Goal: Information Seeking & Learning: Learn about a topic

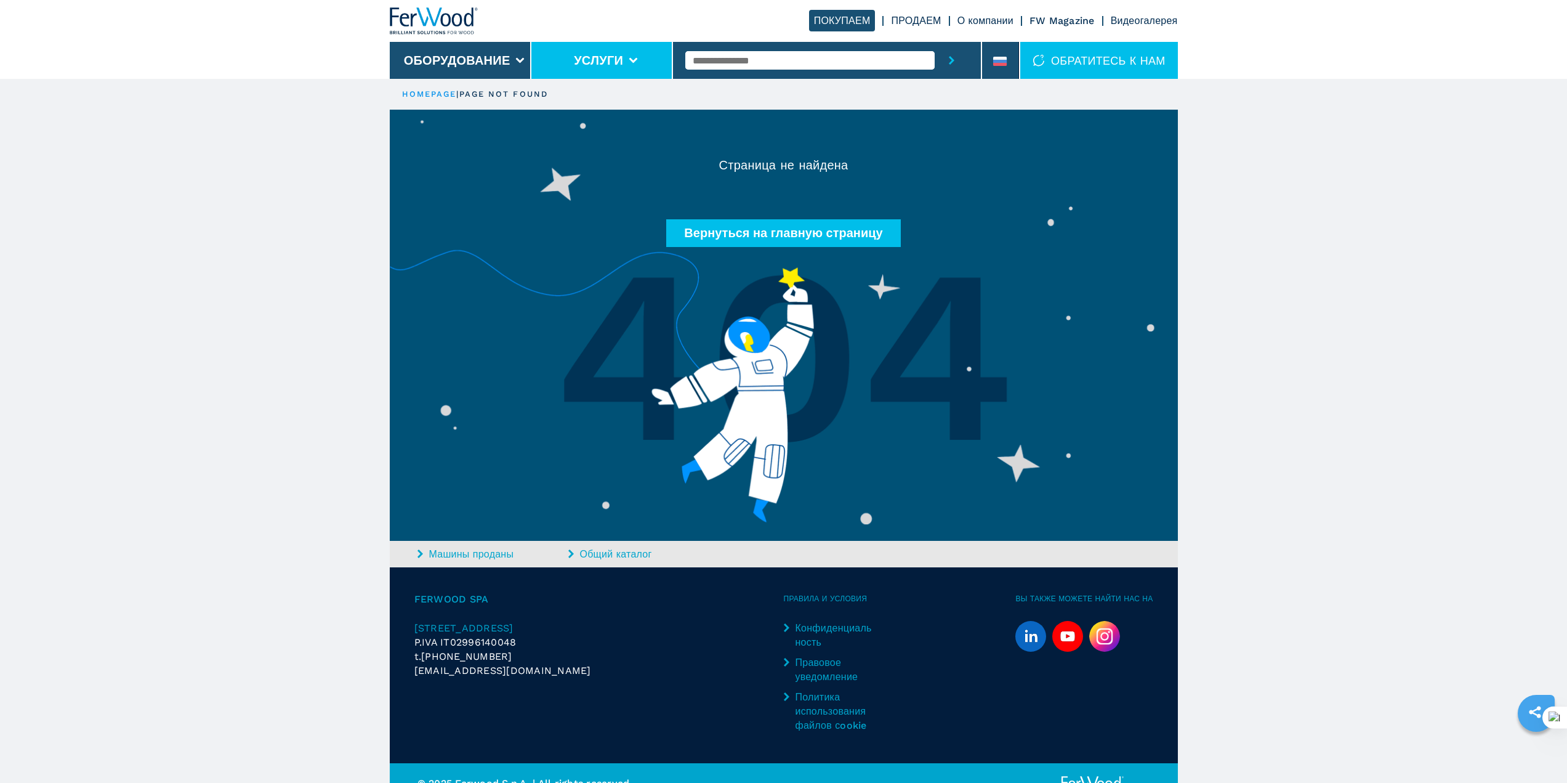
click at [565, 55] on li "Услуги" at bounding box center [603, 60] width 142 height 37
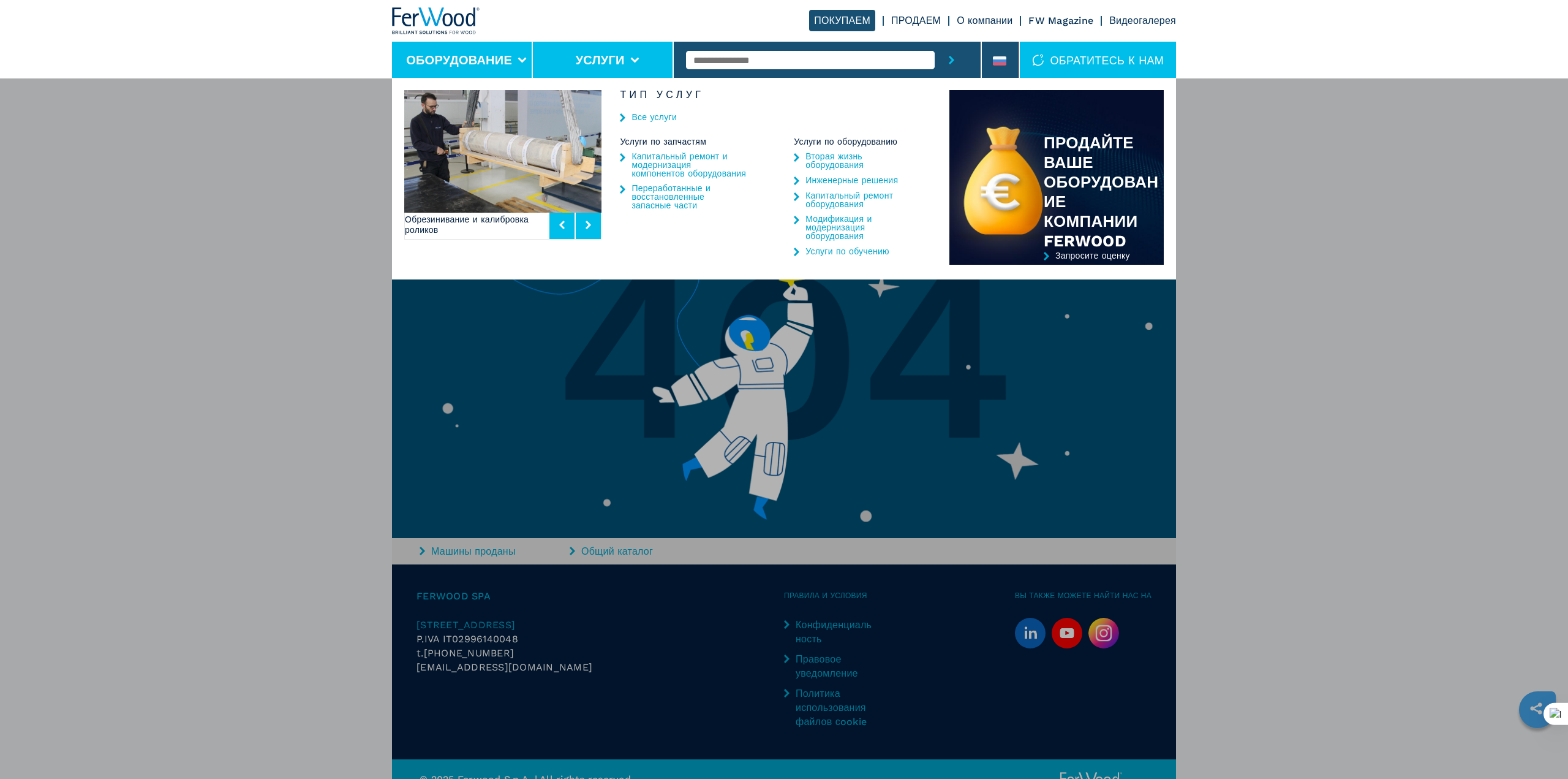
click at [497, 61] on button "Оборудование" at bounding box center [458, 60] width 106 height 15
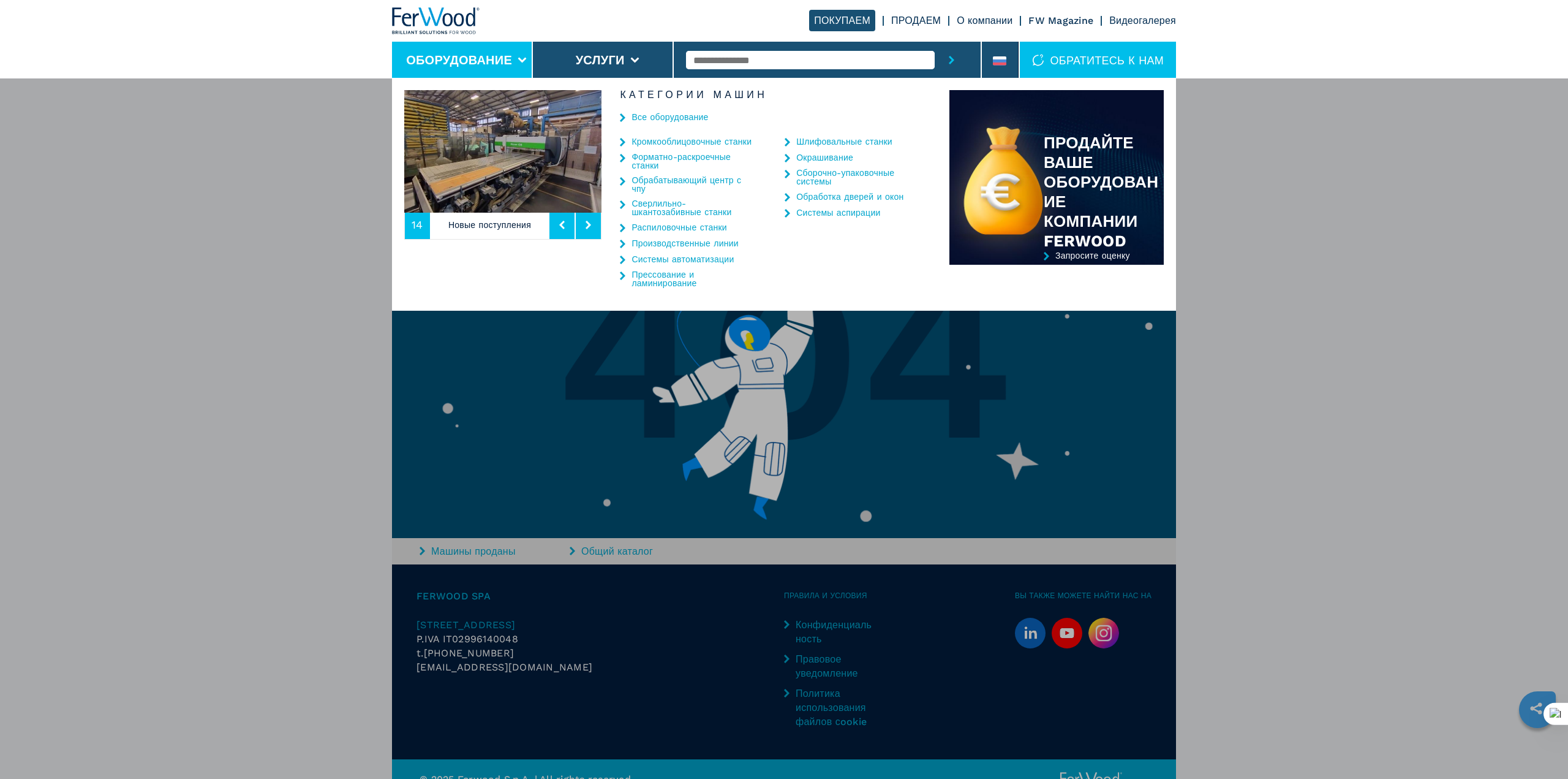
click at [810, 137] on link "Шлифовальные станки" at bounding box center [844, 141] width 96 height 9
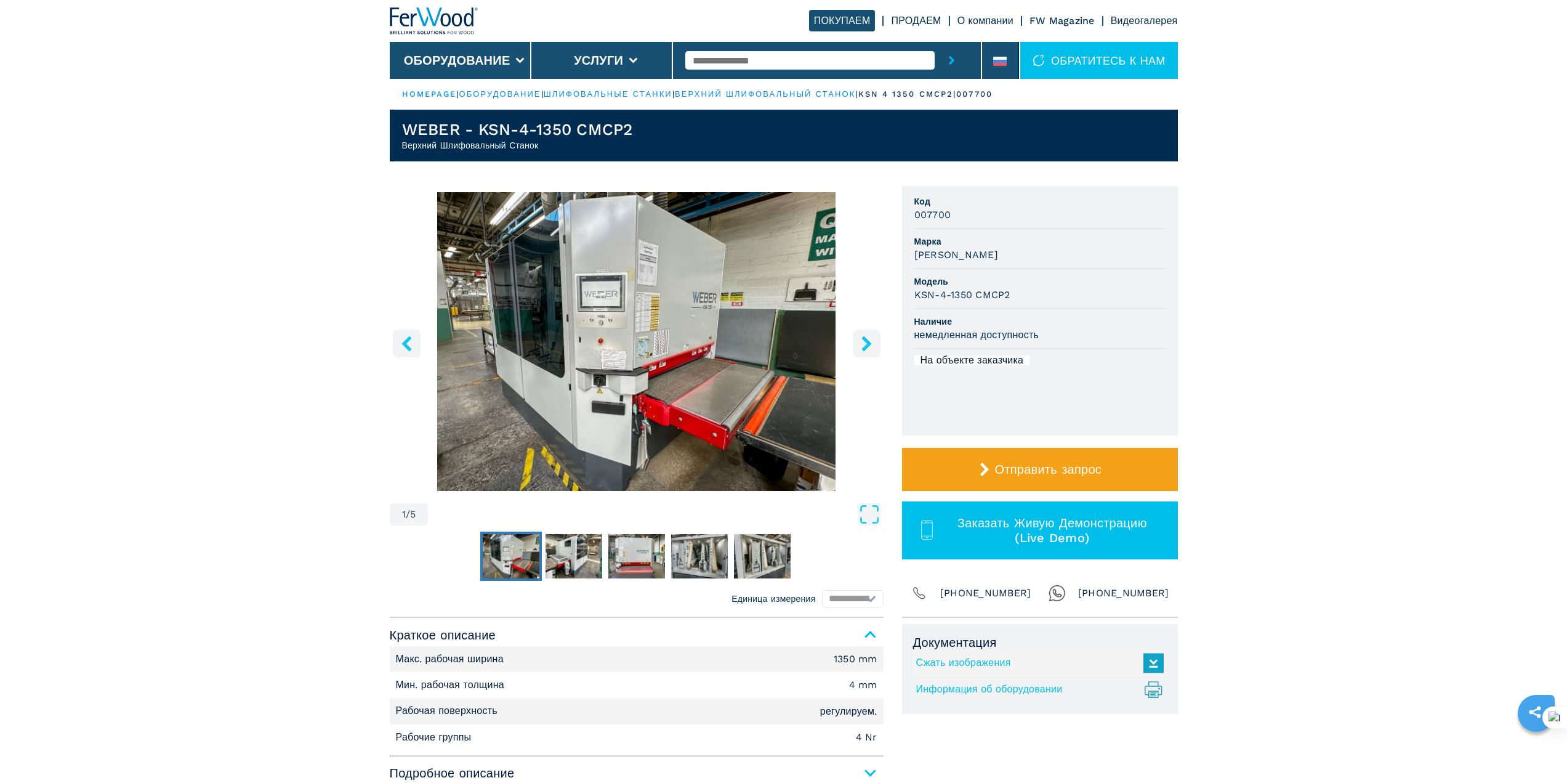
click at [863, 341] on icon "right-button" at bounding box center [866, 343] width 15 height 15
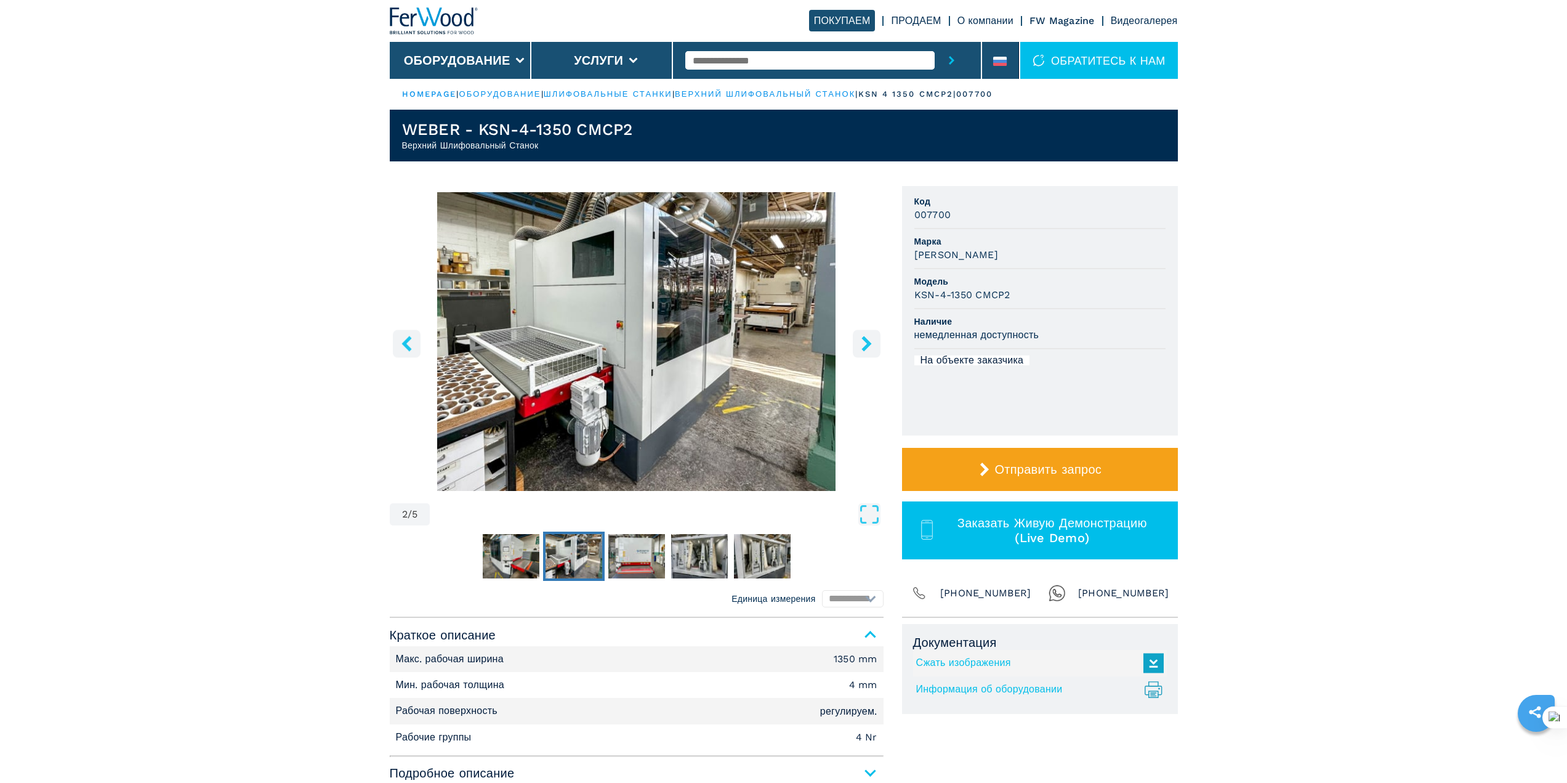
click at [863, 341] on icon "right-button" at bounding box center [866, 343] width 15 height 15
click at [864, 341] on icon "right-button" at bounding box center [866, 343] width 15 height 15
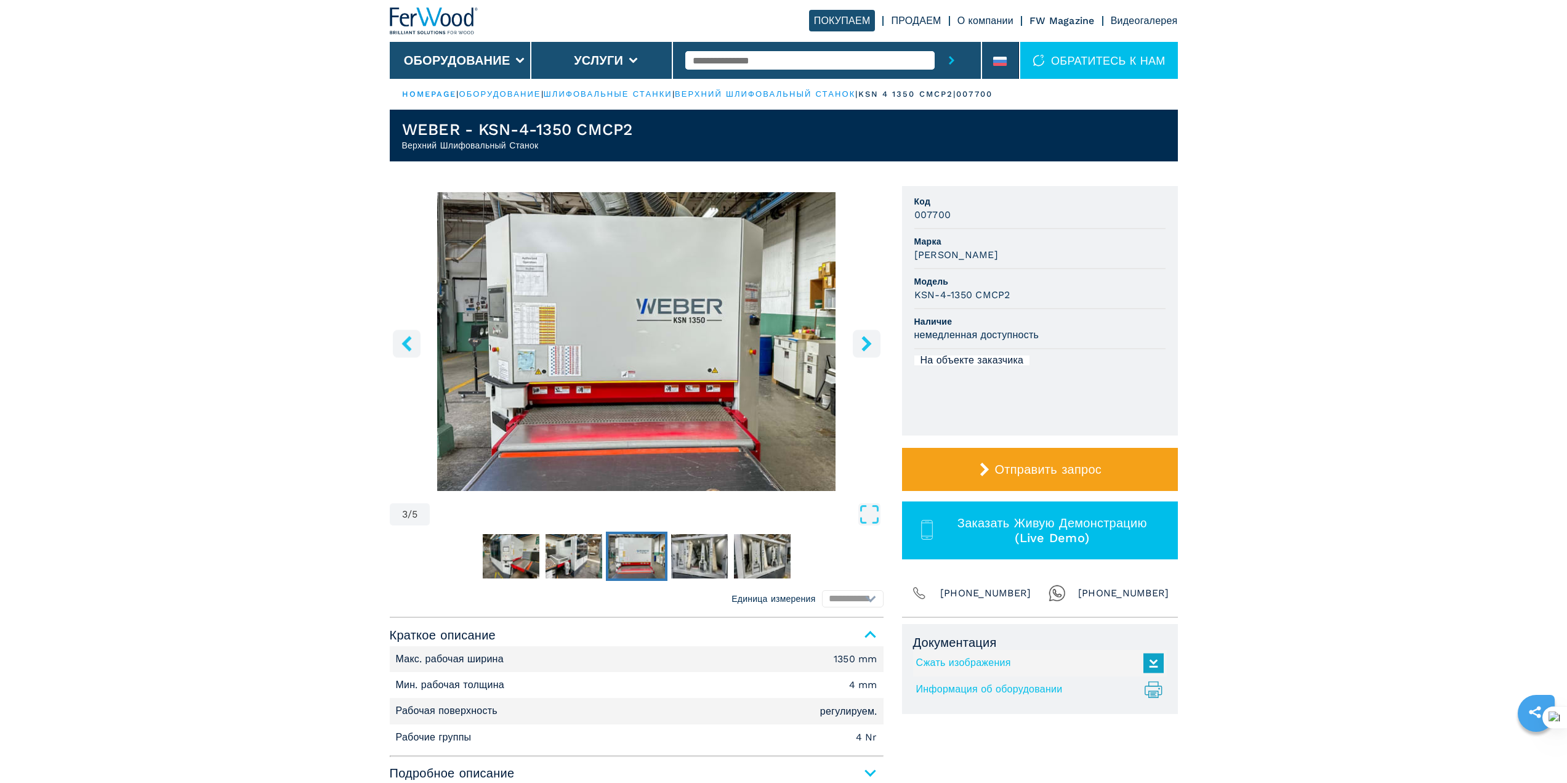
click at [864, 341] on icon "right-button" at bounding box center [866, 343] width 15 height 15
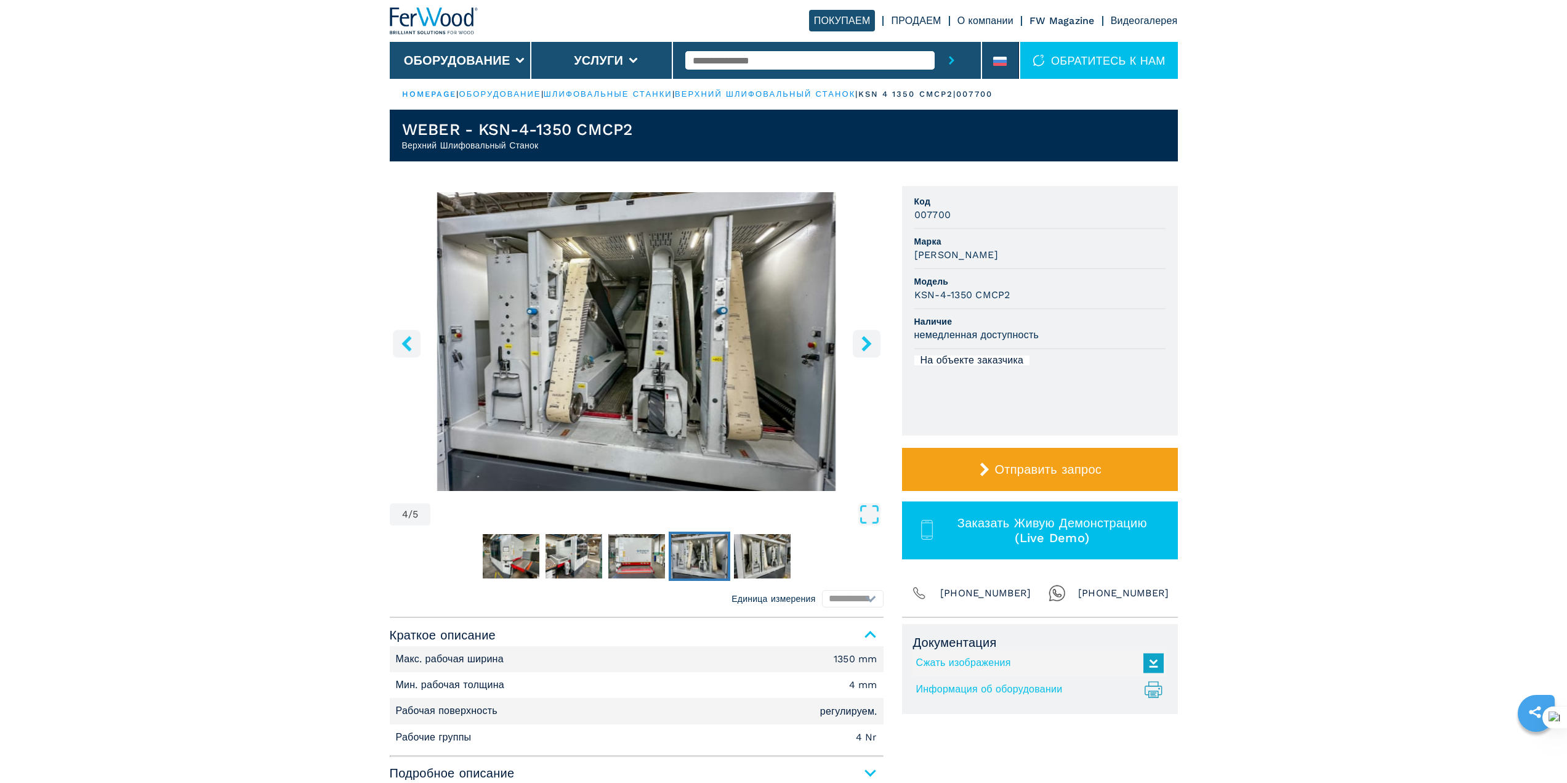
click at [864, 341] on icon "right-button" at bounding box center [866, 343] width 15 height 15
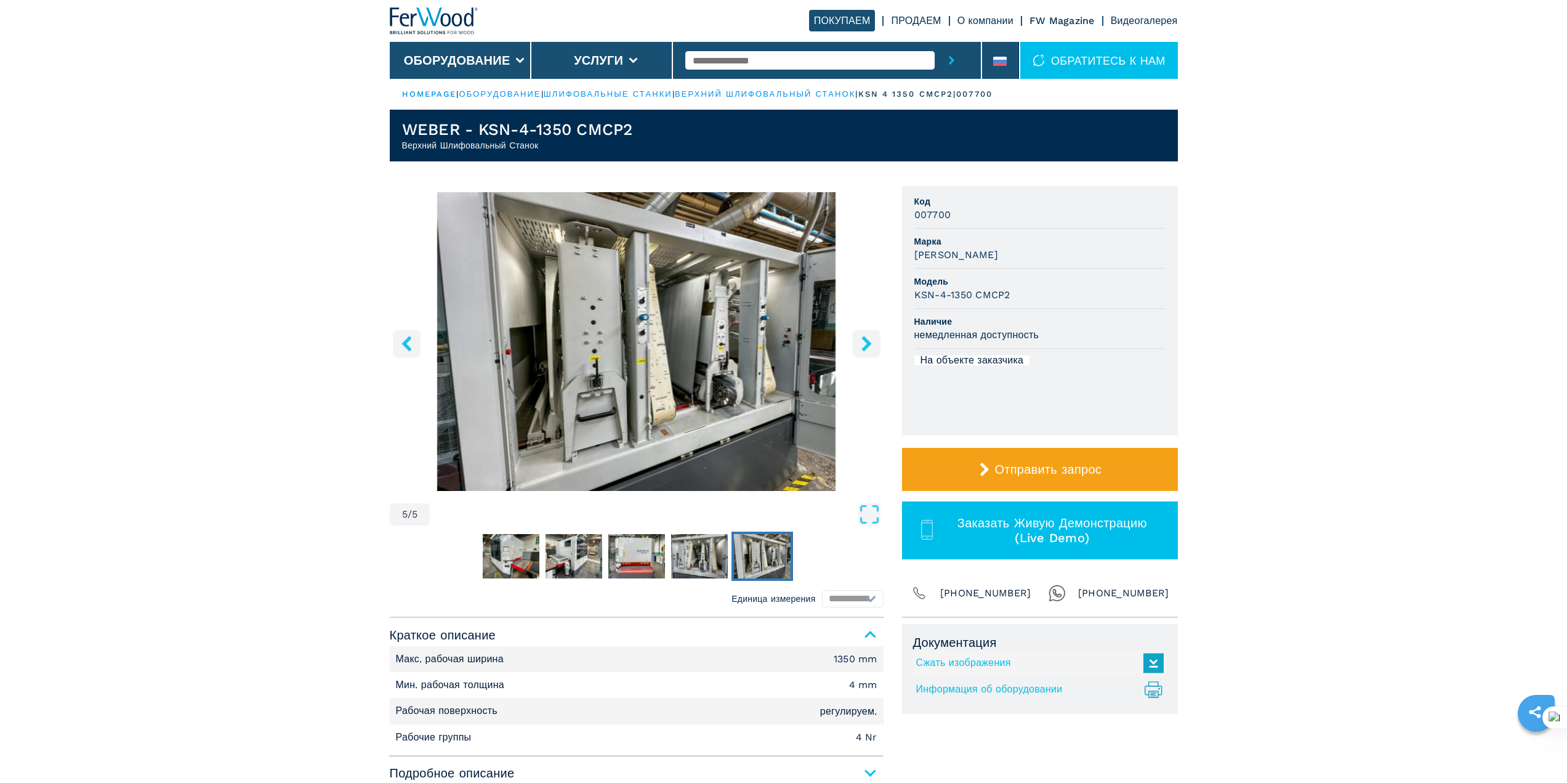
click at [864, 341] on icon "right-button" at bounding box center [866, 343] width 15 height 15
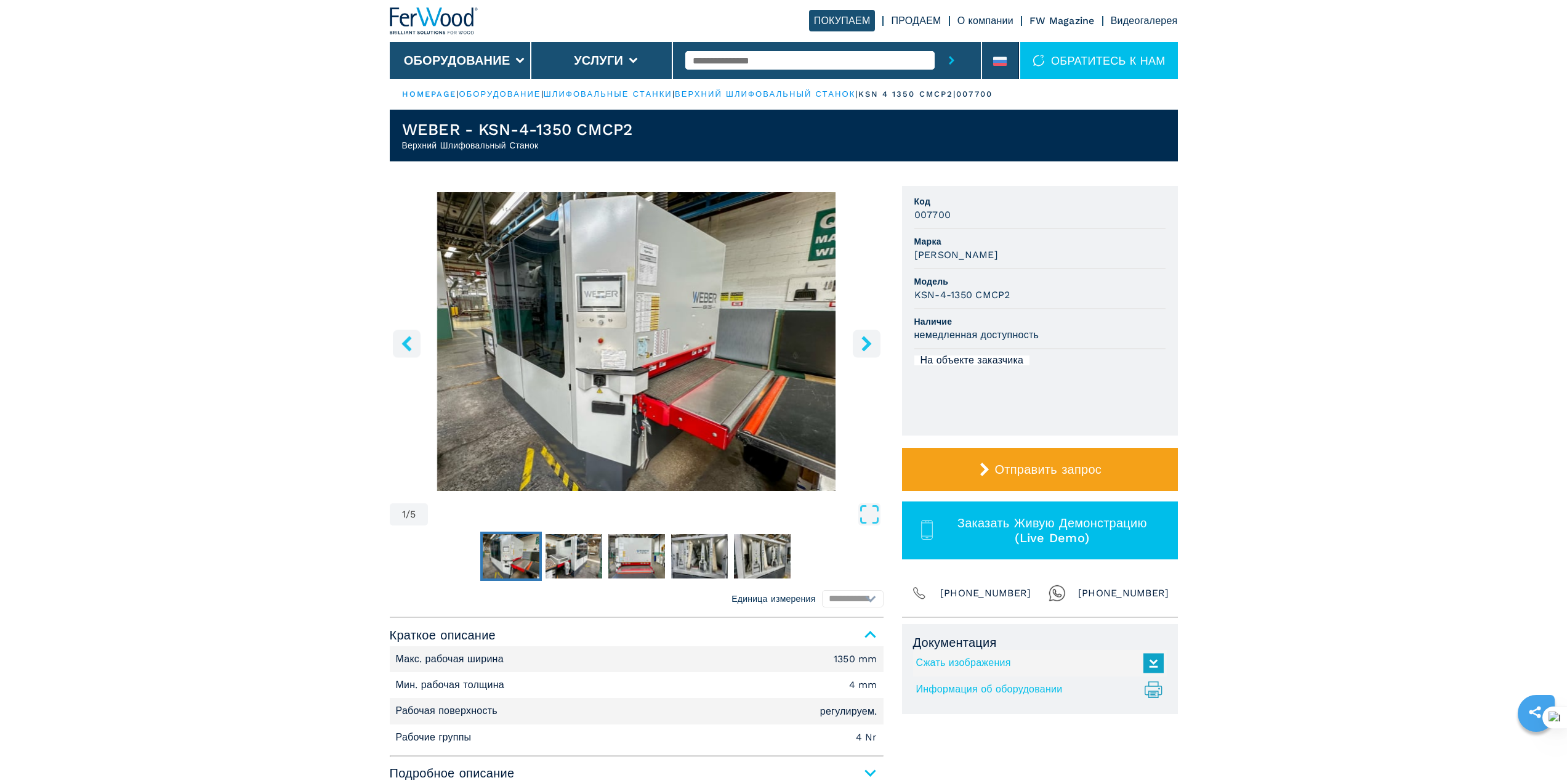
click at [864, 341] on icon "right-button" at bounding box center [866, 343] width 15 height 15
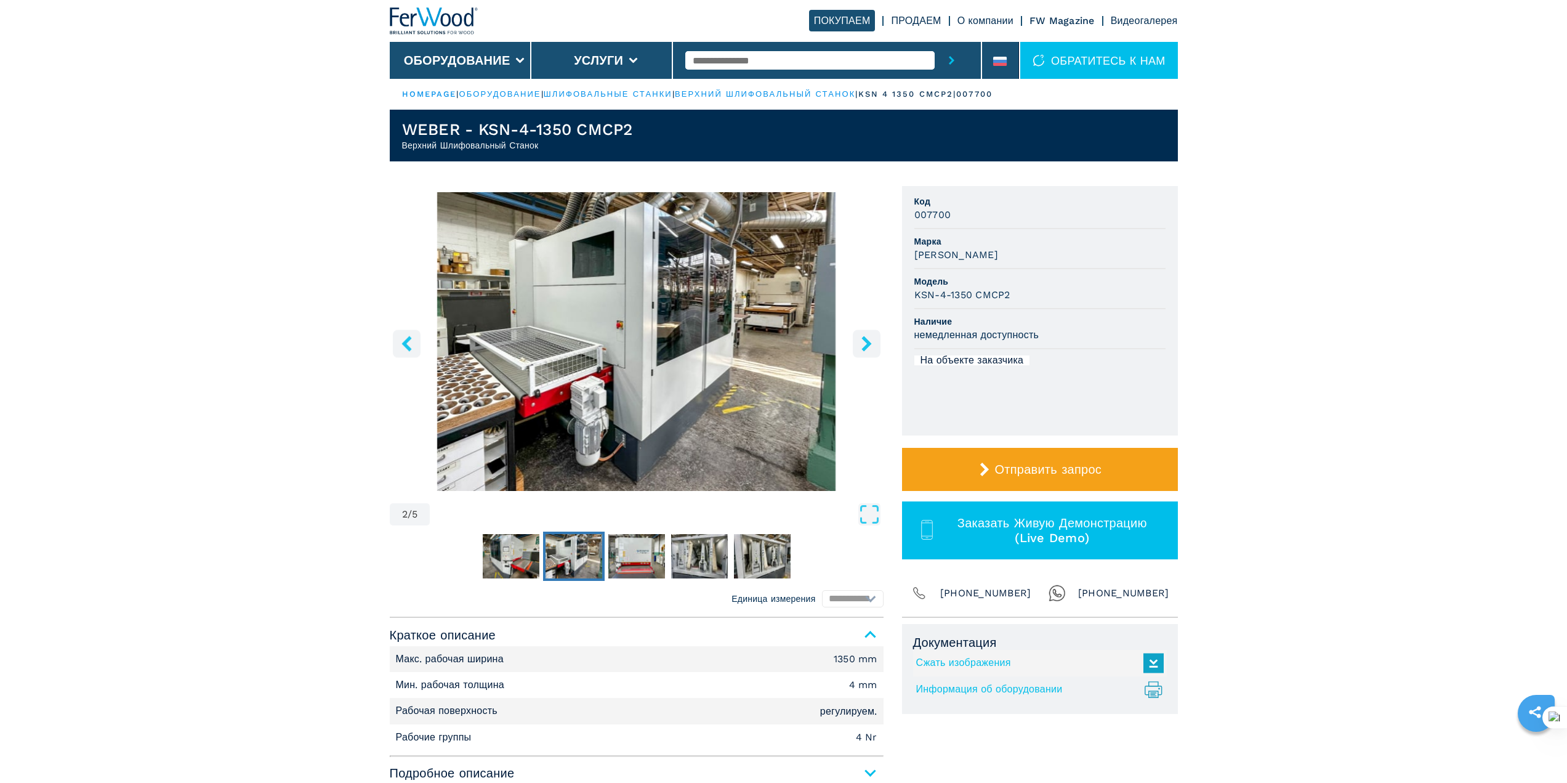
click at [864, 341] on icon "right-button" at bounding box center [866, 343] width 15 height 15
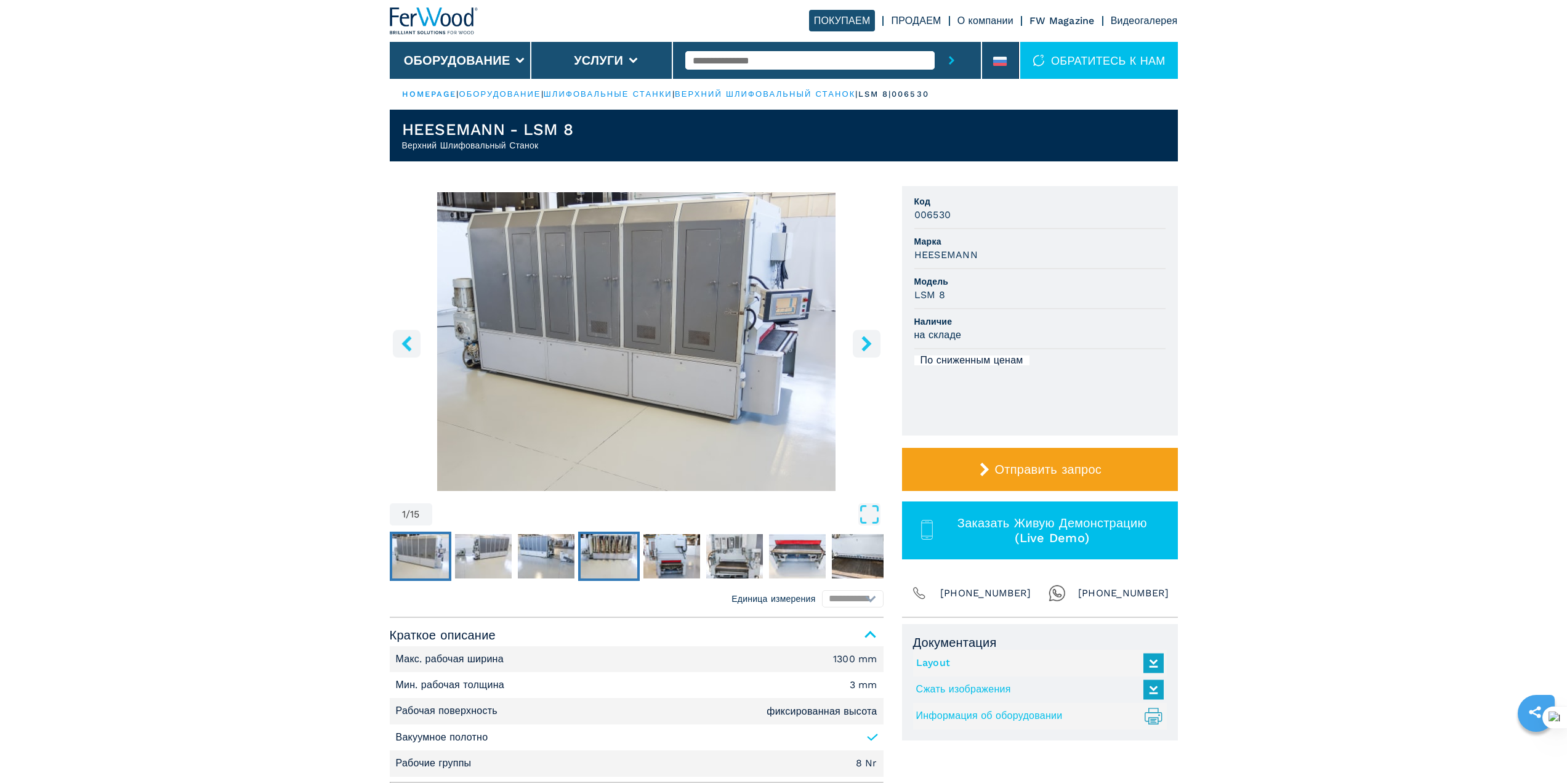
click at [595, 547] on img "Go to Slide 4" at bounding box center [609, 556] width 57 height 44
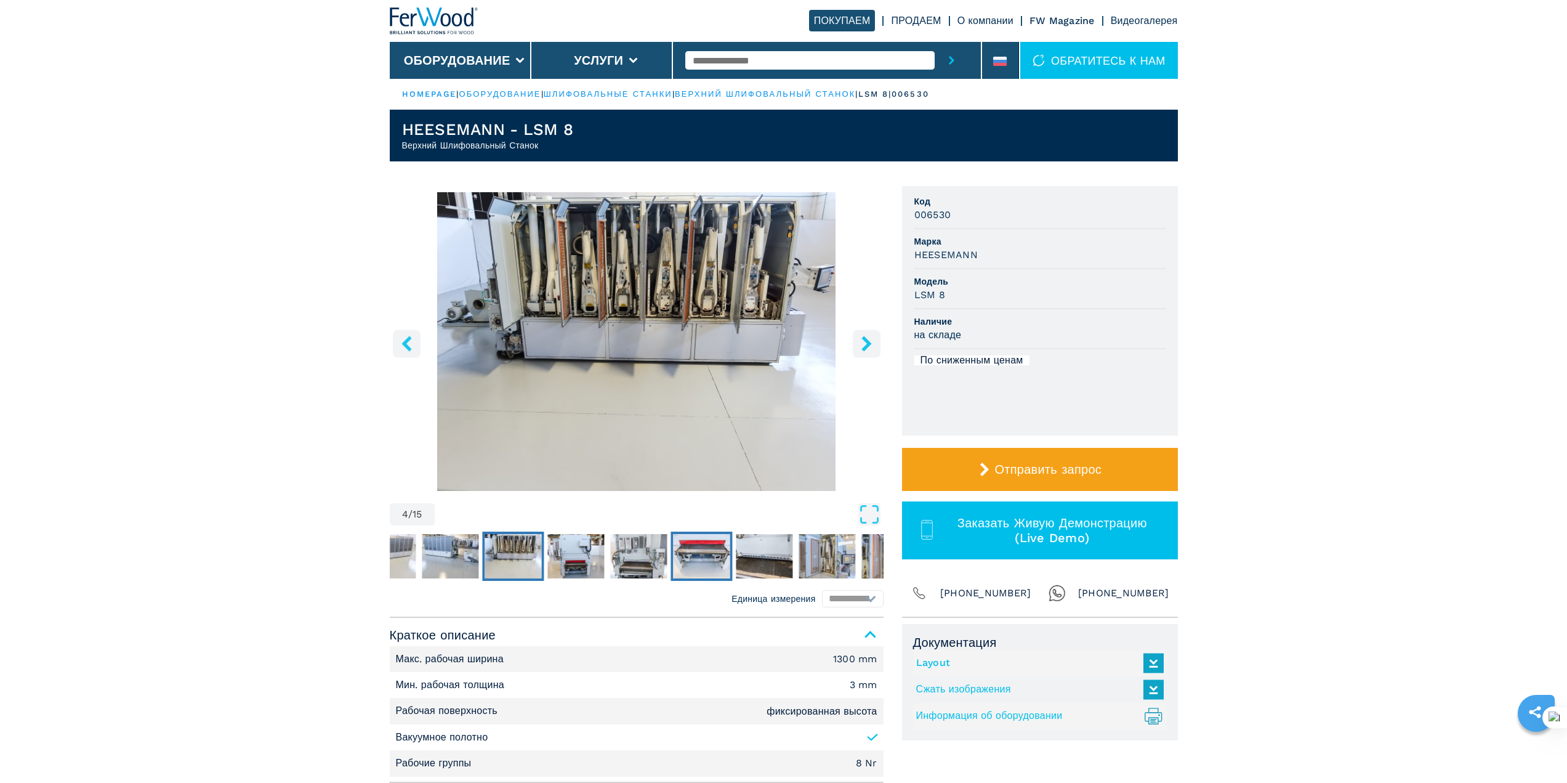
click at [685, 551] on img "Go to Slide 7" at bounding box center [701, 556] width 57 height 44
click at [801, 551] on img "Go to Slide 9" at bounding box center [827, 556] width 57 height 44
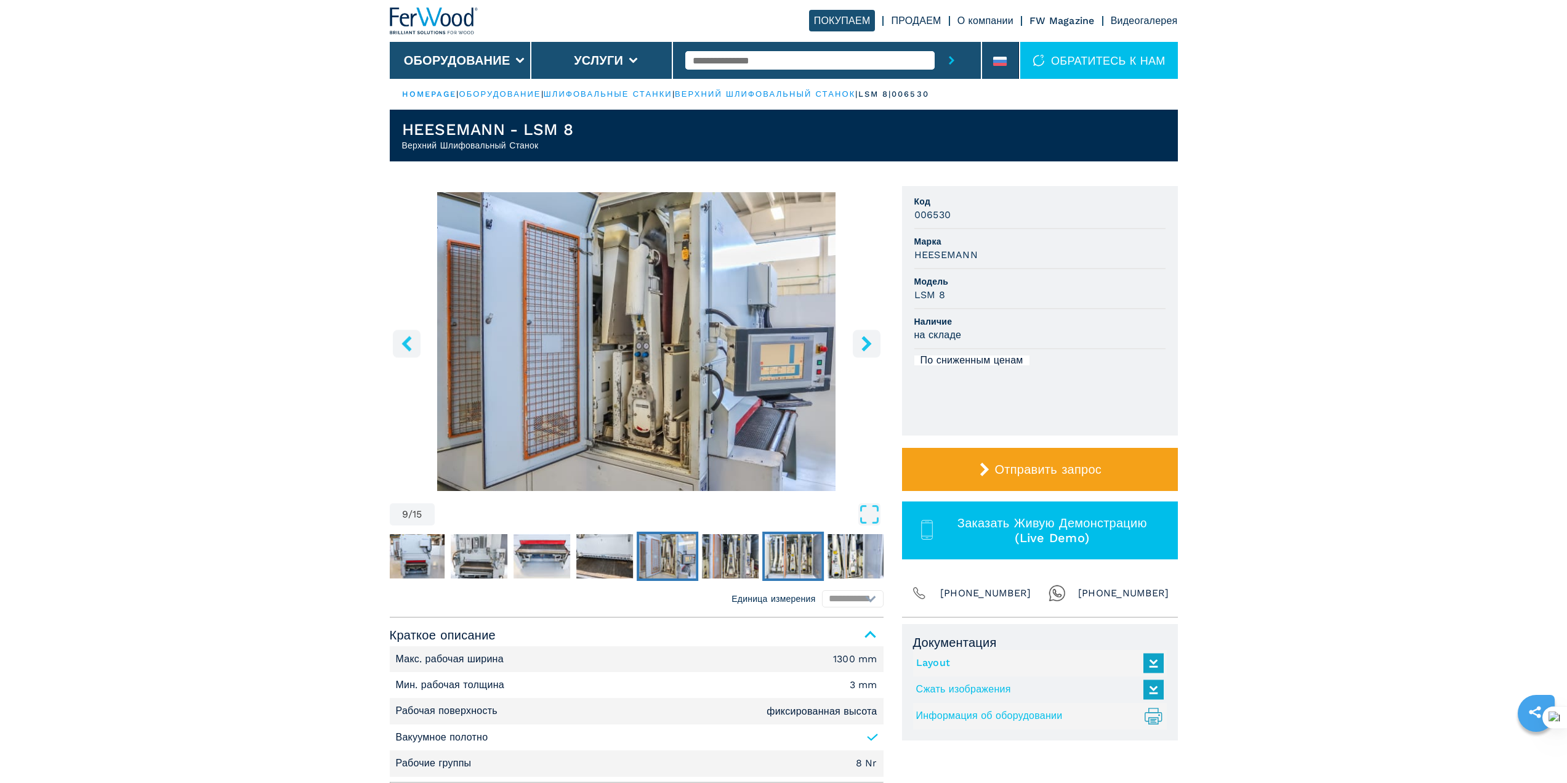
click at [801, 551] on img "Go to Slide 11" at bounding box center [793, 556] width 57 height 44
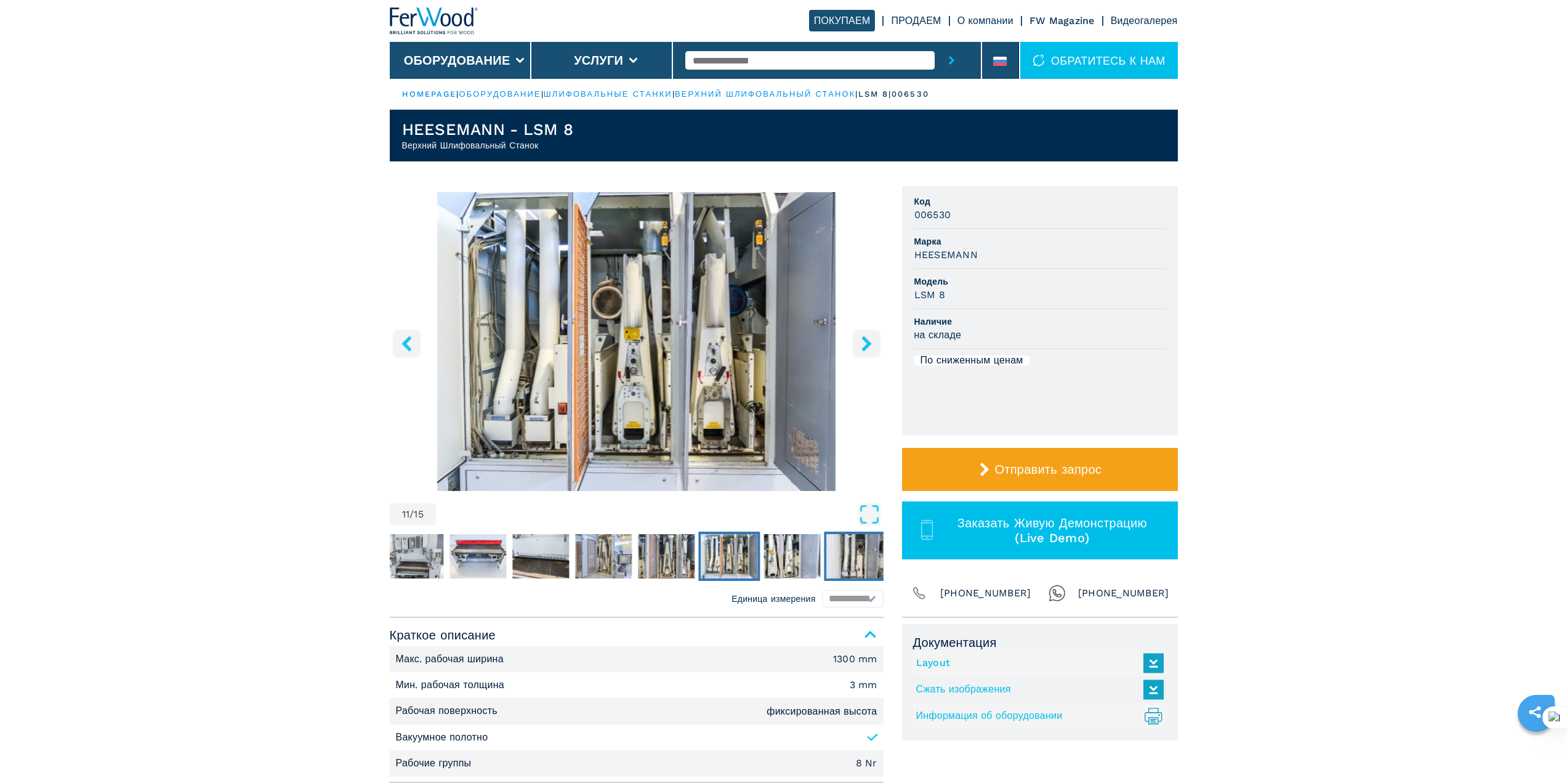
click at [838, 550] on img "Go to Slide 13" at bounding box center [855, 556] width 57 height 44
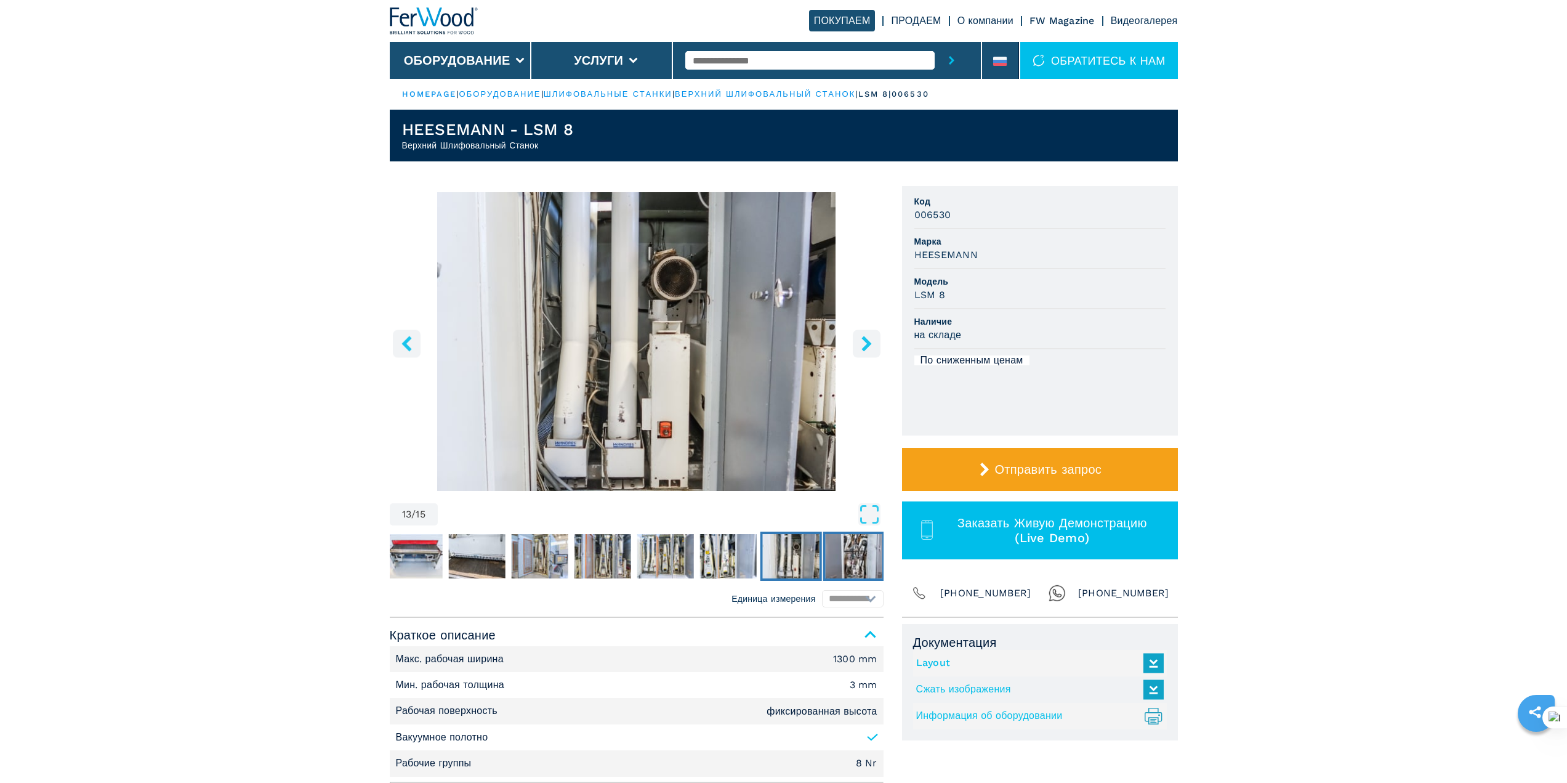
click at [855, 550] on img "Go to Slide 14" at bounding box center [853, 556] width 57 height 44
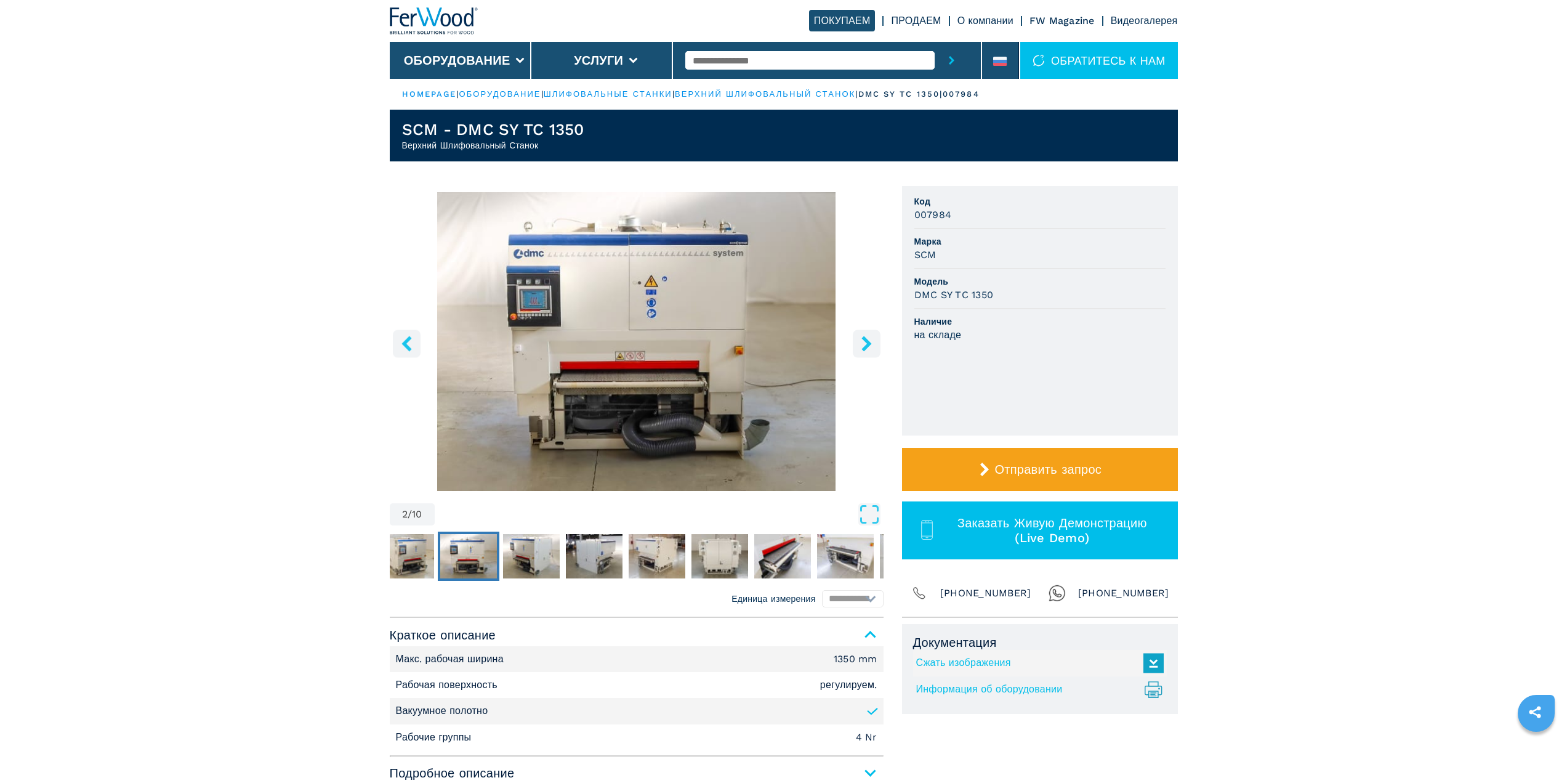
click at [863, 346] on icon "right-button" at bounding box center [866, 343] width 15 height 15
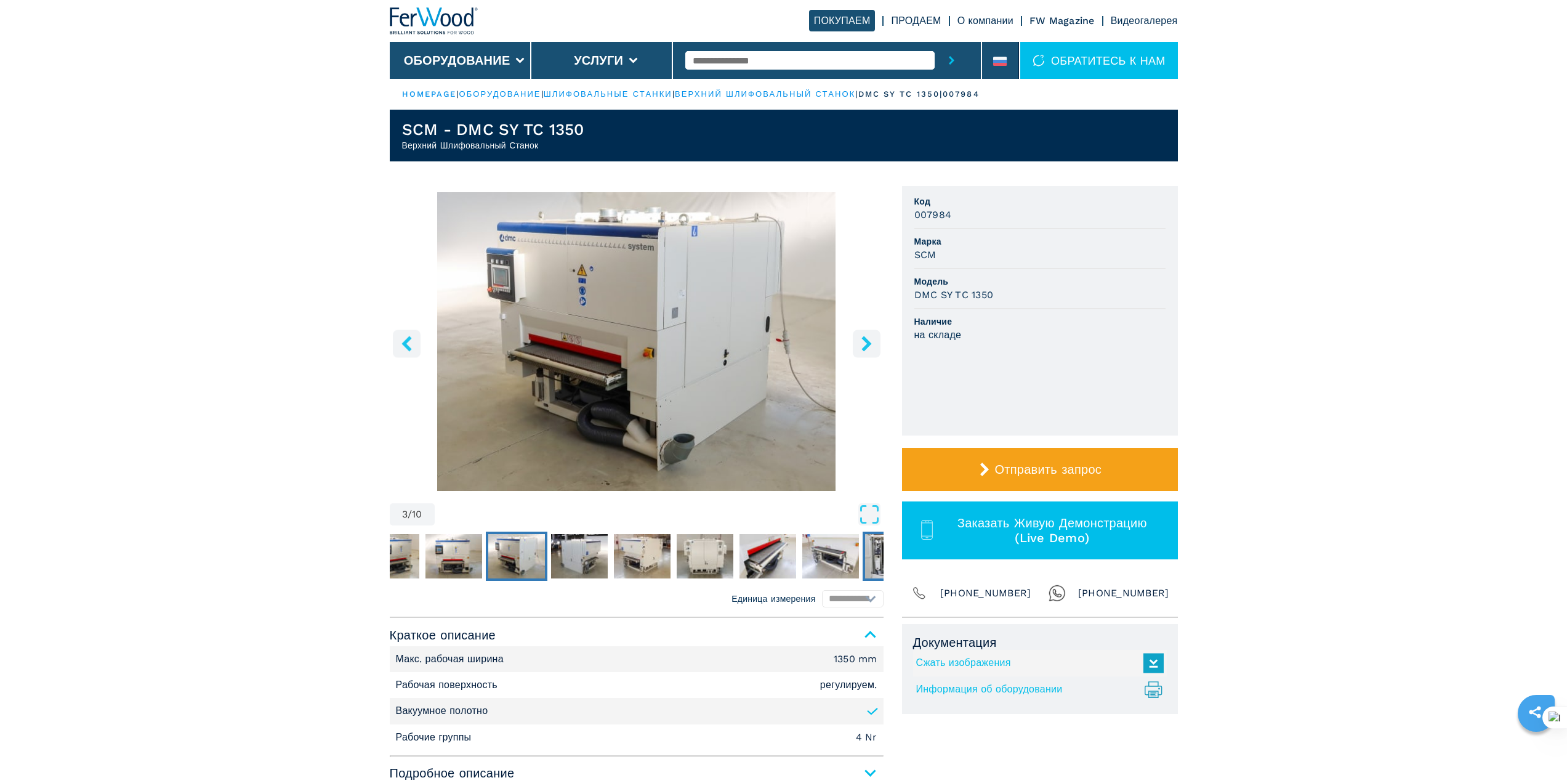
click at [878, 551] on img "Go to Slide 9" at bounding box center [893, 556] width 57 height 44
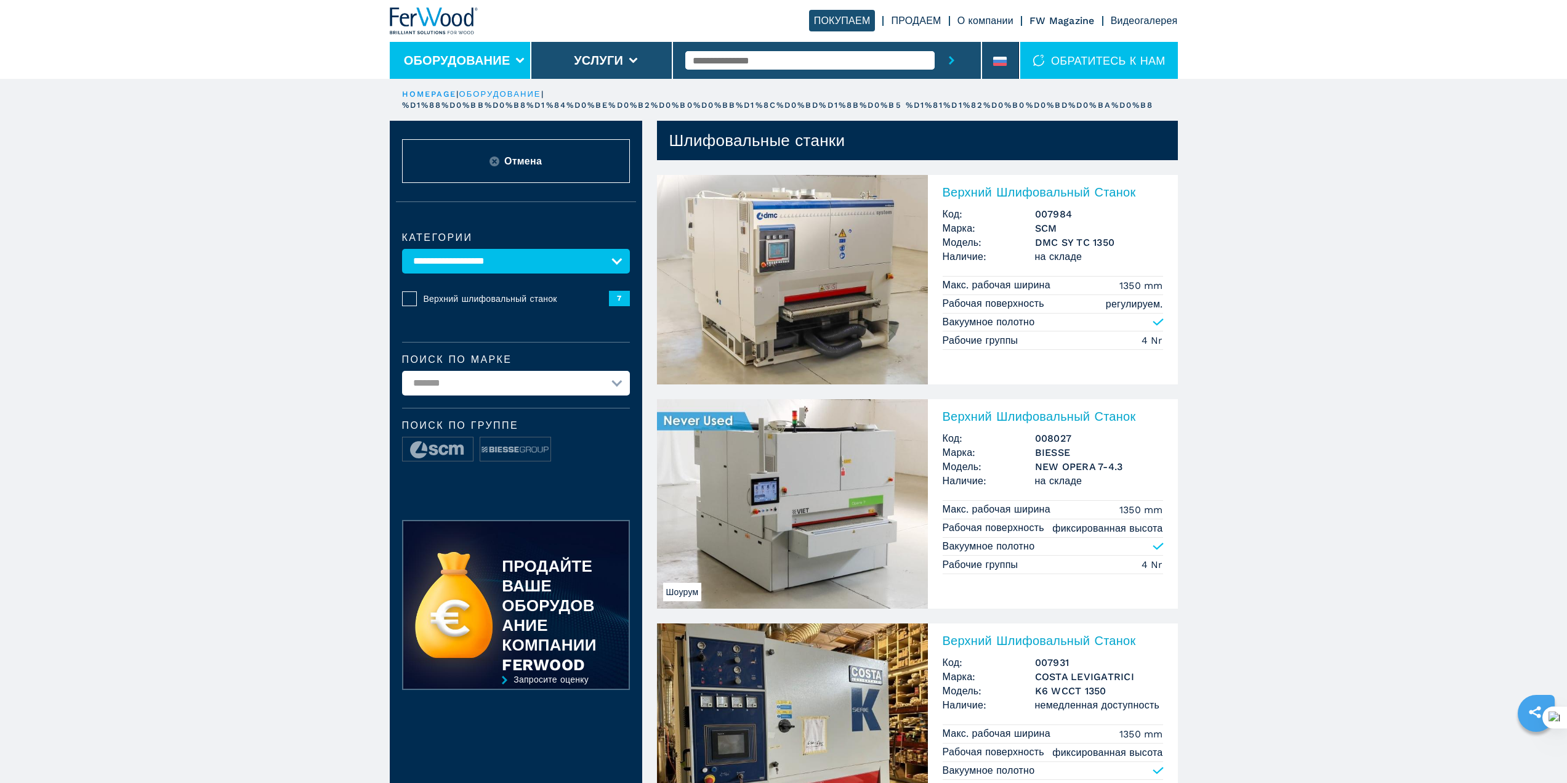
click at [441, 47] on li "Оборудование" at bounding box center [461, 60] width 142 height 37
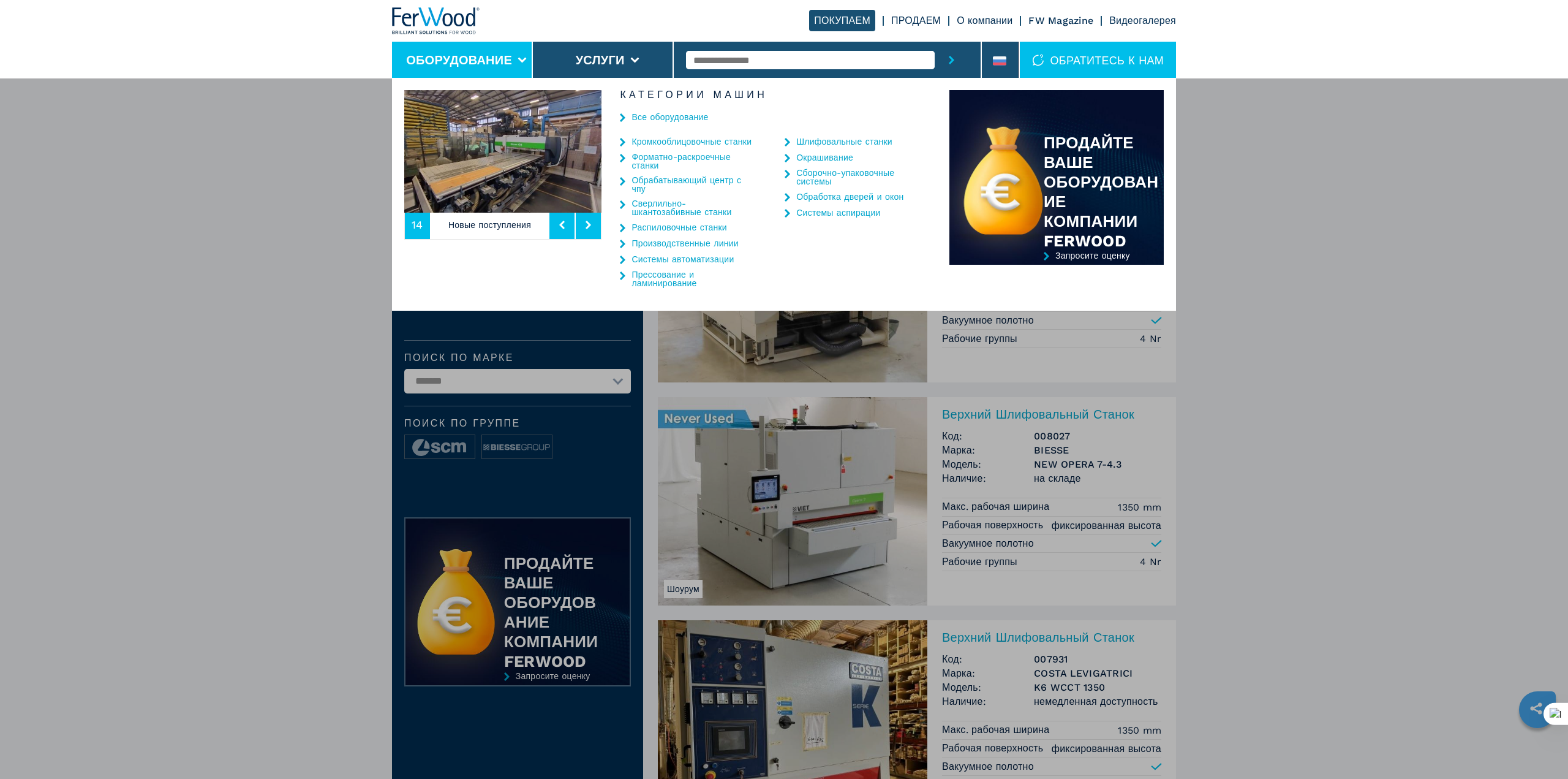
click at [424, 229] on span "14" at bounding box center [417, 225] width 25 height 28
click at [468, 228] on p "Новые поступления" at bounding box center [489, 225] width 120 height 28
click at [530, 124] on img at bounding box center [502, 151] width 197 height 122
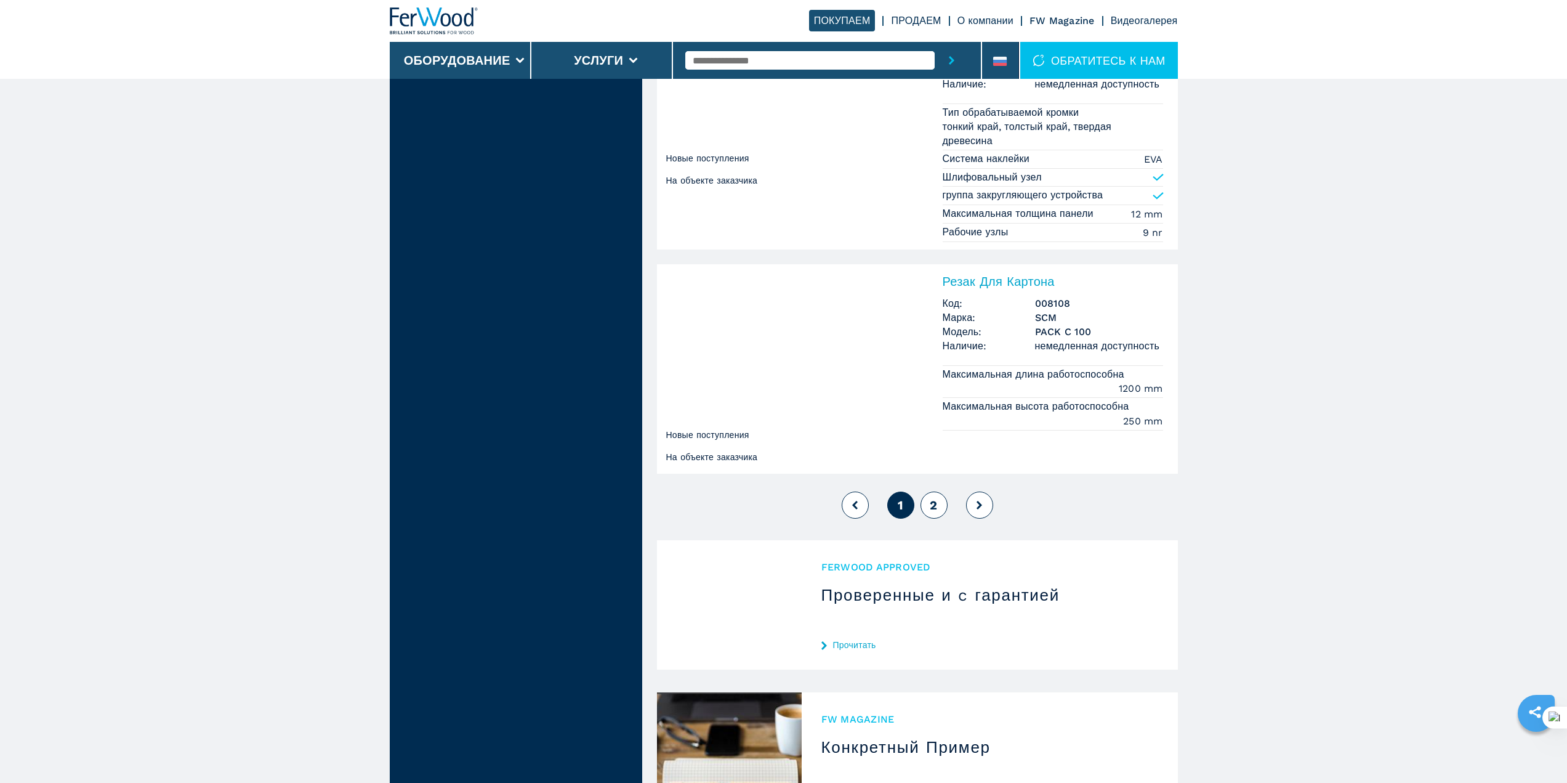
scroll to position [2669, 0]
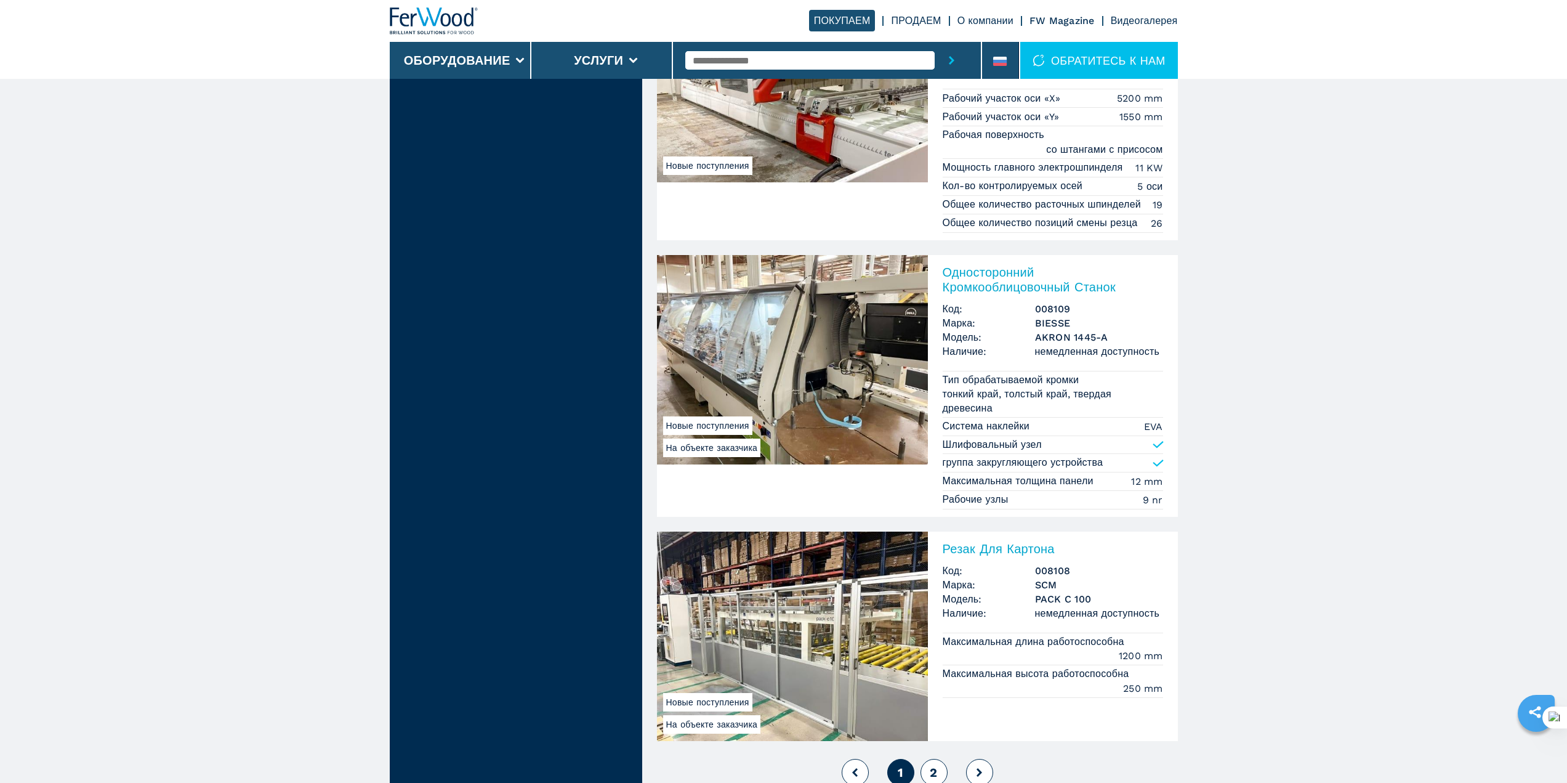
click at [937, 772] on span "2" at bounding box center [933, 772] width 7 height 15
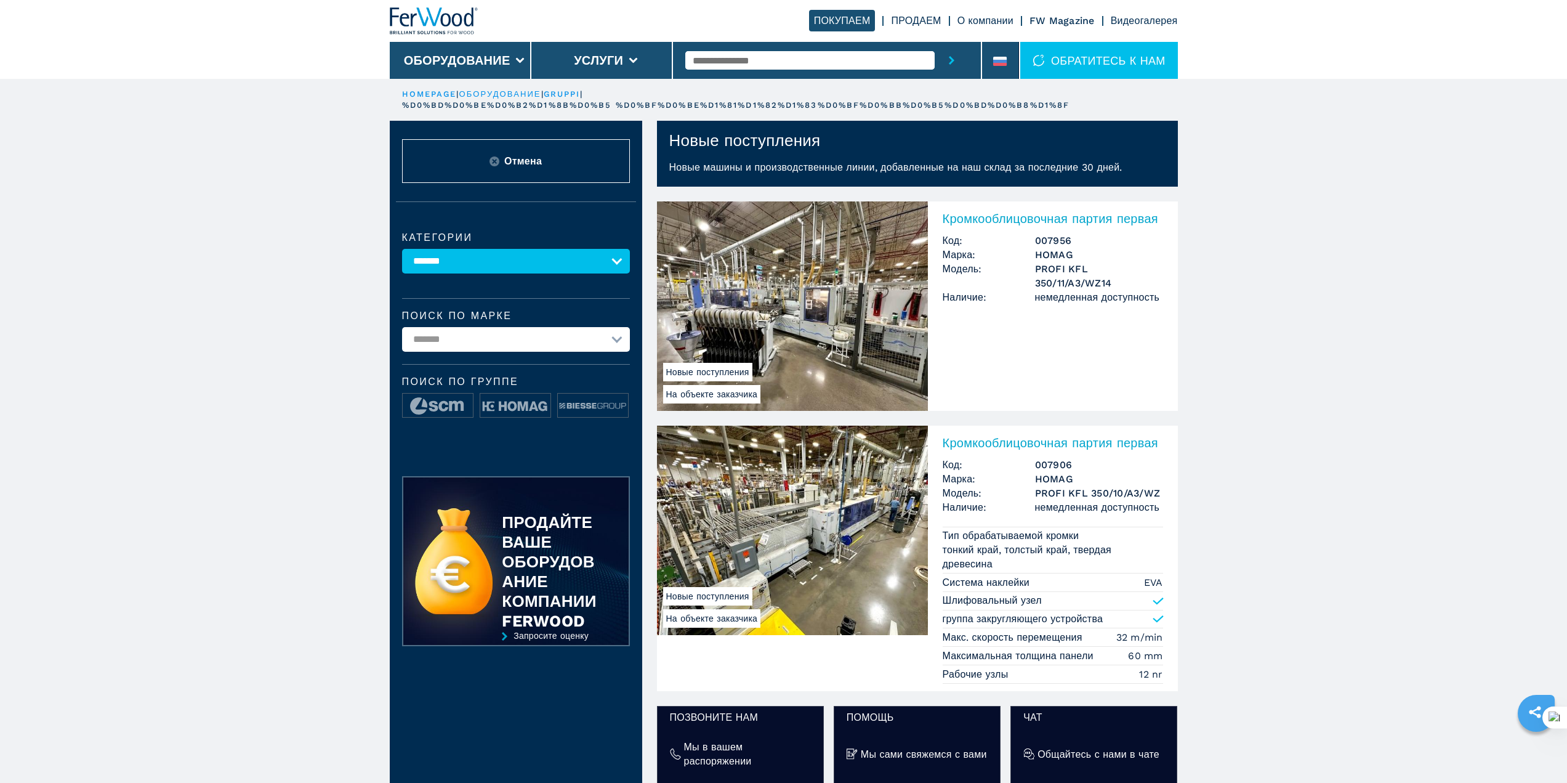
click at [535, 158] on span "Отмена" at bounding box center [523, 161] width 38 height 14
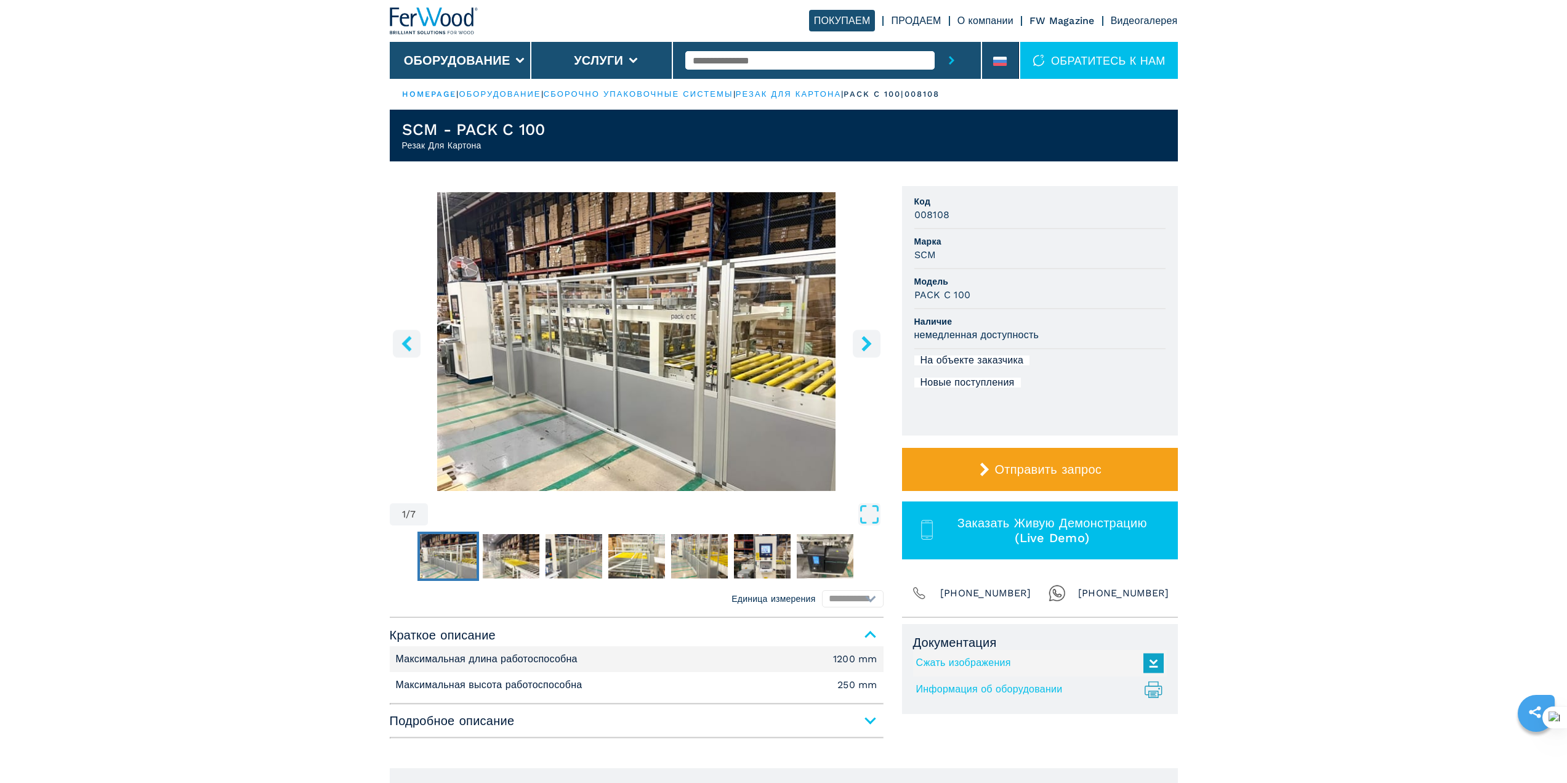
click at [866, 339] on icon "right-button" at bounding box center [867, 343] width 10 height 15
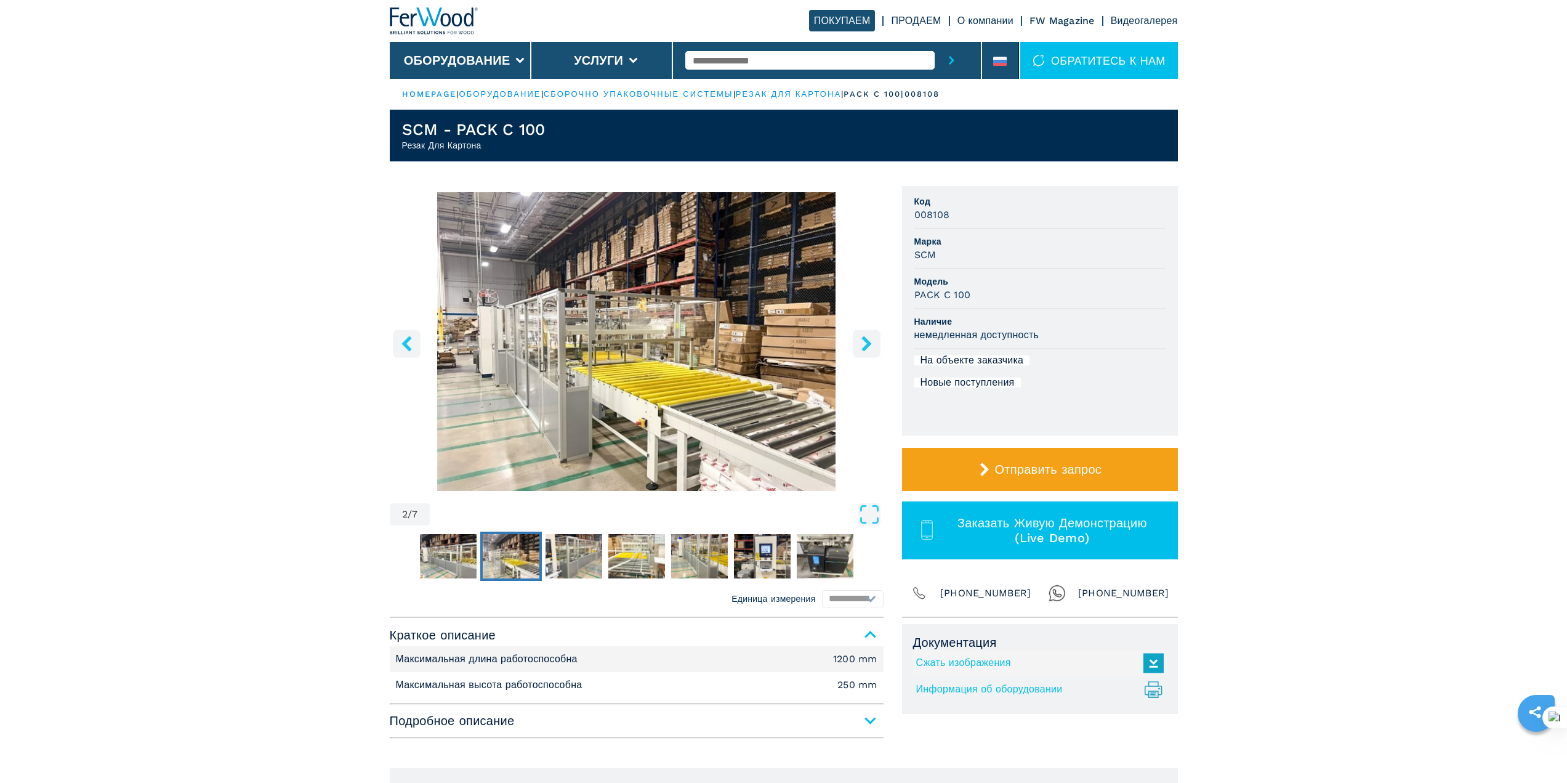
click at [866, 339] on icon "right-button" at bounding box center [867, 343] width 10 height 15
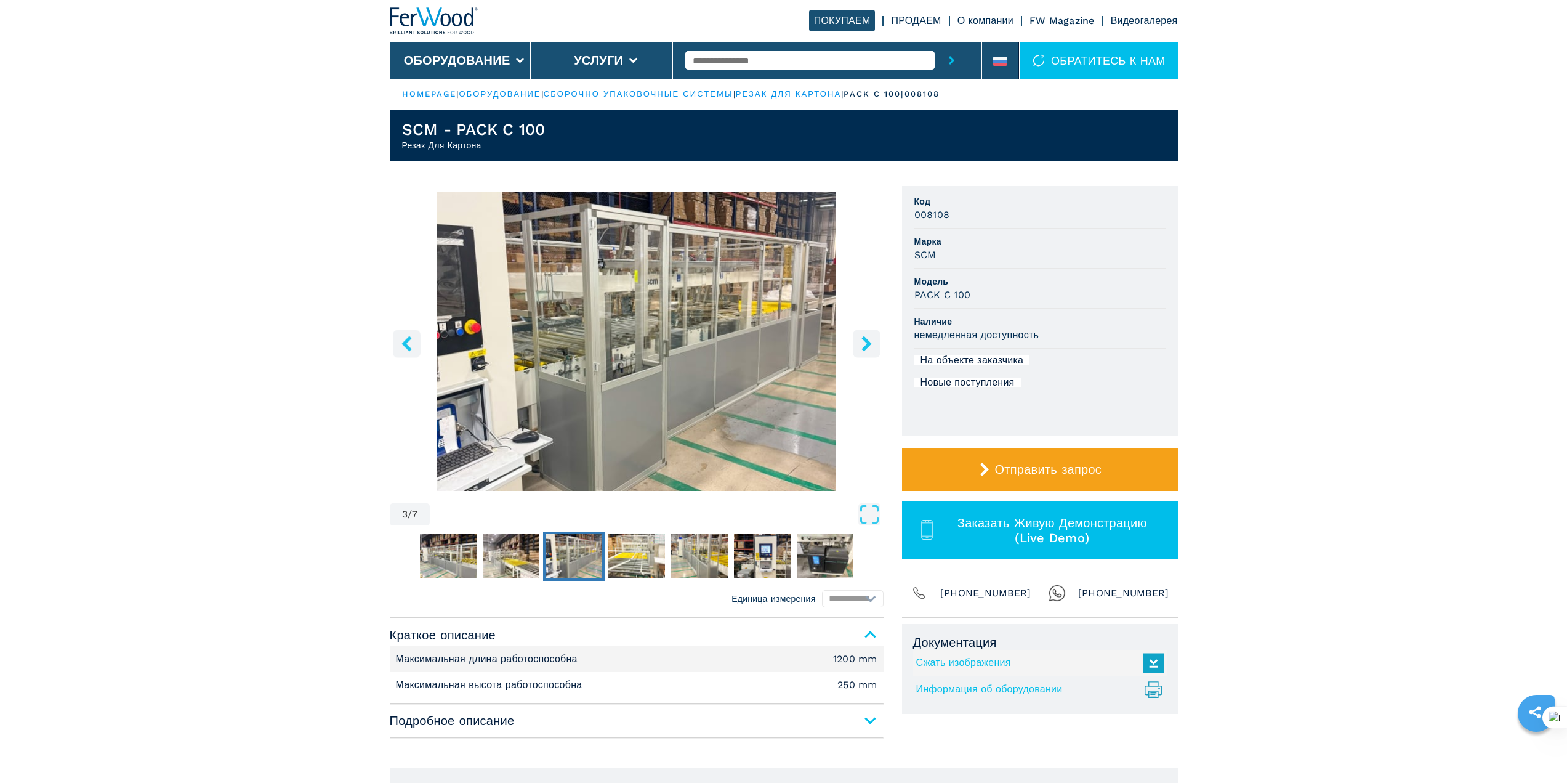
click at [866, 339] on icon "right-button" at bounding box center [867, 343] width 10 height 15
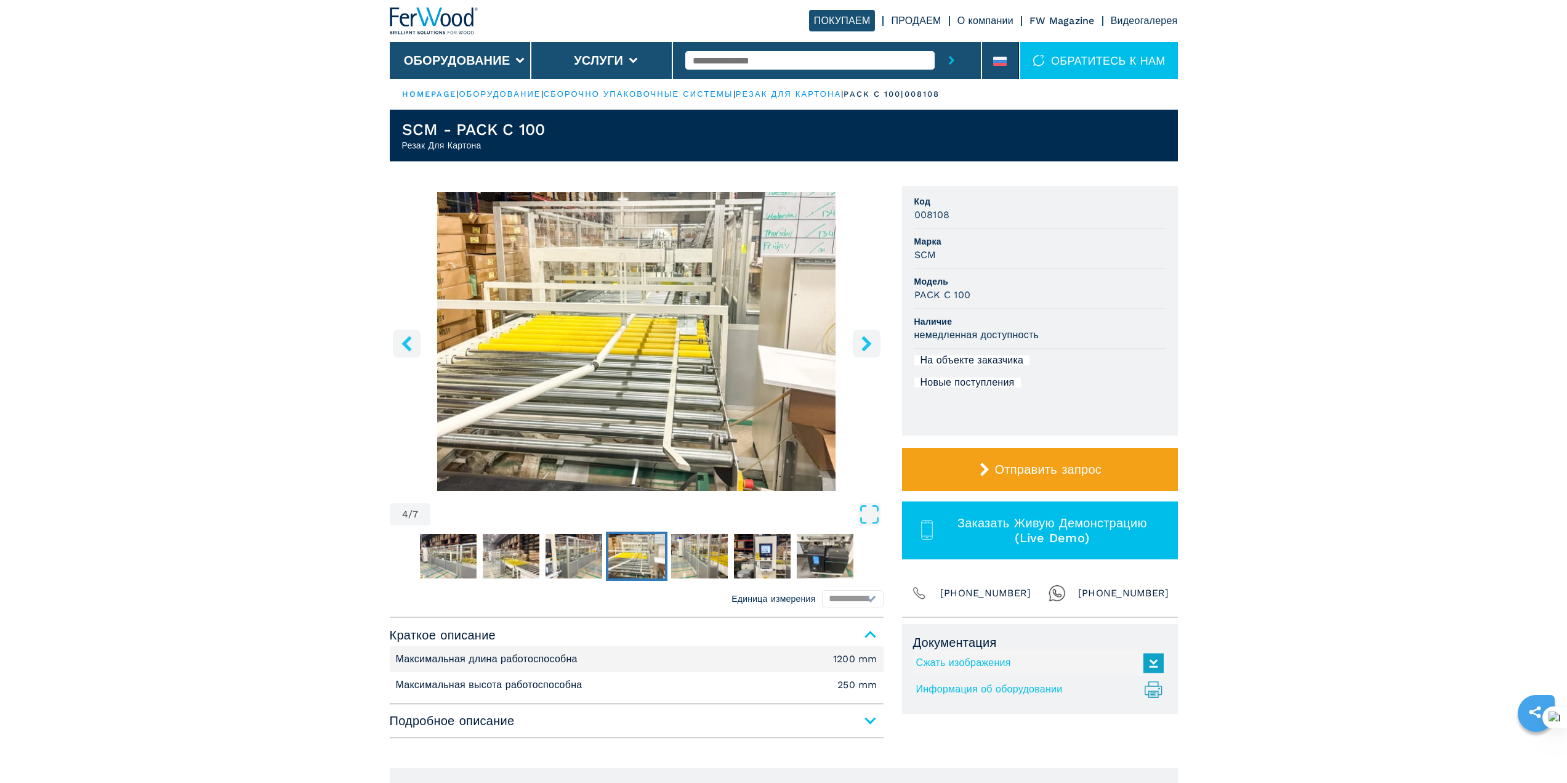
click at [866, 339] on icon "right-button" at bounding box center [867, 343] width 10 height 15
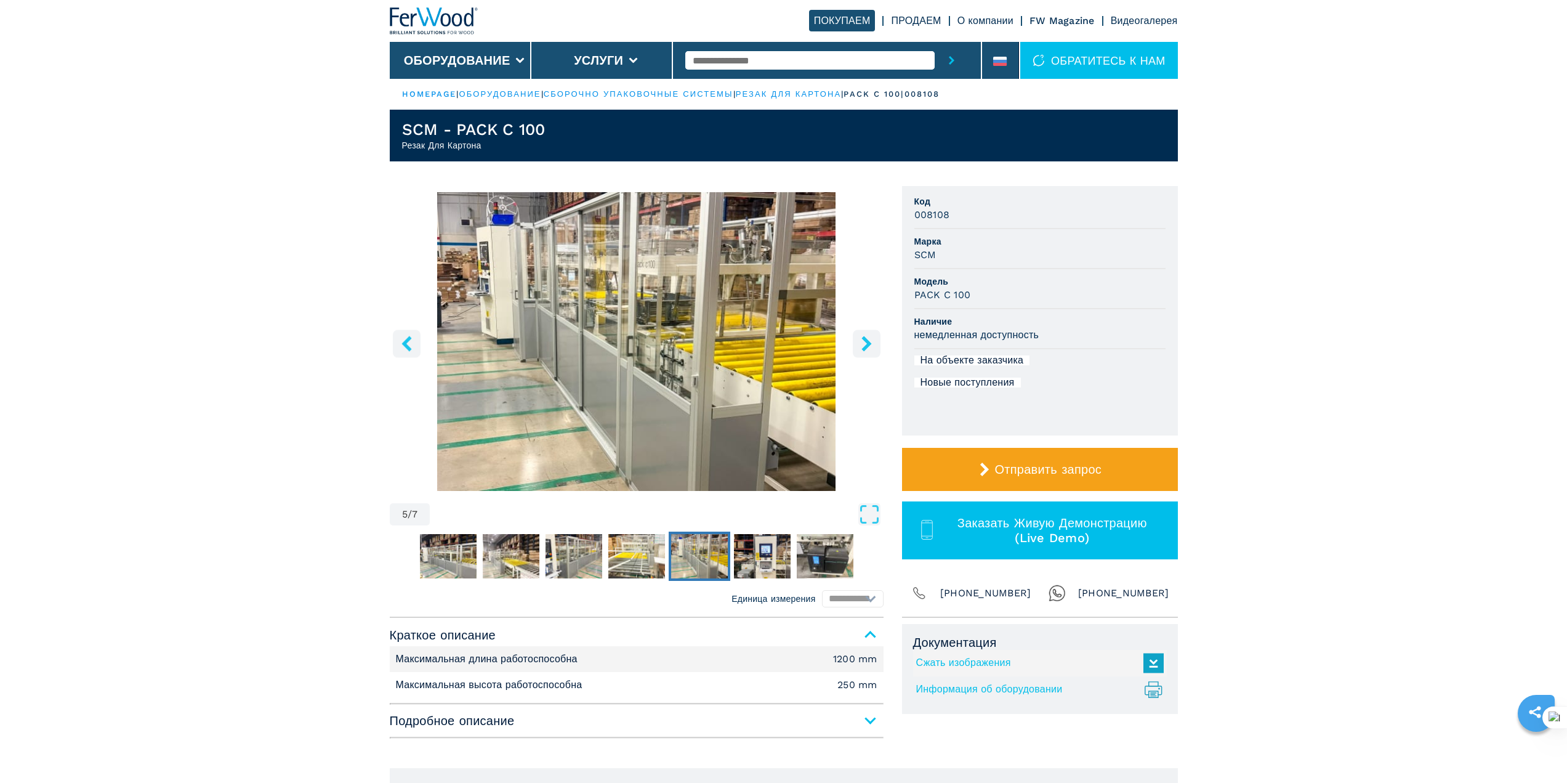
click at [866, 339] on icon "right-button" at bounding box center [867, 343] width 10 height 15
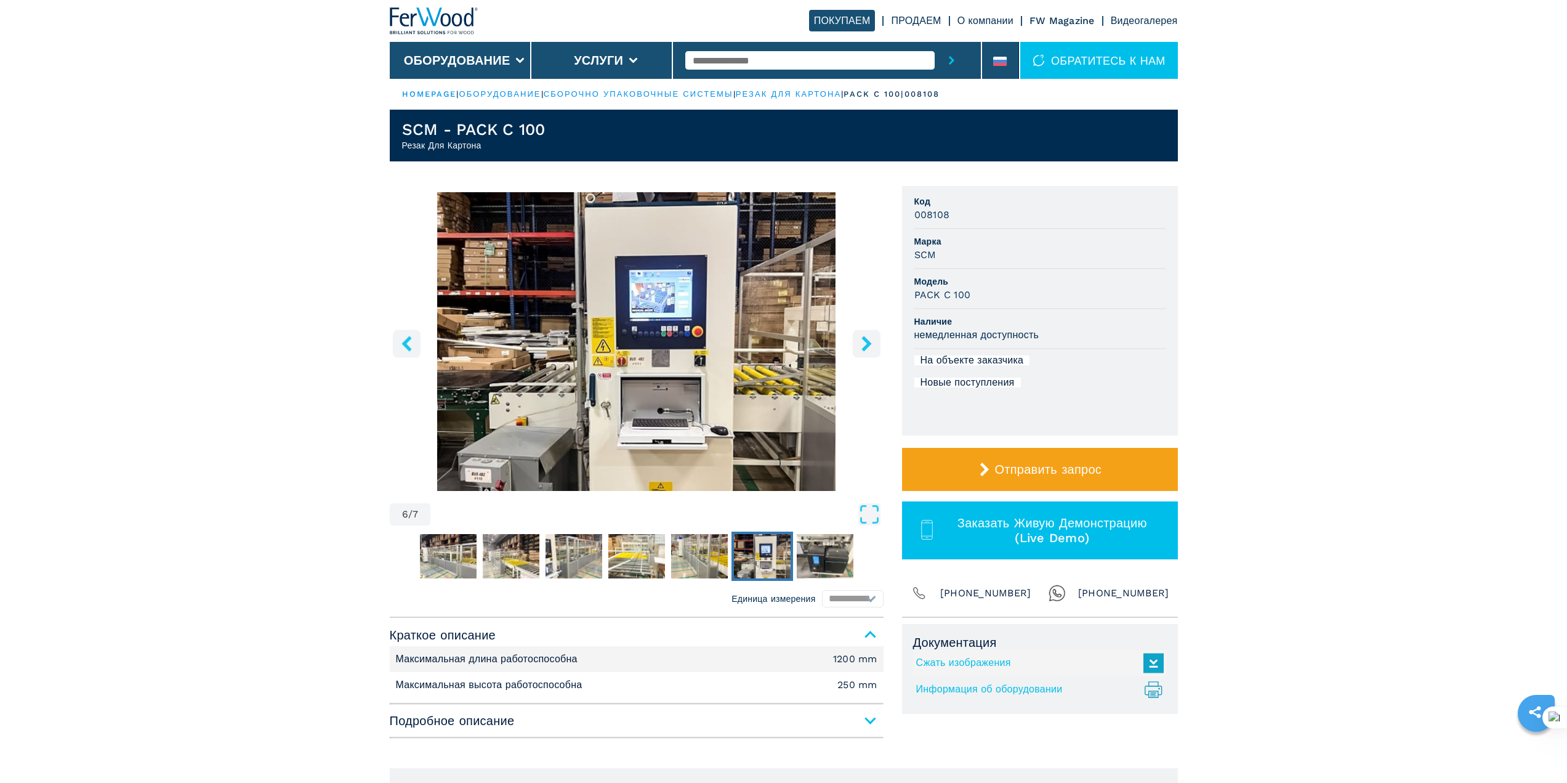
click at [866, 339] on icon "right-button" at bounding box center [867, 343] width 10 height 15
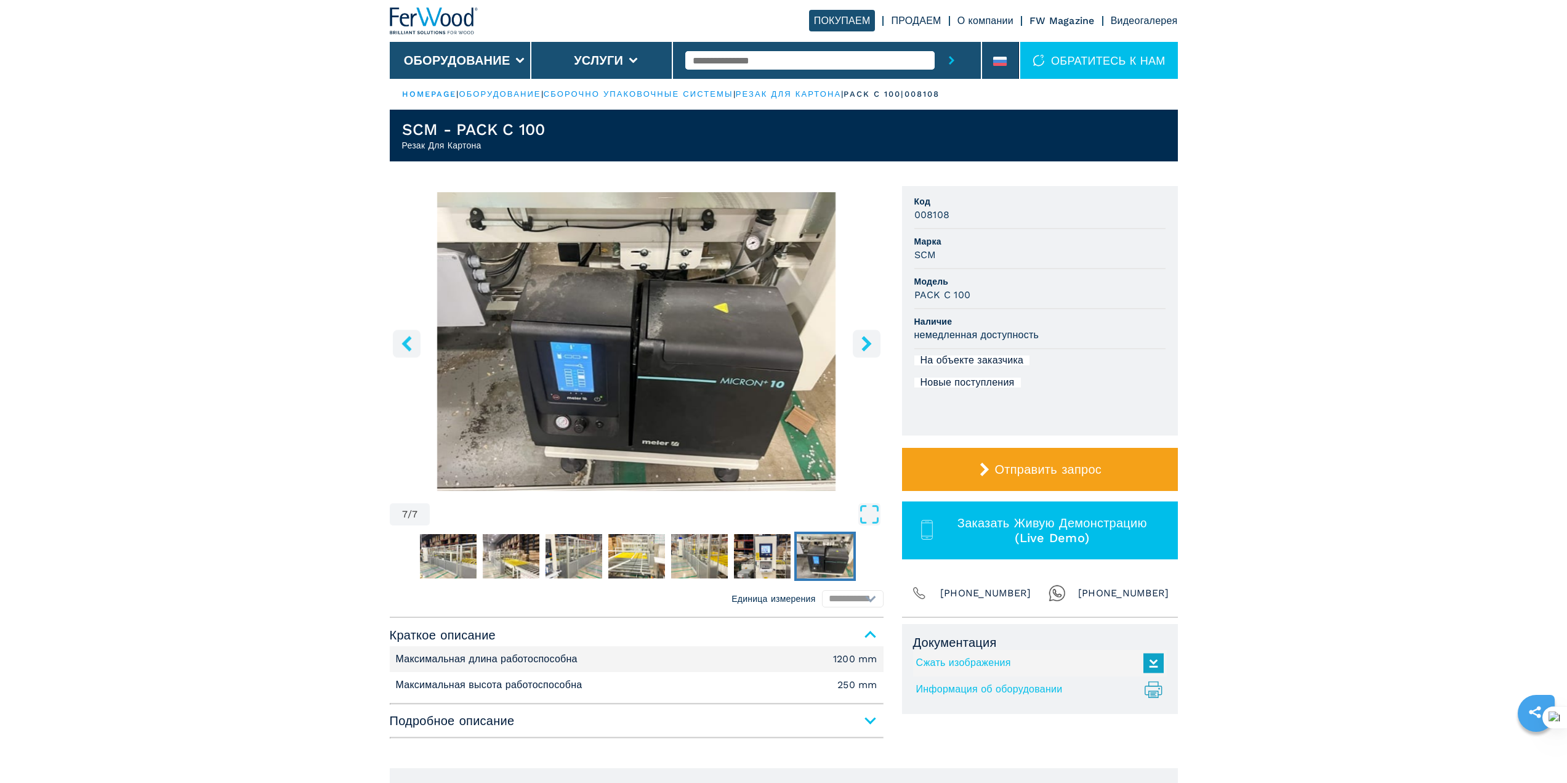
click at [866, 339] on icon "right-button" at bounding box center [867, 343] width 10 height 15
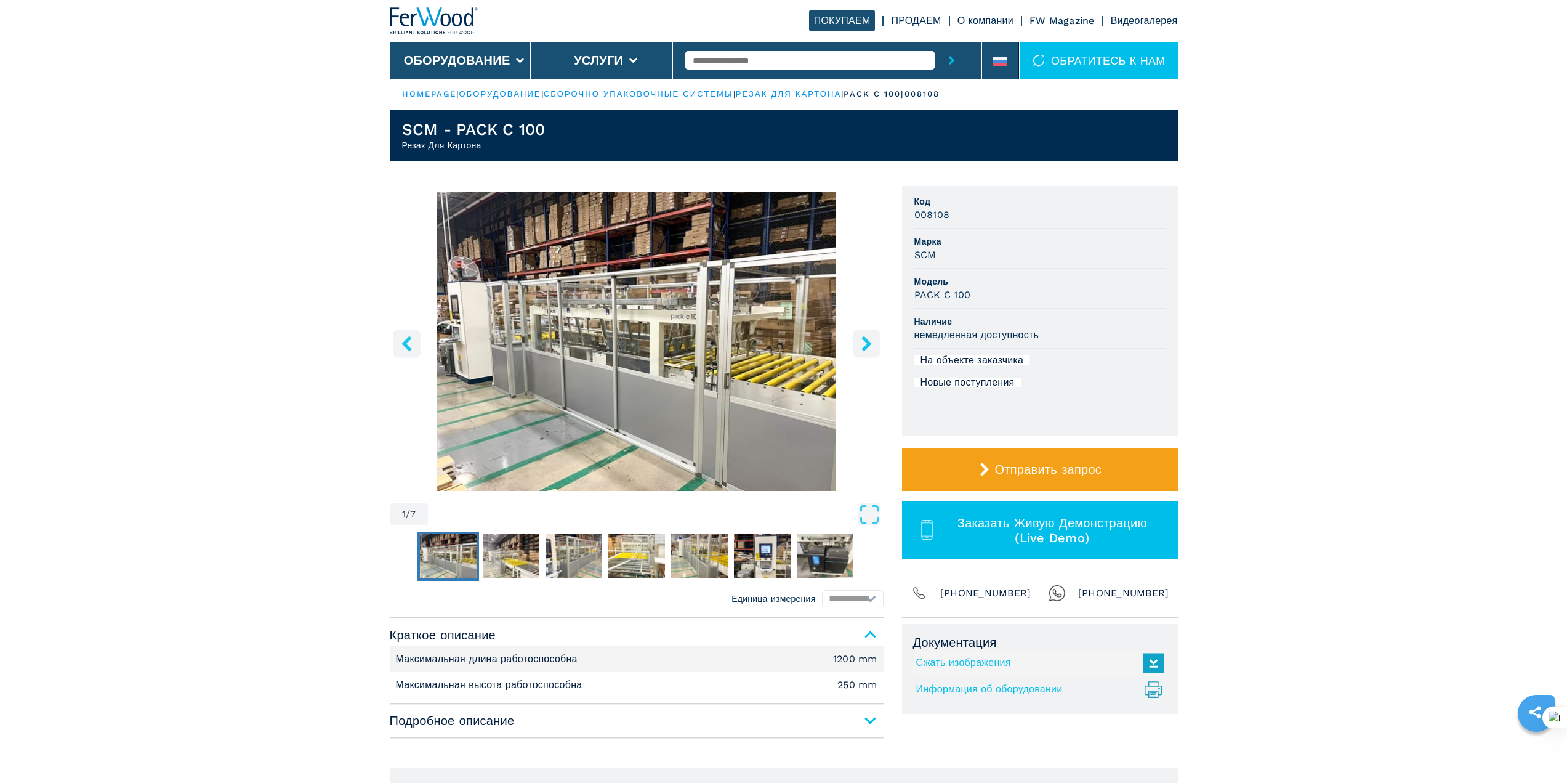
click at [866, 339] on icon "right-button" at bounding box center [867, 343] width 10 height 15
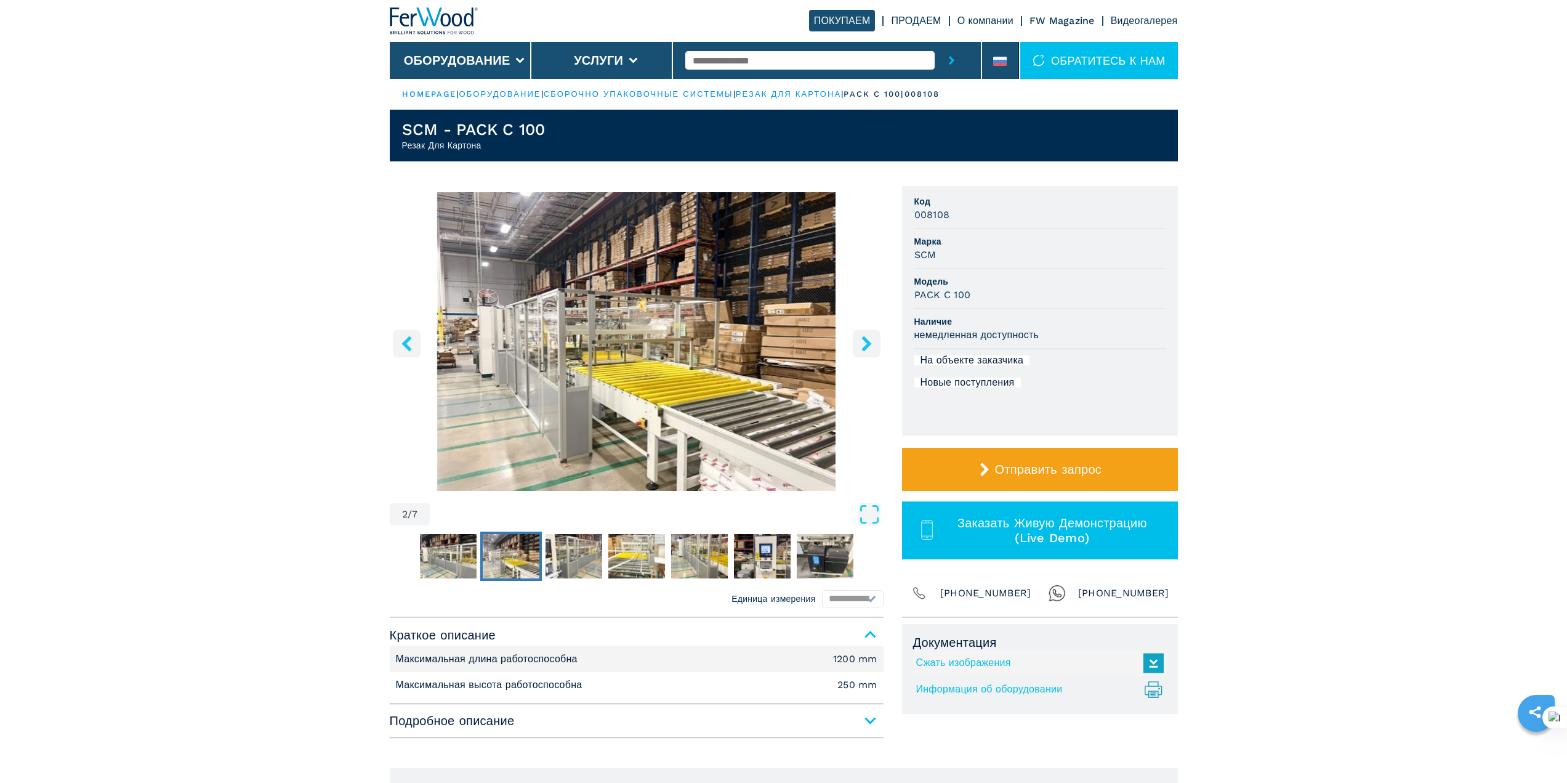
click at [872, 720] on span "Подробное описание" at bounding box center [637, 721] width 494 height 22
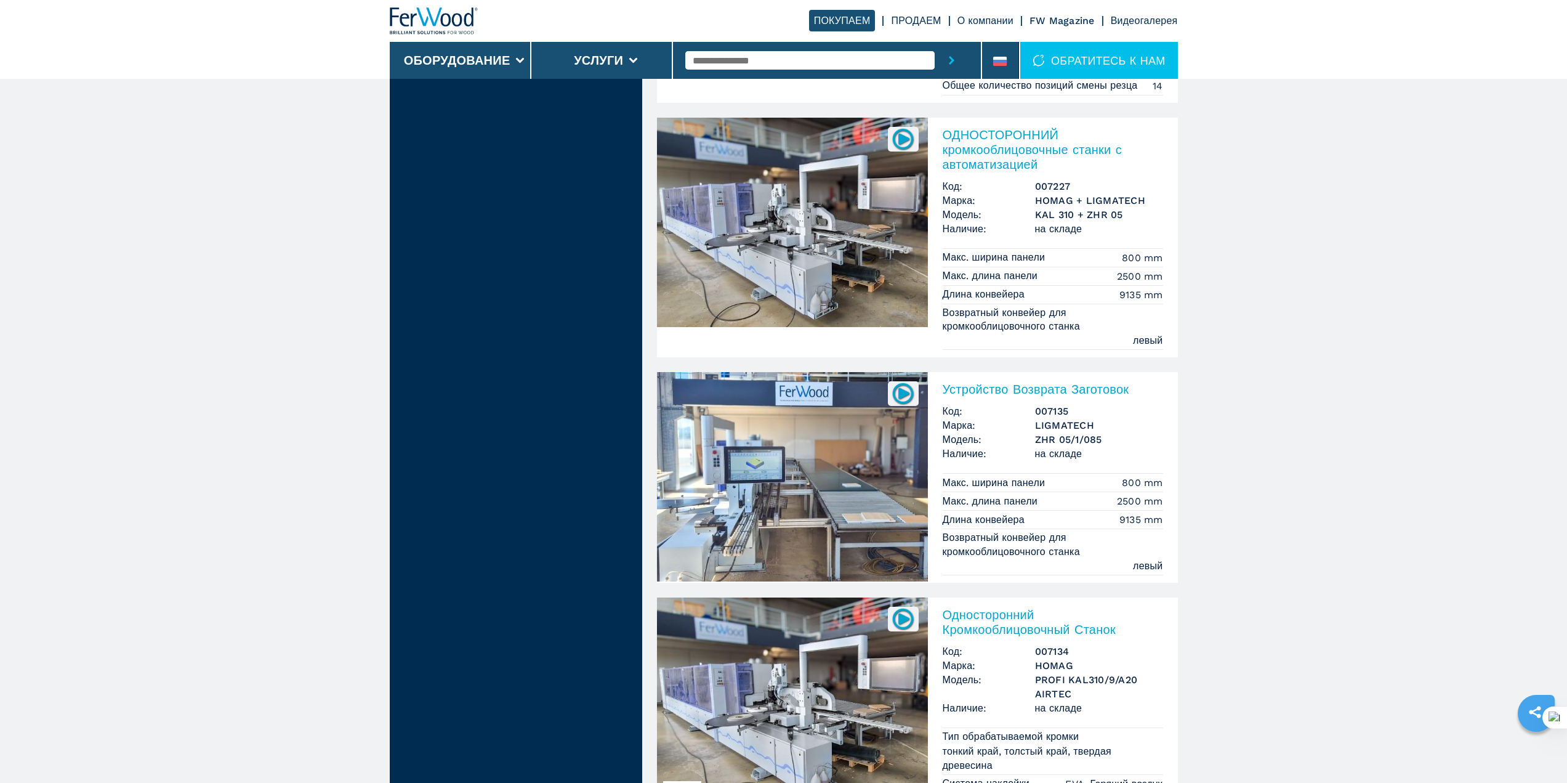
scroll to position [2936, 0]
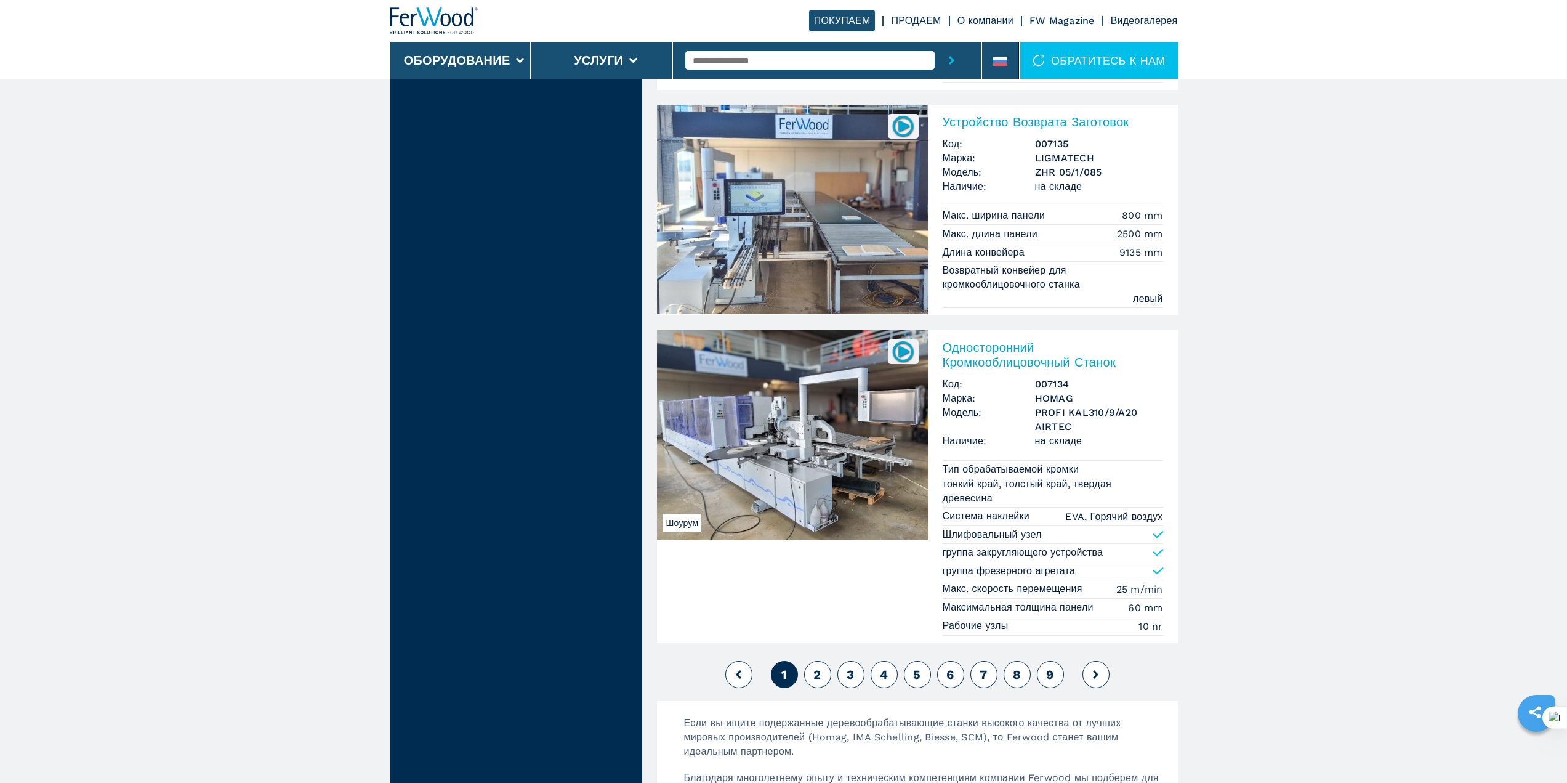
click at [1091, 670] on button at bounding box center [1096, 674] width 27 height 27
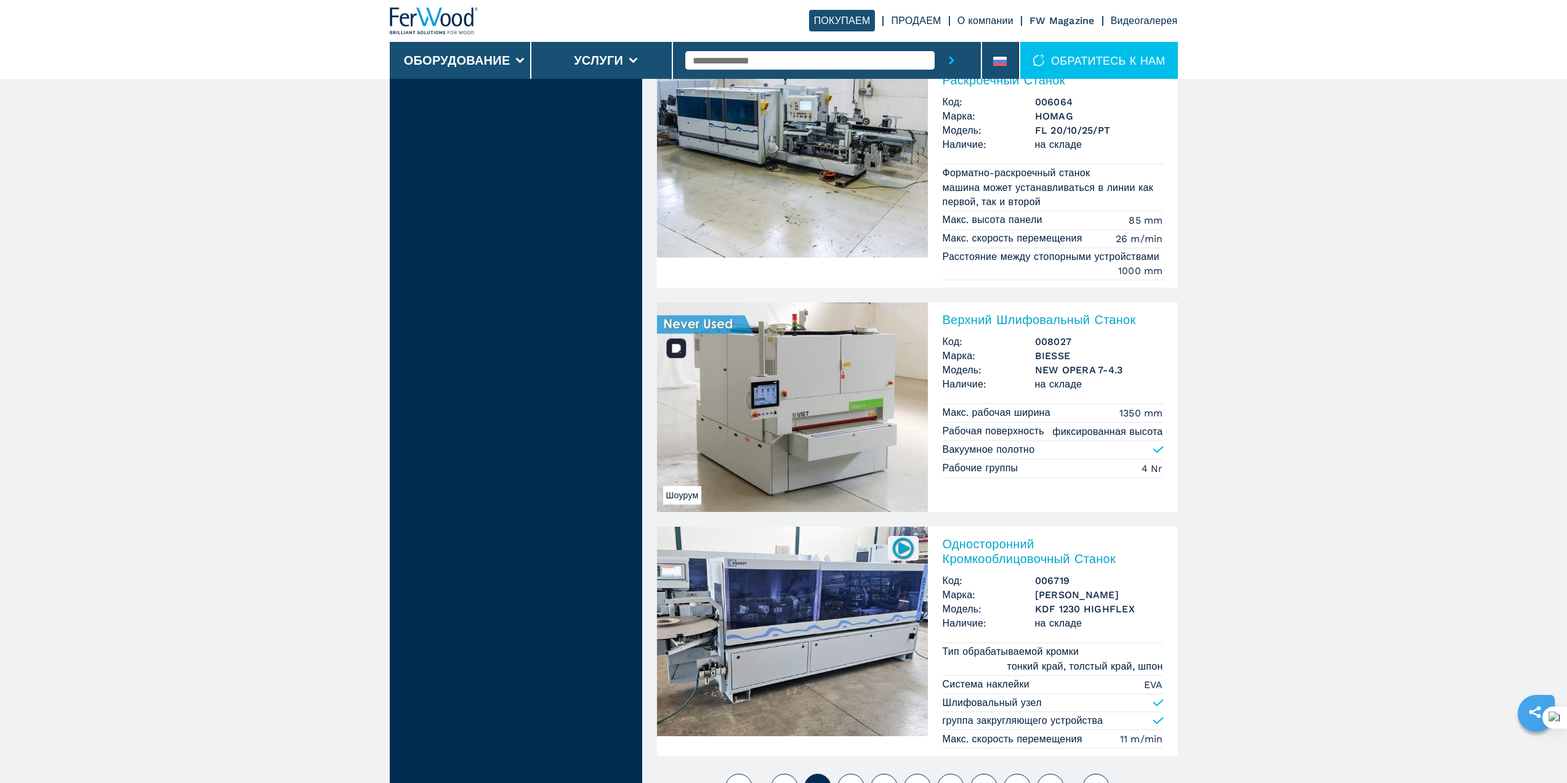
scroll to position [2936, 0]
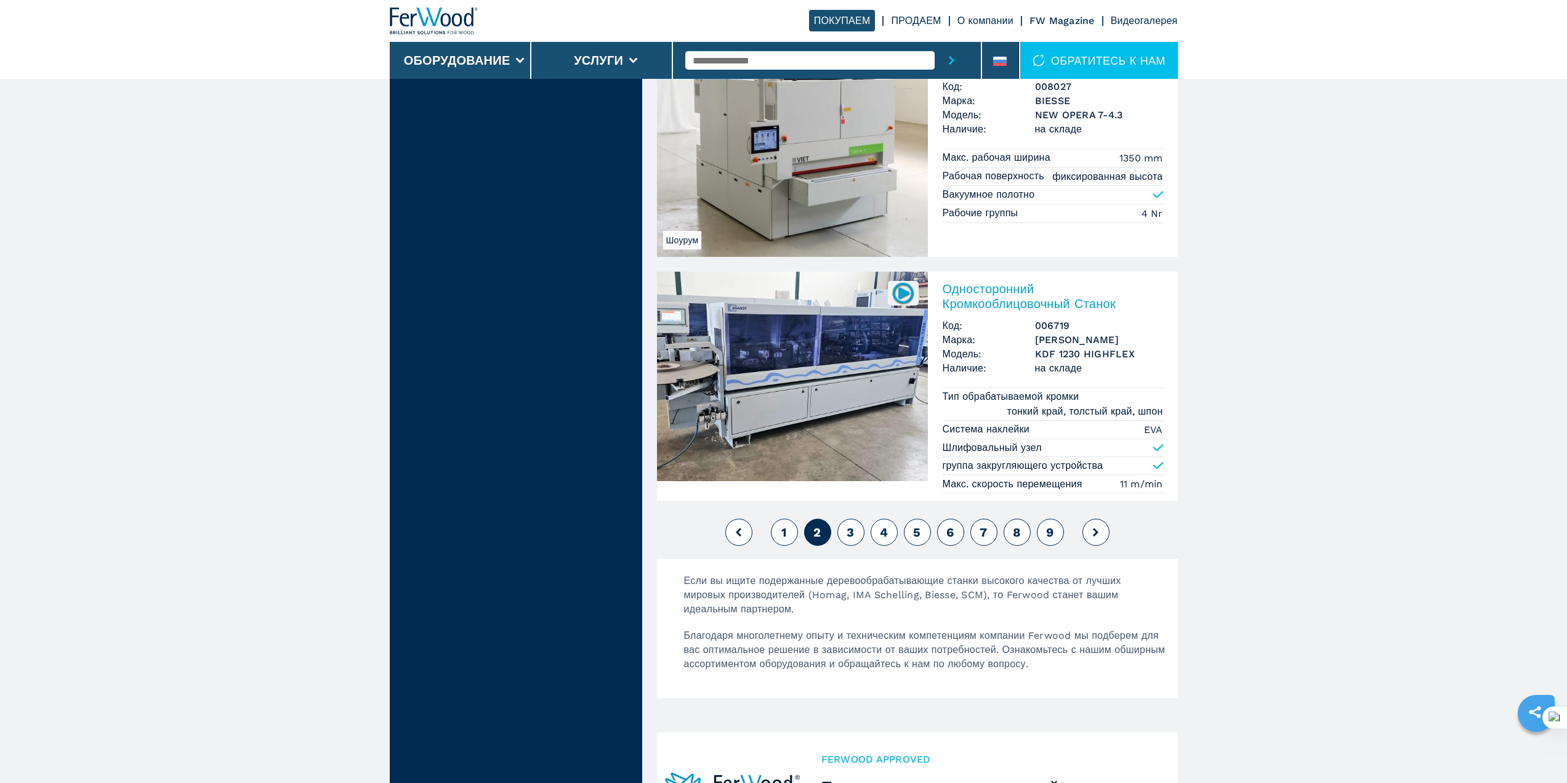
click at [1096, 546] on button at bounding box center [1096, 532] width 27 height 27
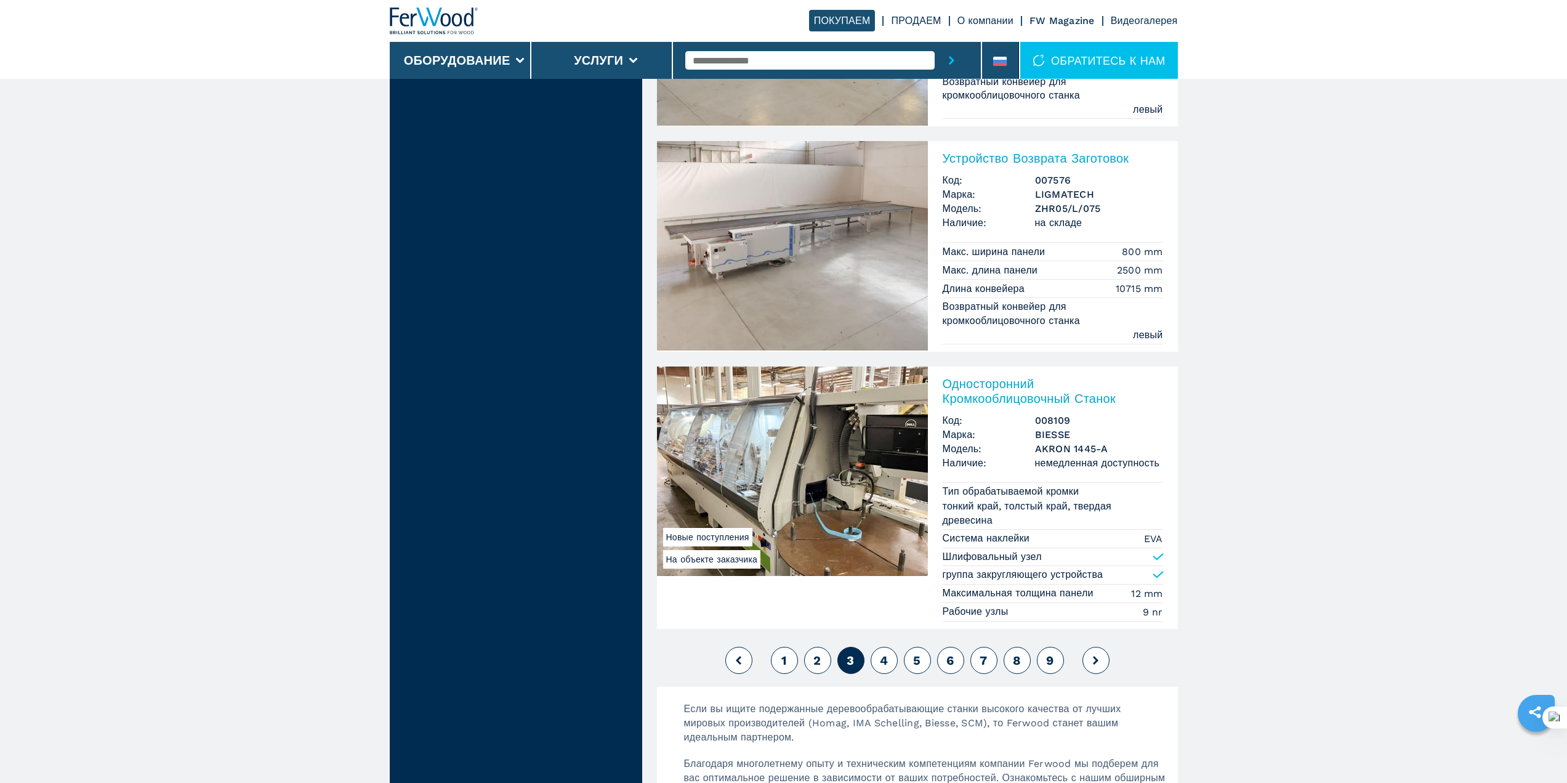
scroll to position [2936, 0]
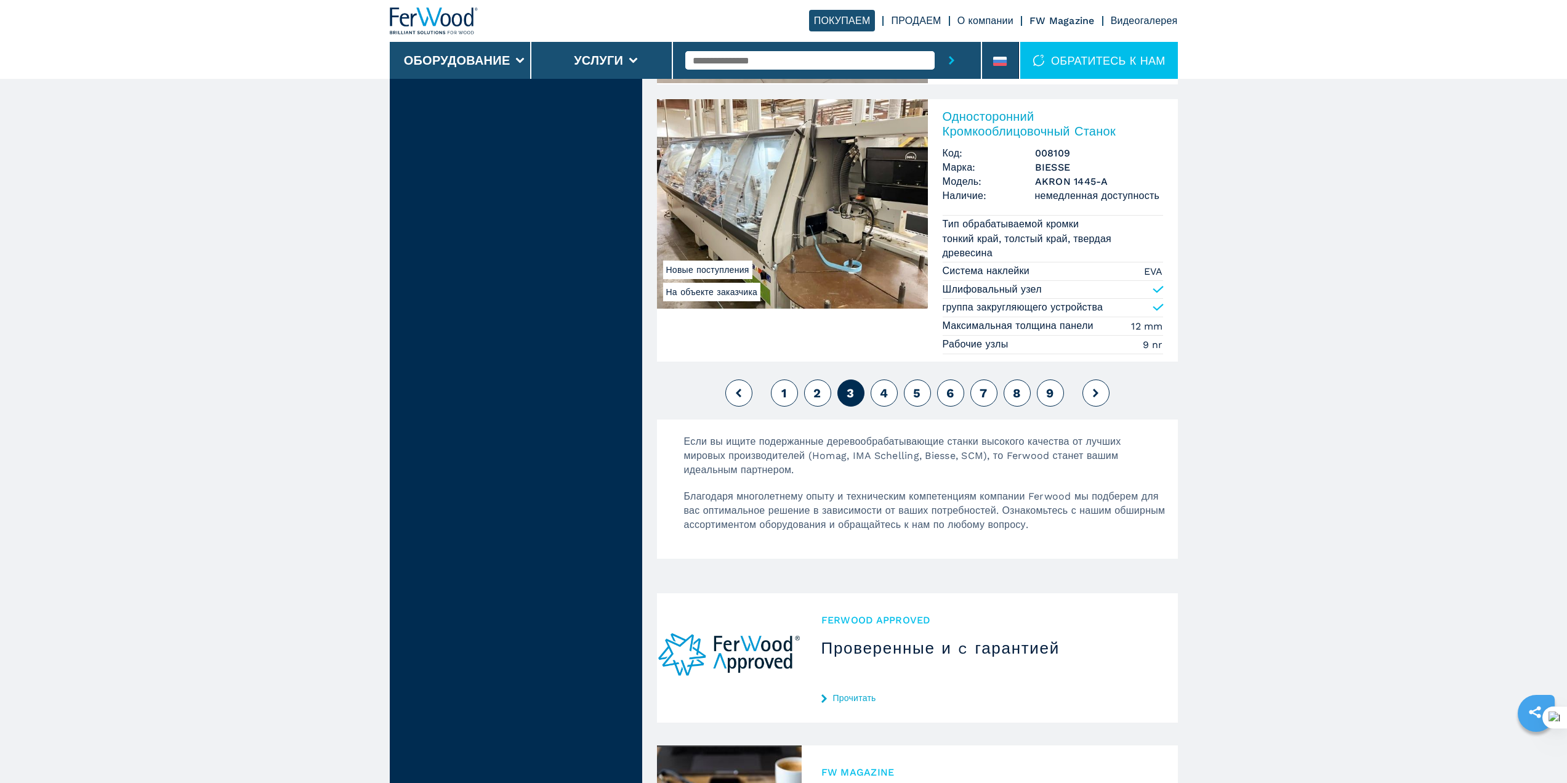
click at [1096, 403] on button at bounding box center [1096, 392] width 27 height 27
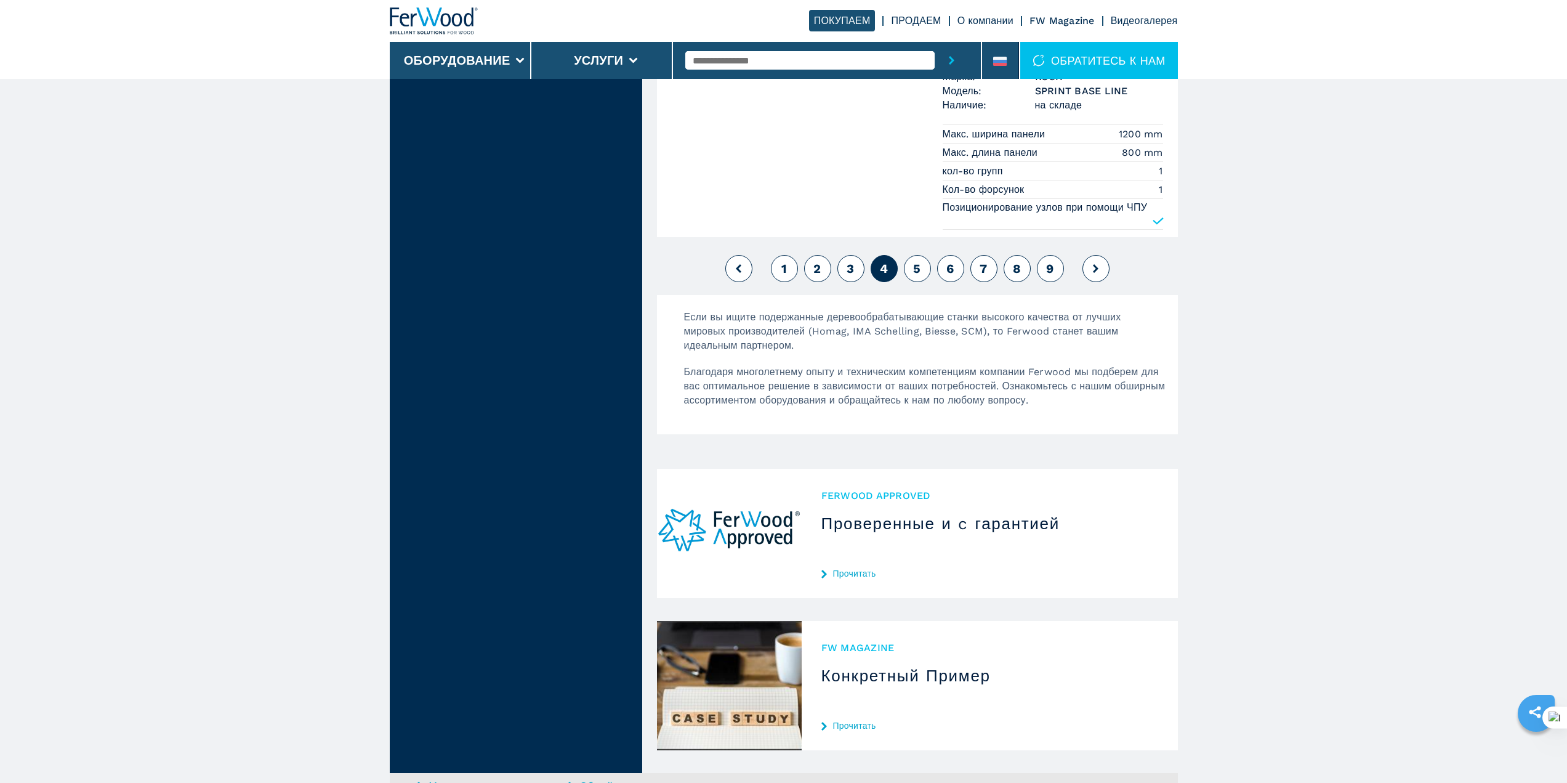
scroll to position [2669, 0]
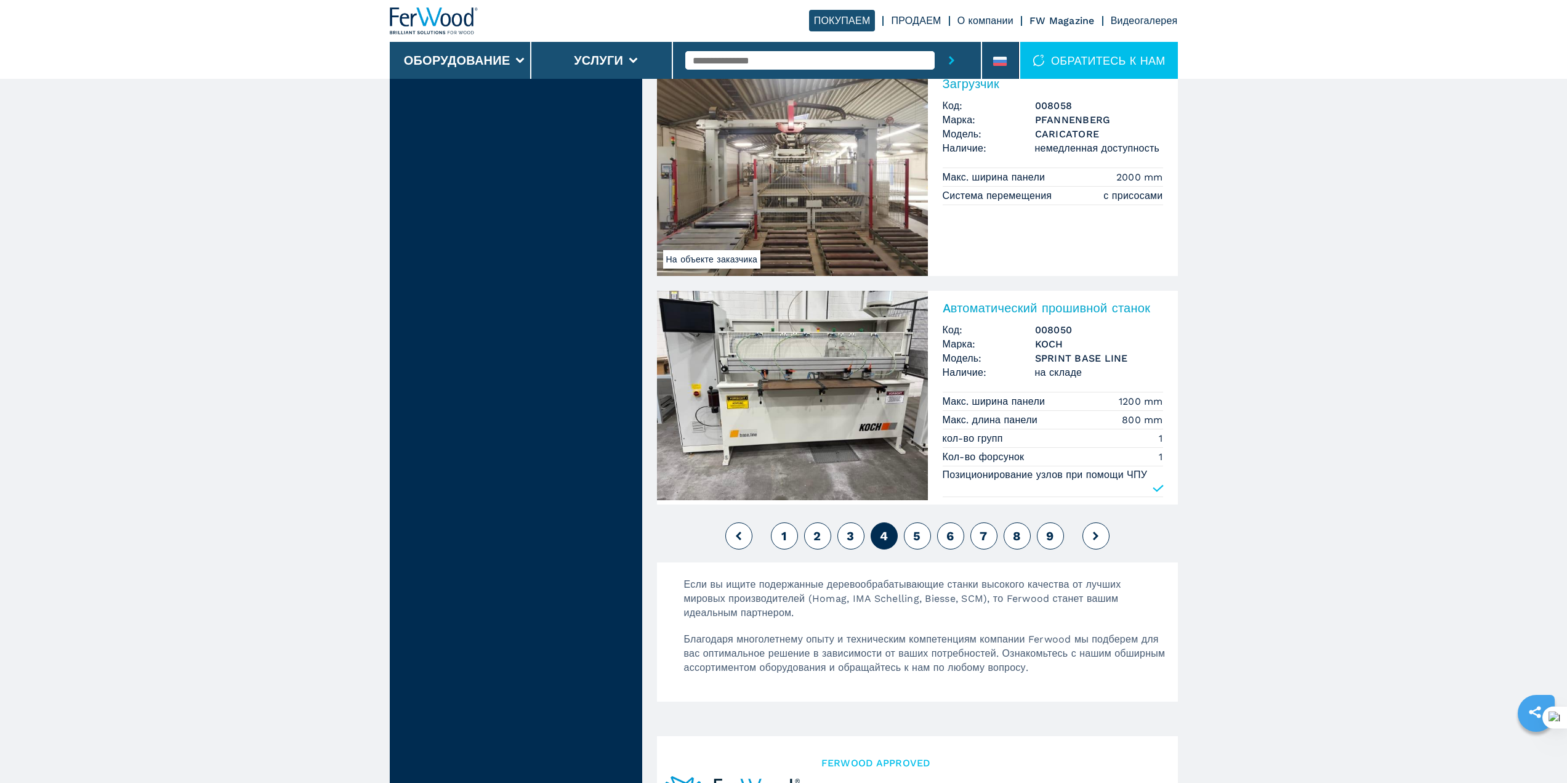
click at [1094, 536] on icon at bounding box center [1096, 536] width 6 height 9
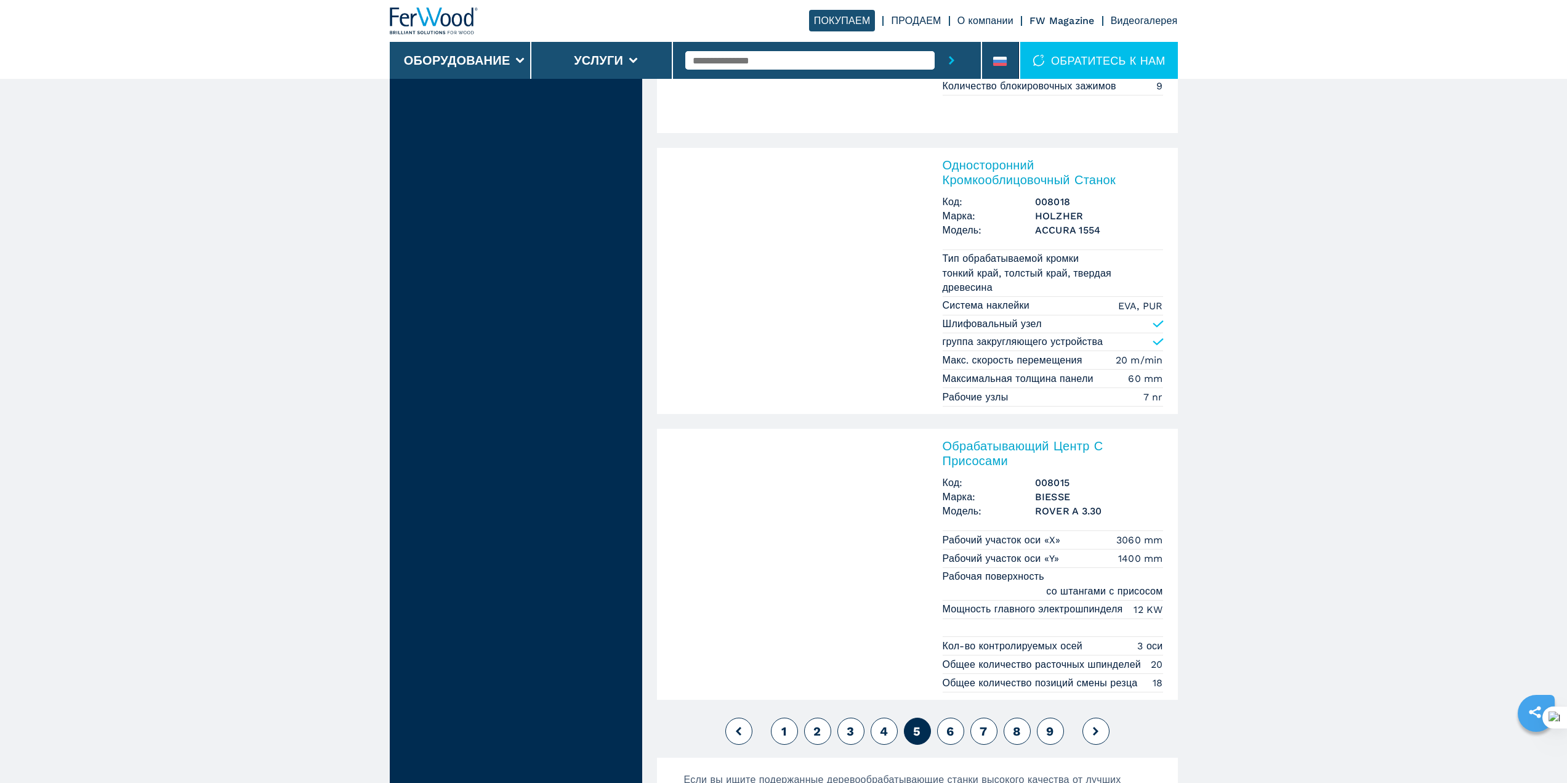
scroll to position [2936, 0]
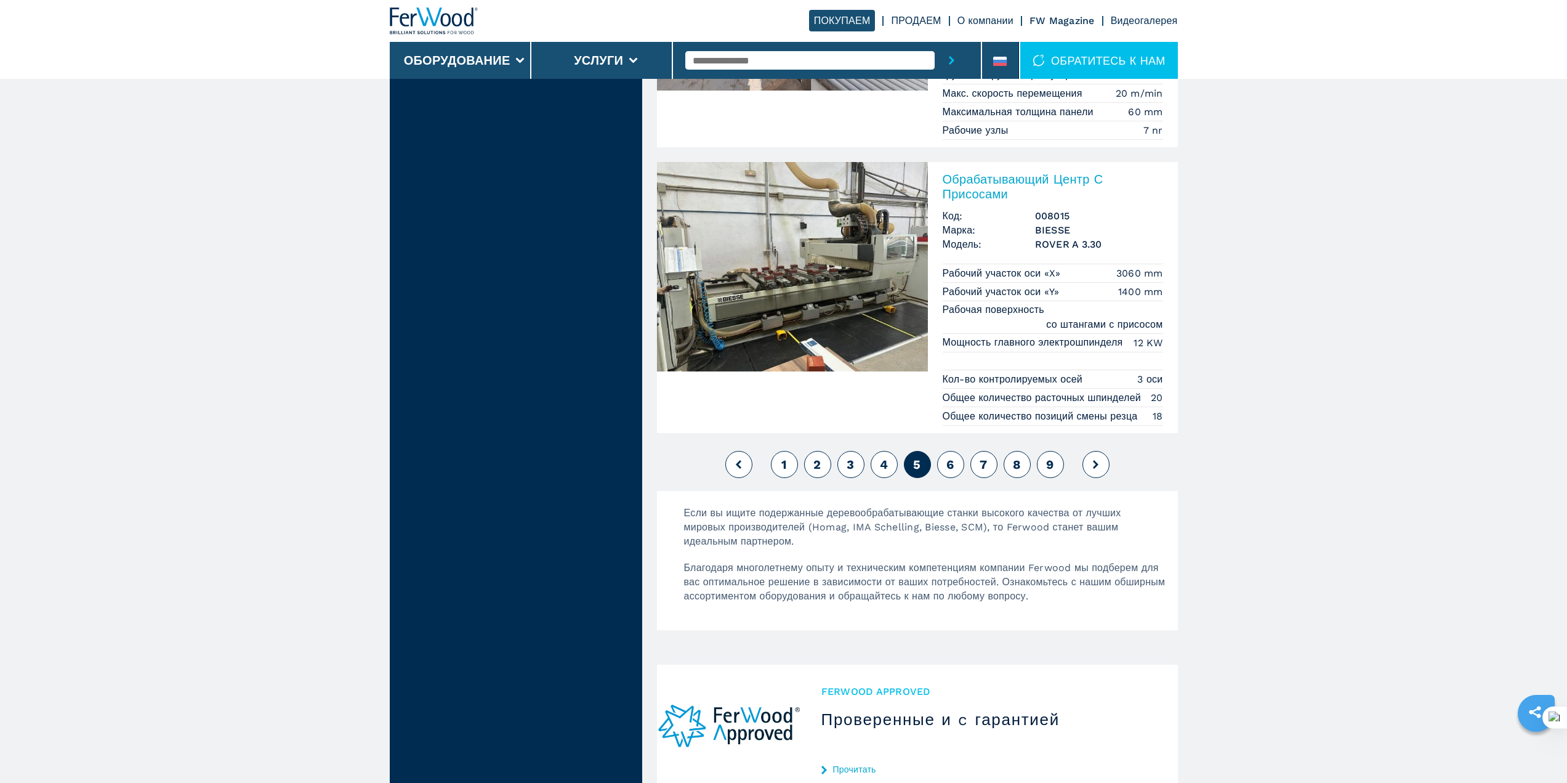
click at [1097, 463] on icon at bounding box center [1096, 464] width 6 height 9
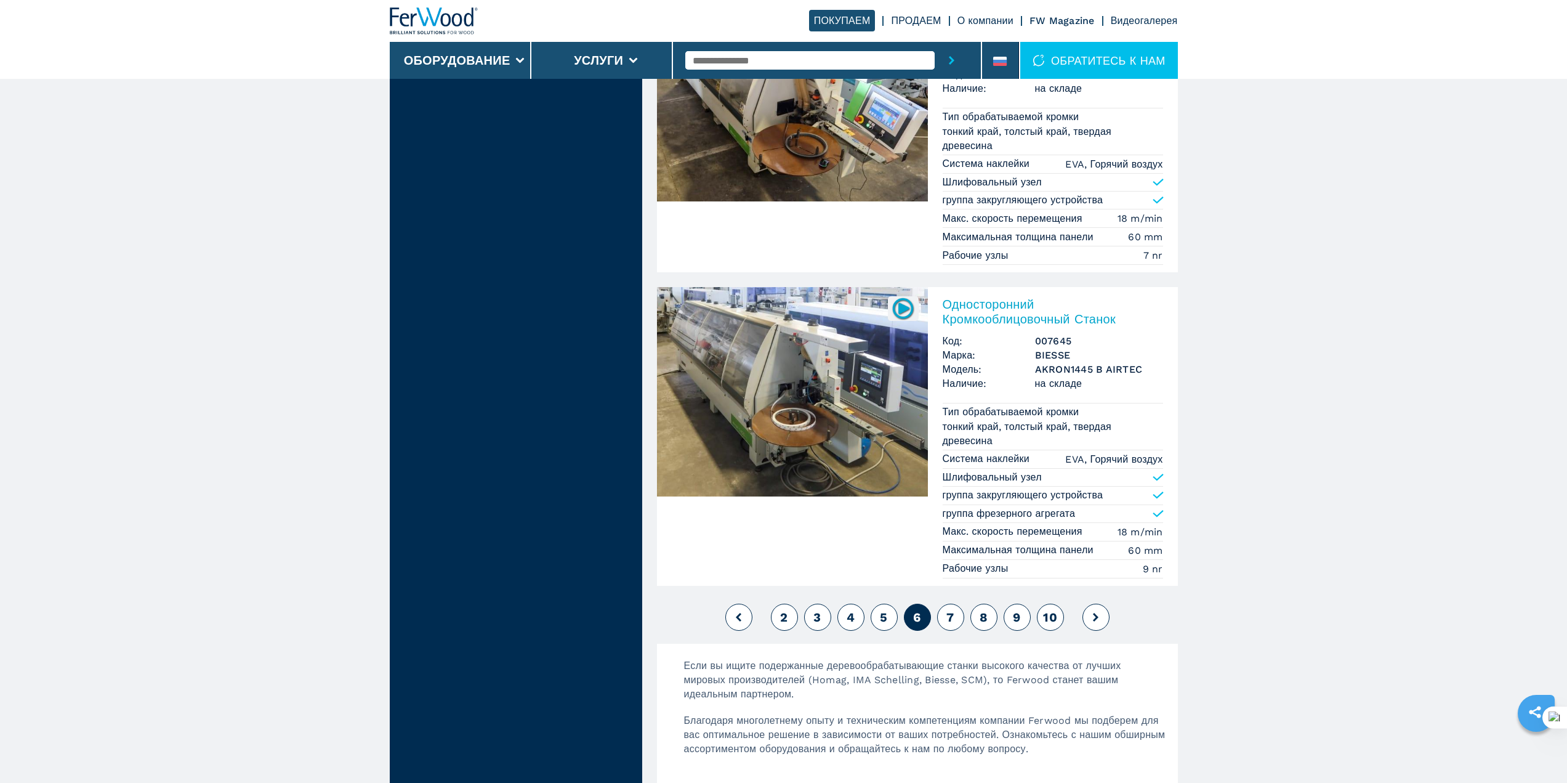
scroll to position [2936, 0]
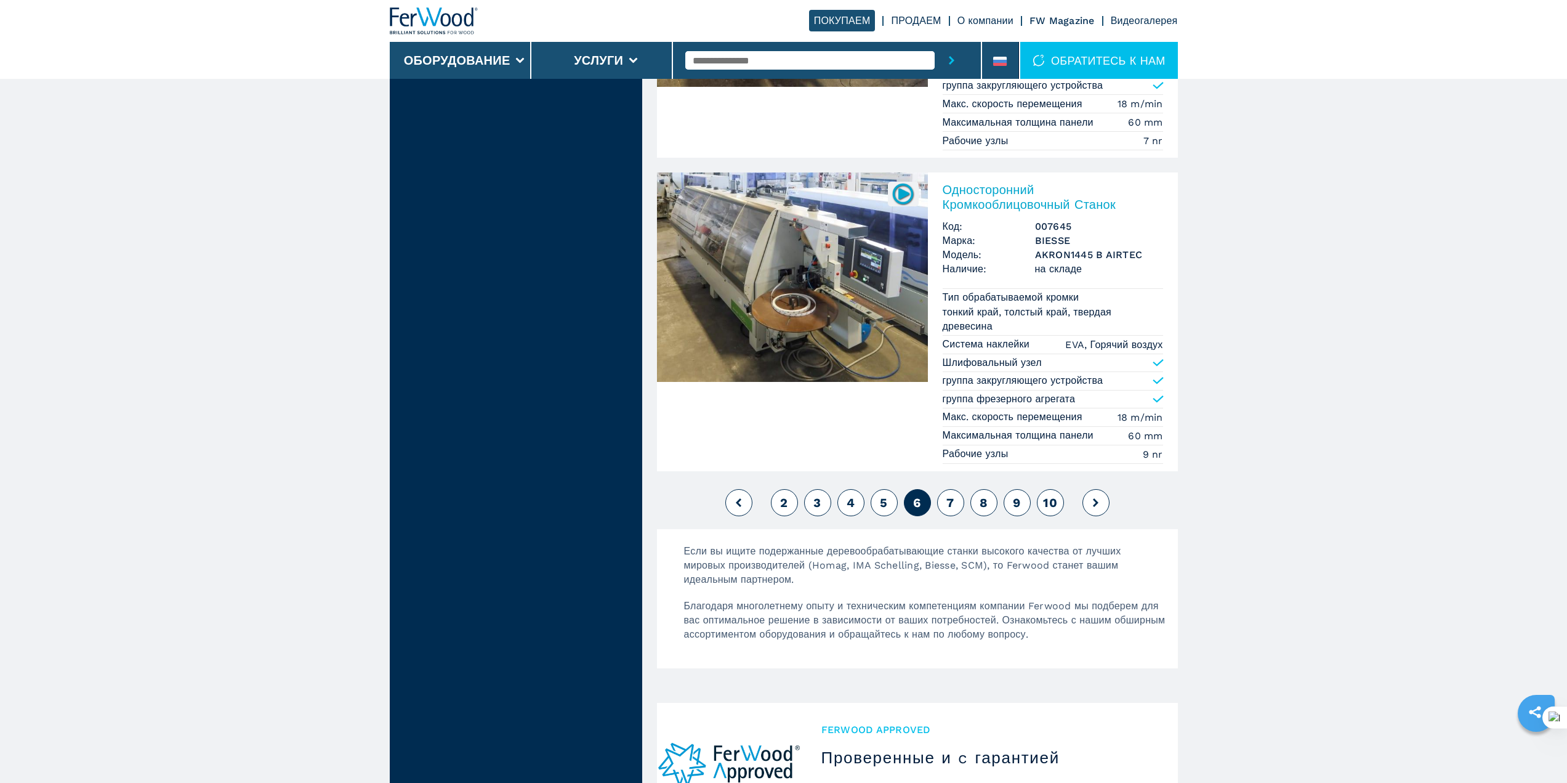
click at [1093, 504] on icon at bounding box center [1096, 502] width 6 height 9
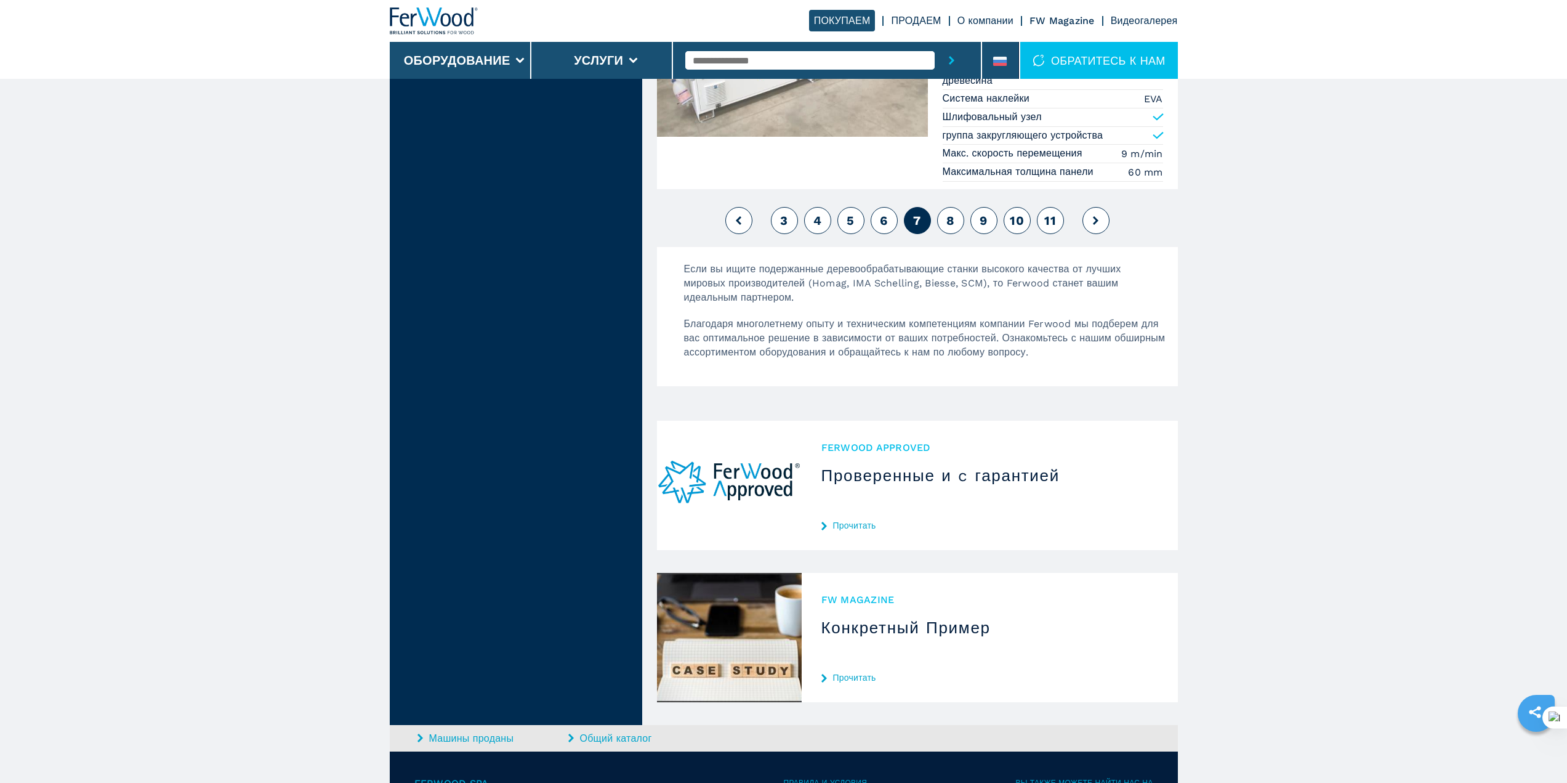
scroll to position [2936, 0]
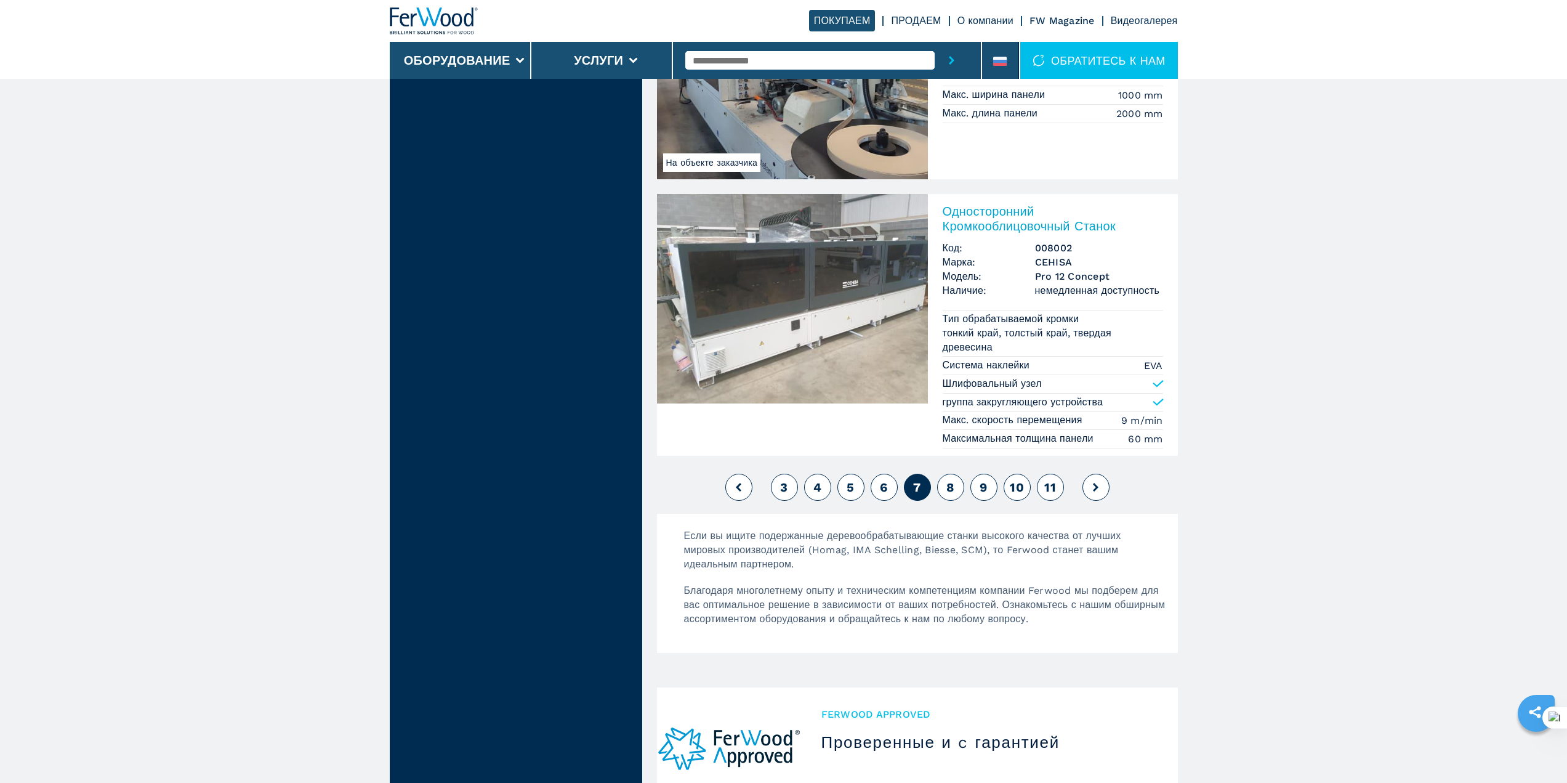
click at [1101, 486] on button at bounding box center [1096, 487] width 27 height 27
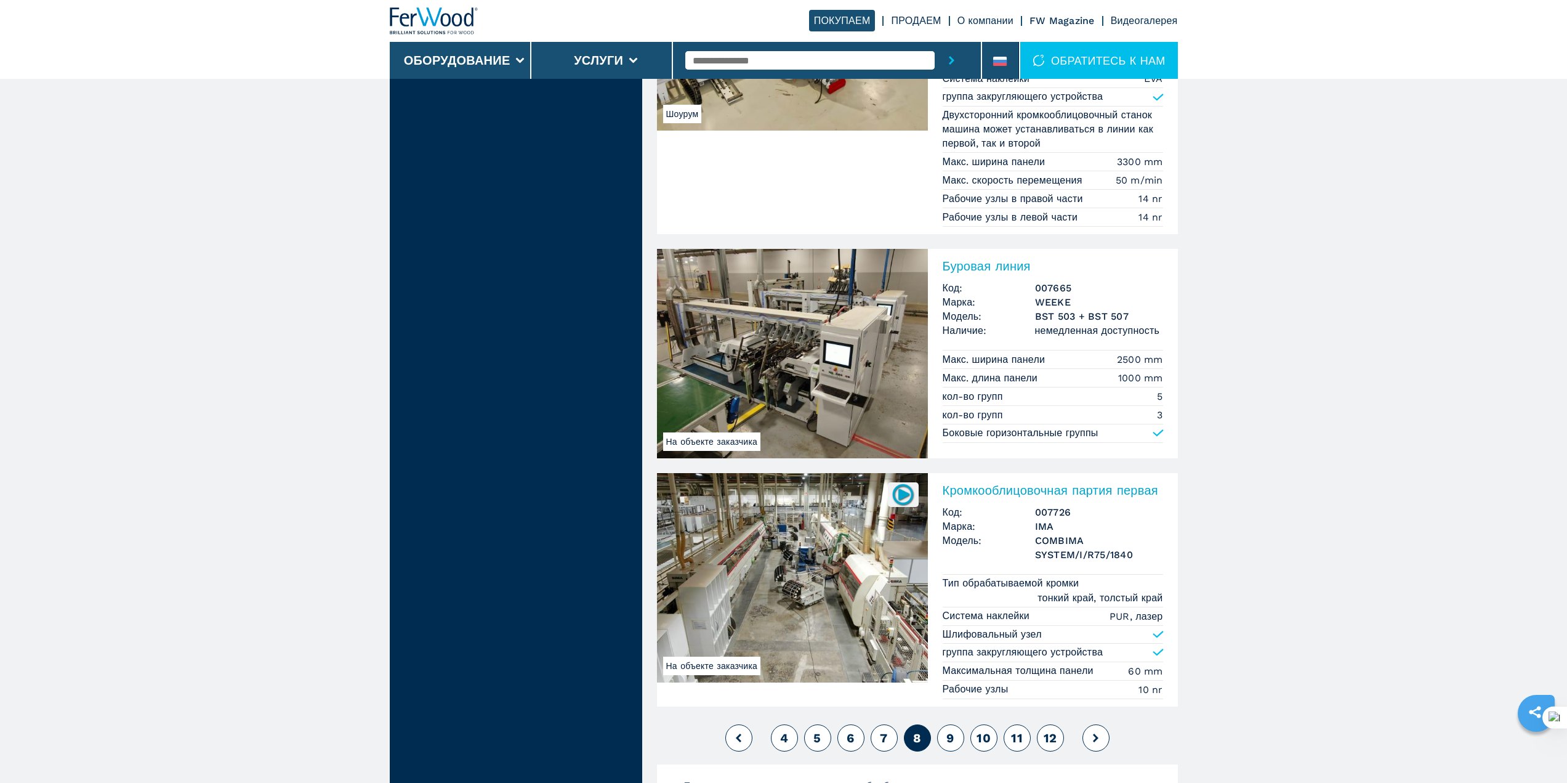
scroll to position [2936, 0]
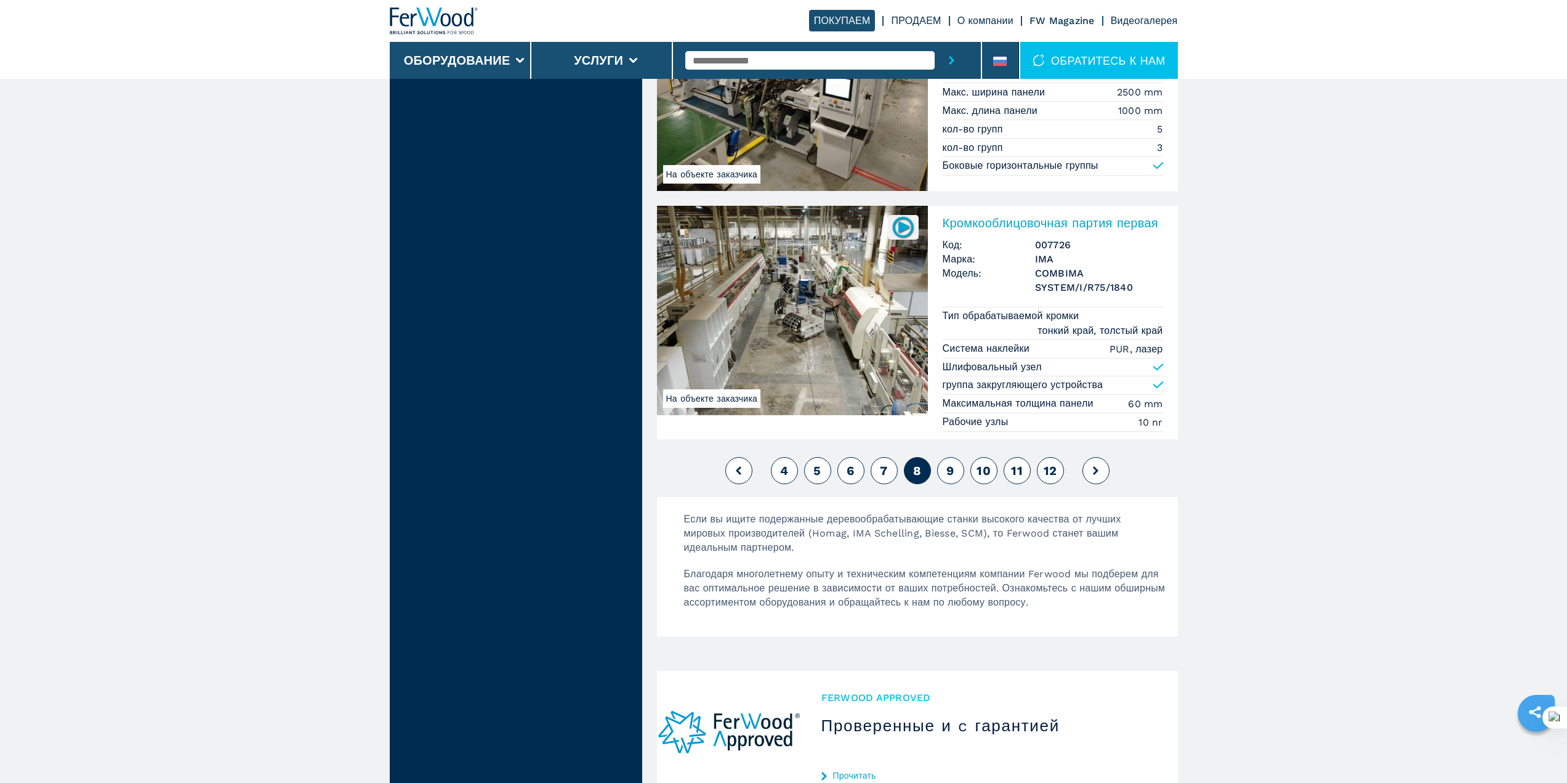
click at [1104, 475] on button at bounding box center [1096, 470] width 27 height 27
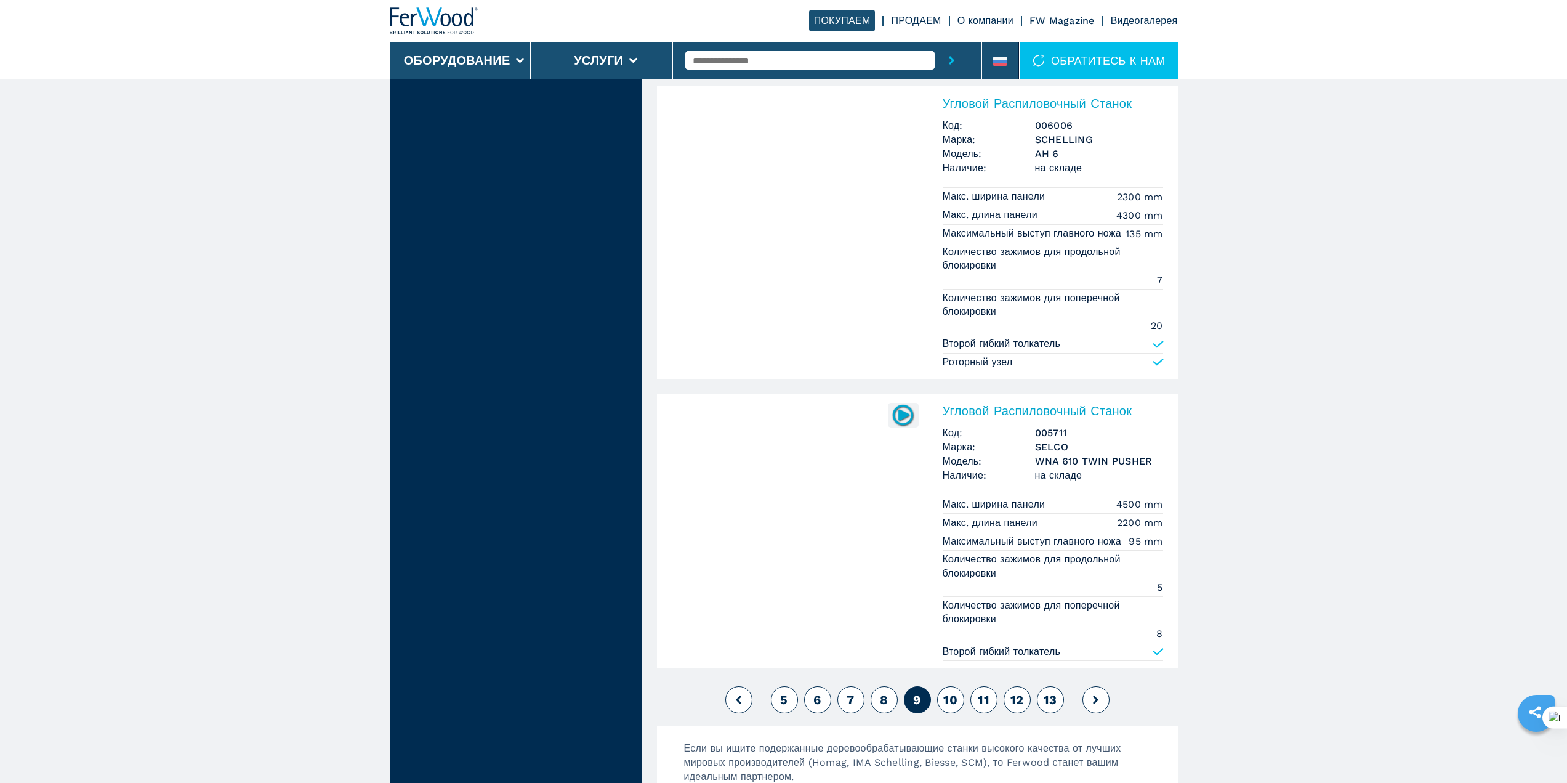
scroll to position [3203, 0]
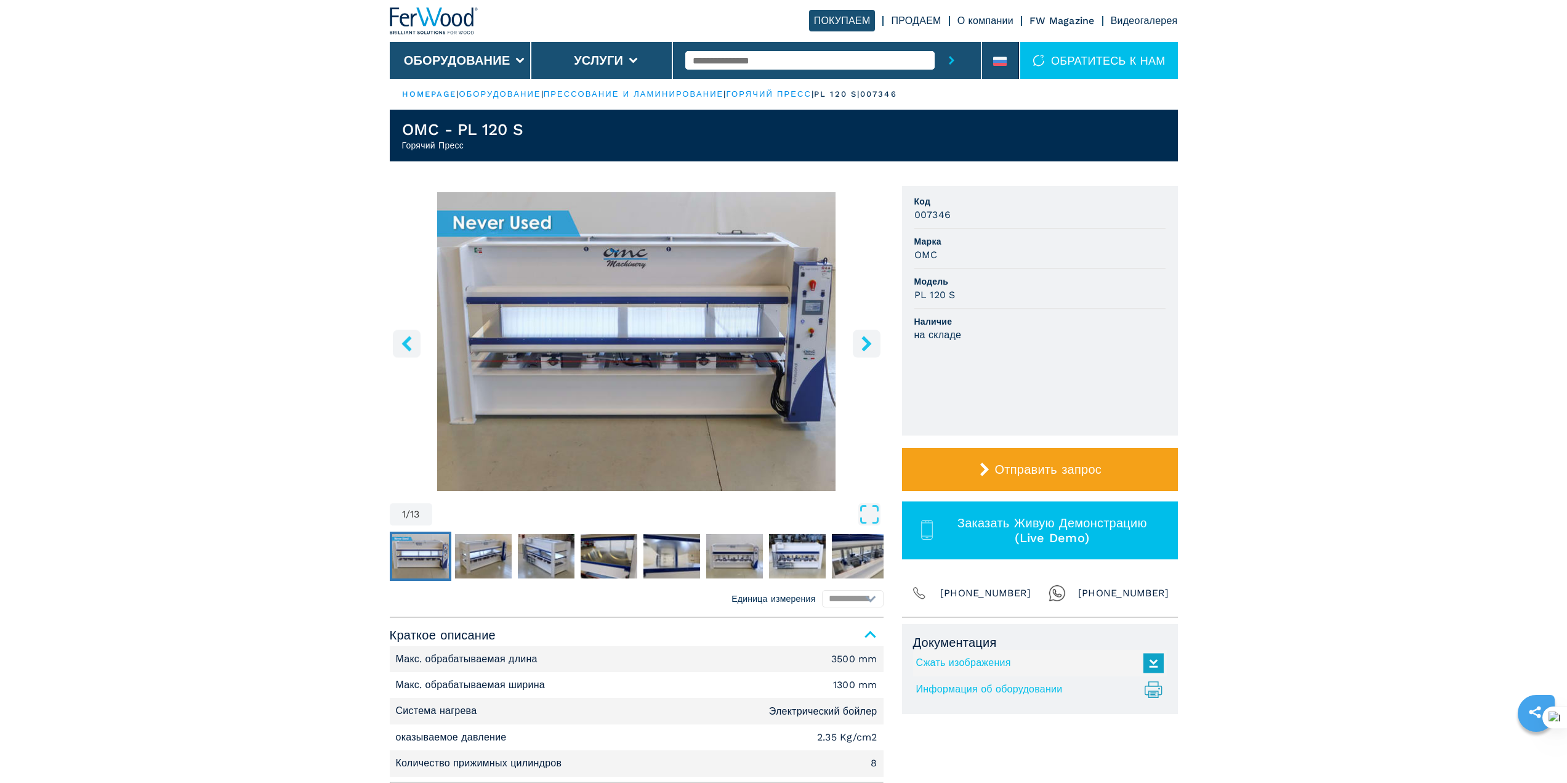
click at [868, 351] on icon "right-button" at bounding box center [866, 343] width 15 height 15
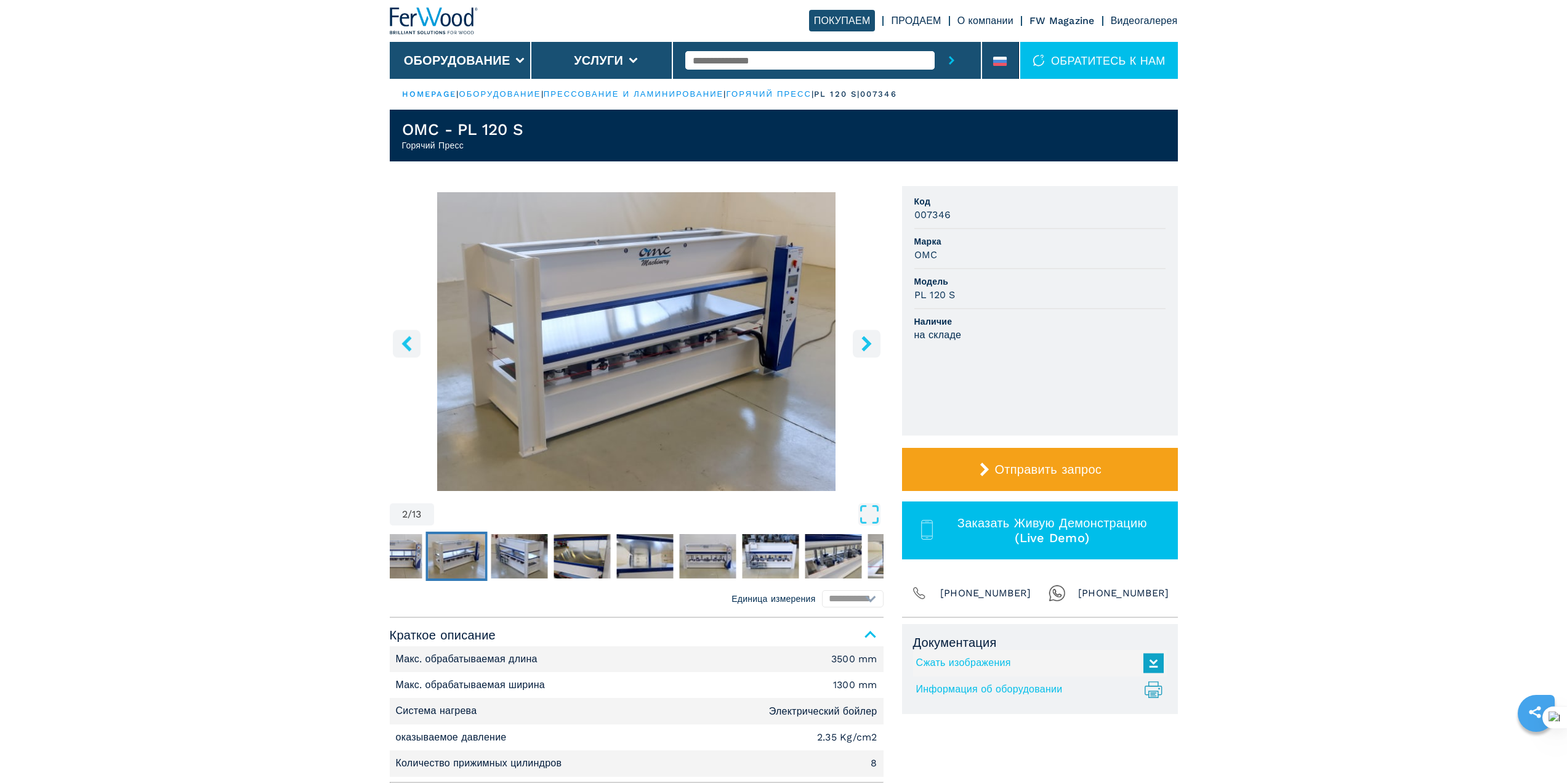
click at [868, 351] on icon "right-button" at bounding box center [866, 343] width 15 height 15
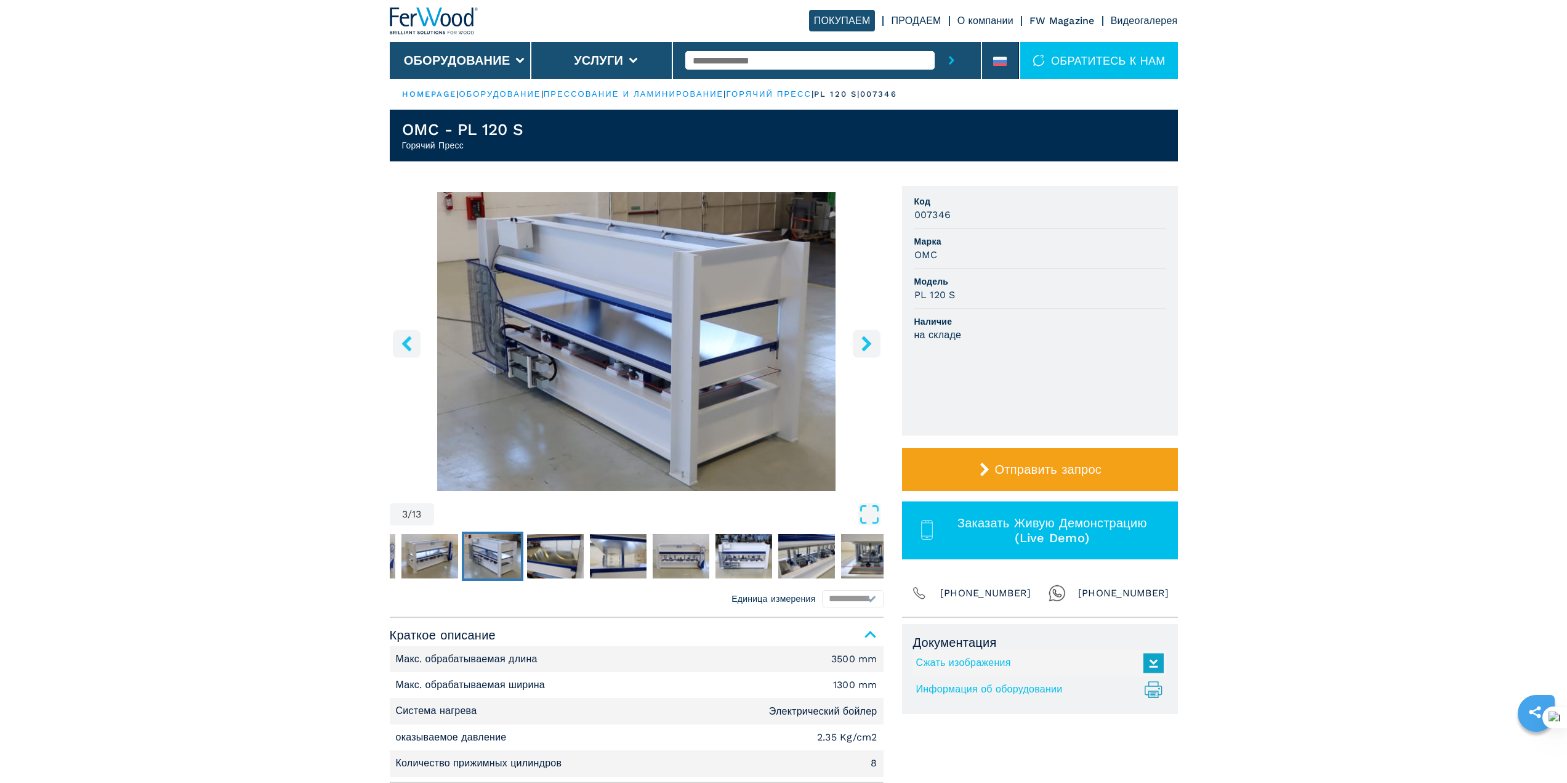
click at [868, 351] on icon "right-button" at bounding box center [866, 343] width 15 height 15
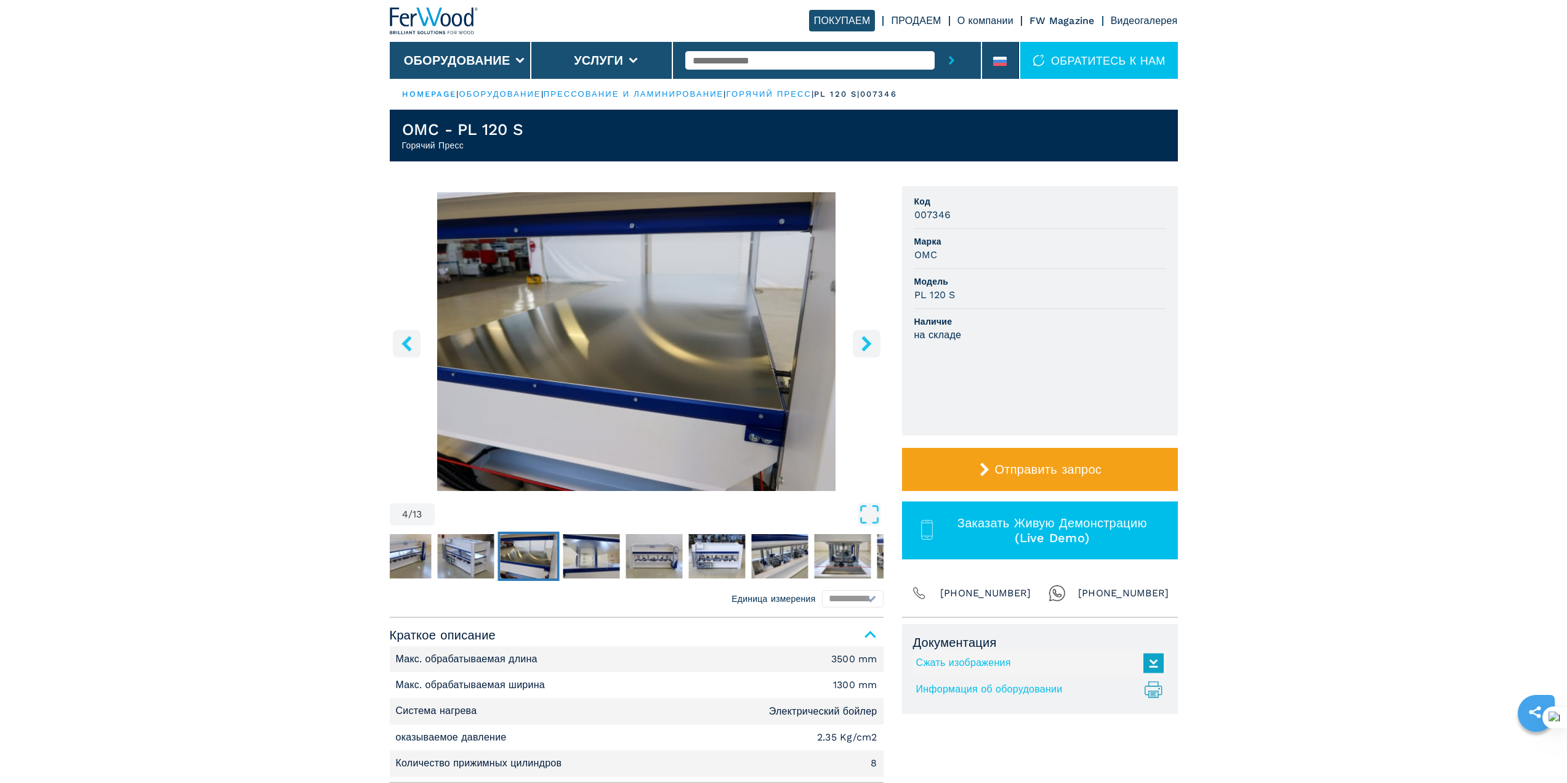
click at [868, 351] on icon "right-button" at bounding box center [866, 343] width 15 height 15
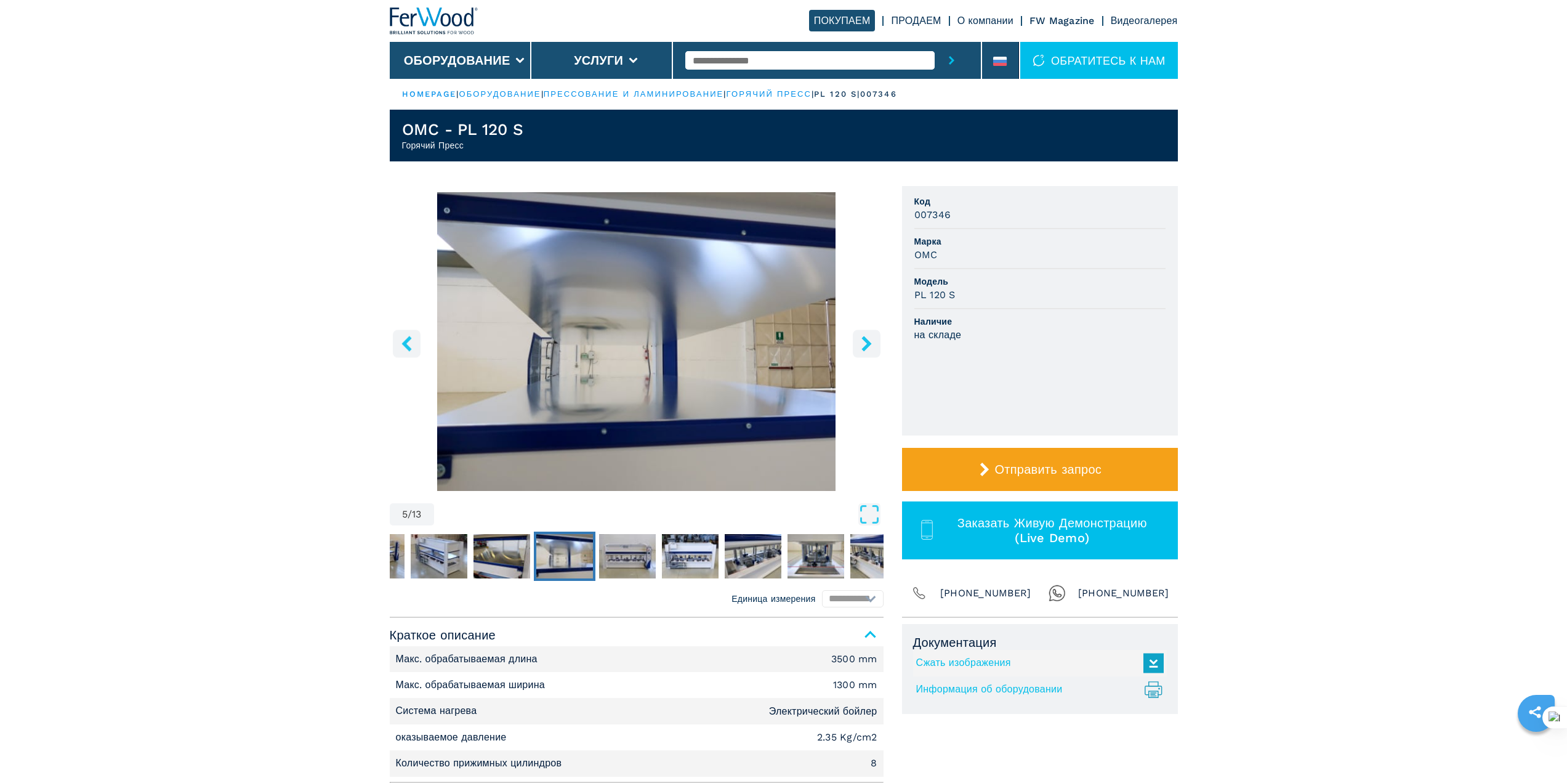
click at [868, 351] on icon "right-button" at bounding box center [866, 343] width 15 height 15
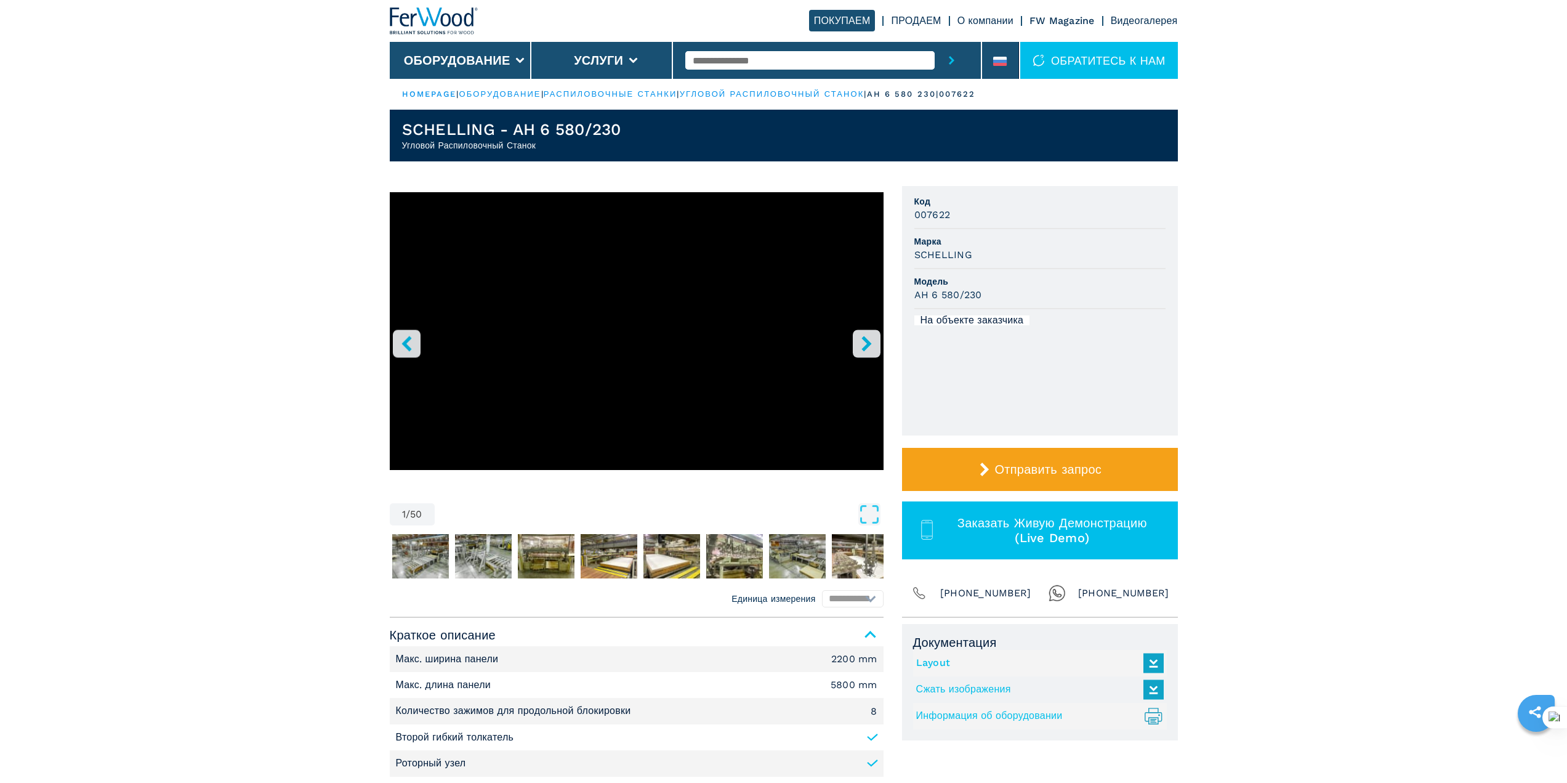
click at [866, 341] on icon "right-button" at bounding box center [867, 343] width 10 height 15
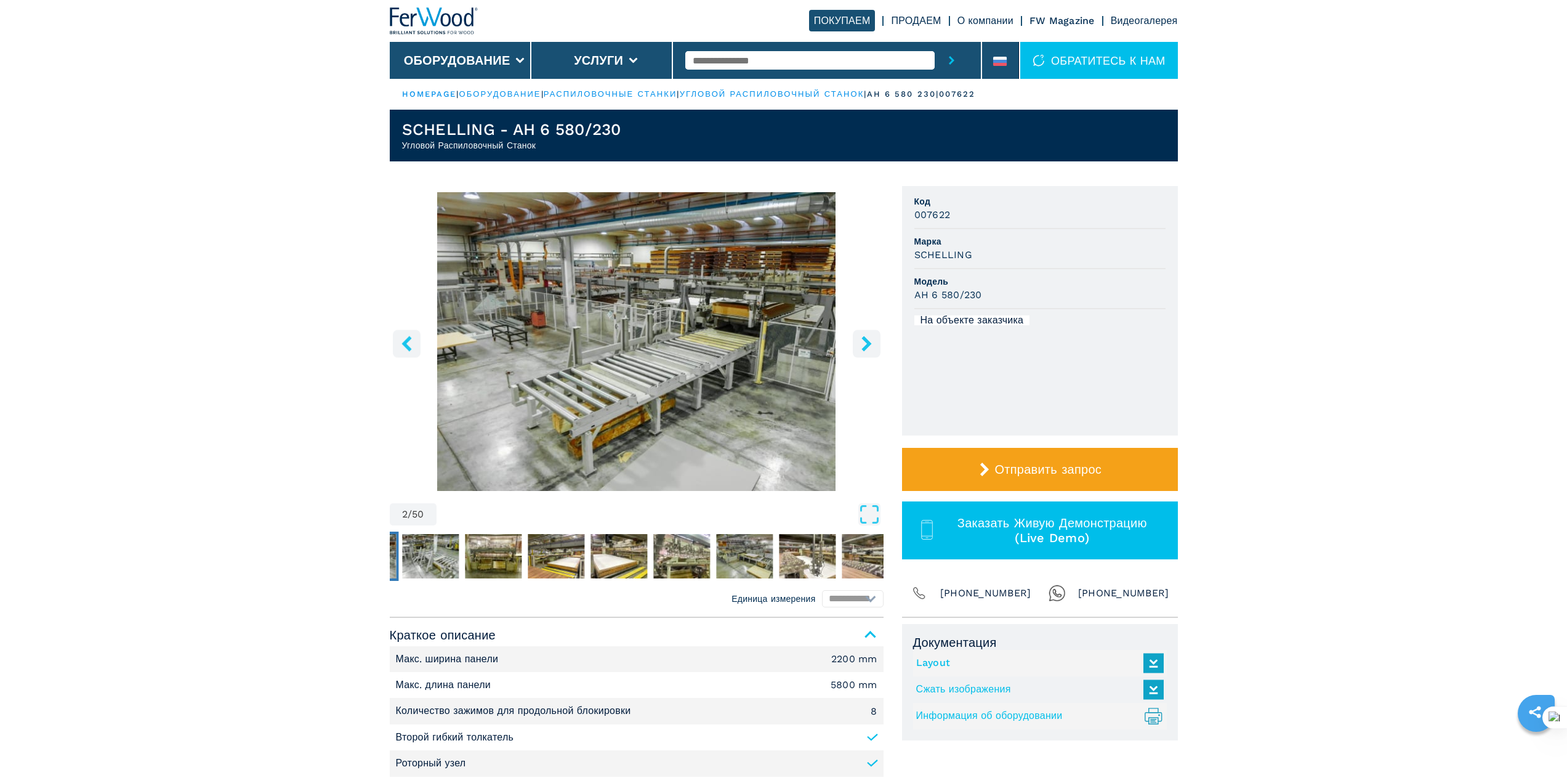
click at [866, 341] on icon "right-button" at bounding box center [867, 343] width 10 height 15
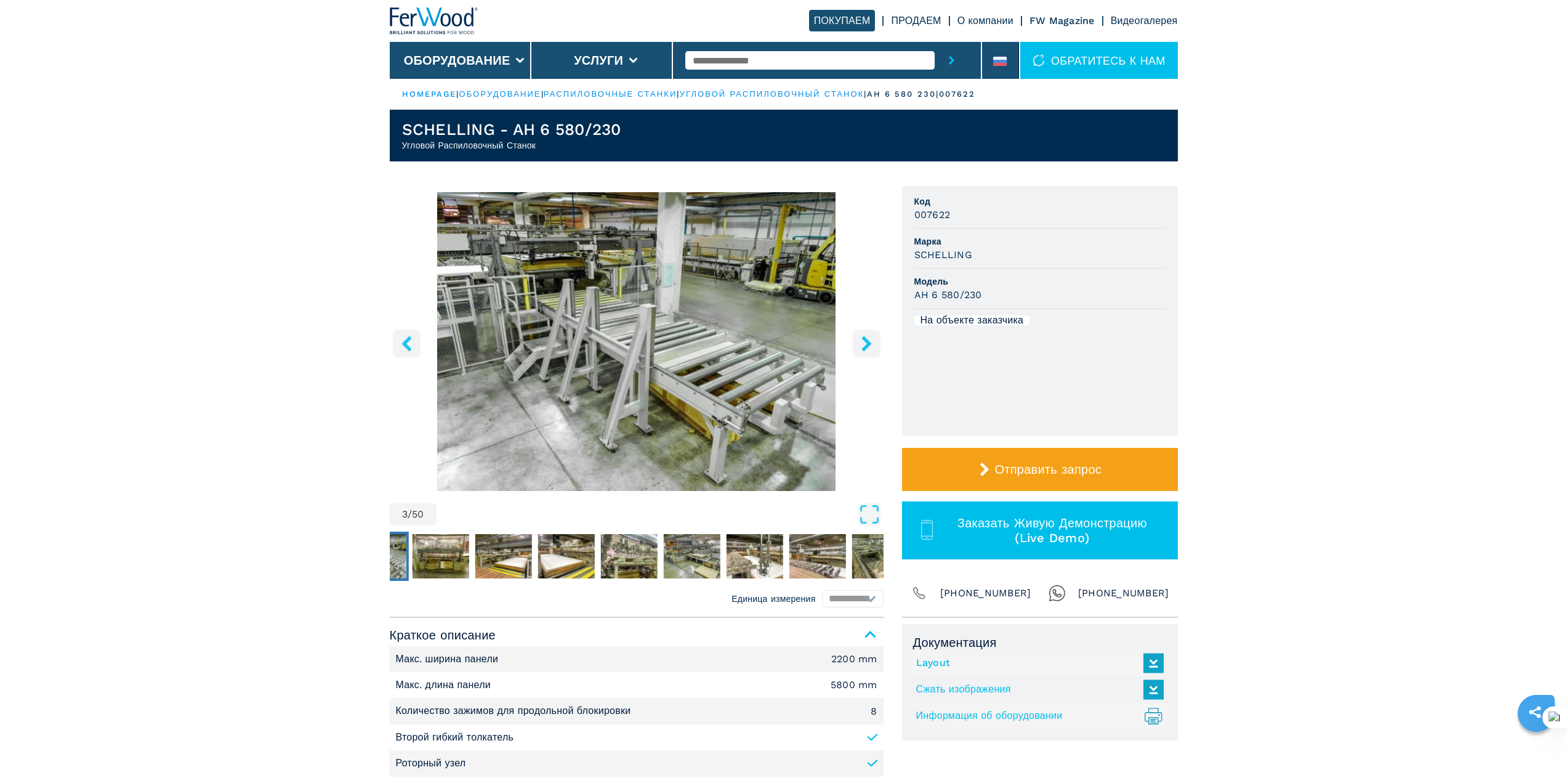
click at [866, 341] on icon "right-button" at bounding box center [867, 343] width 10 height 15
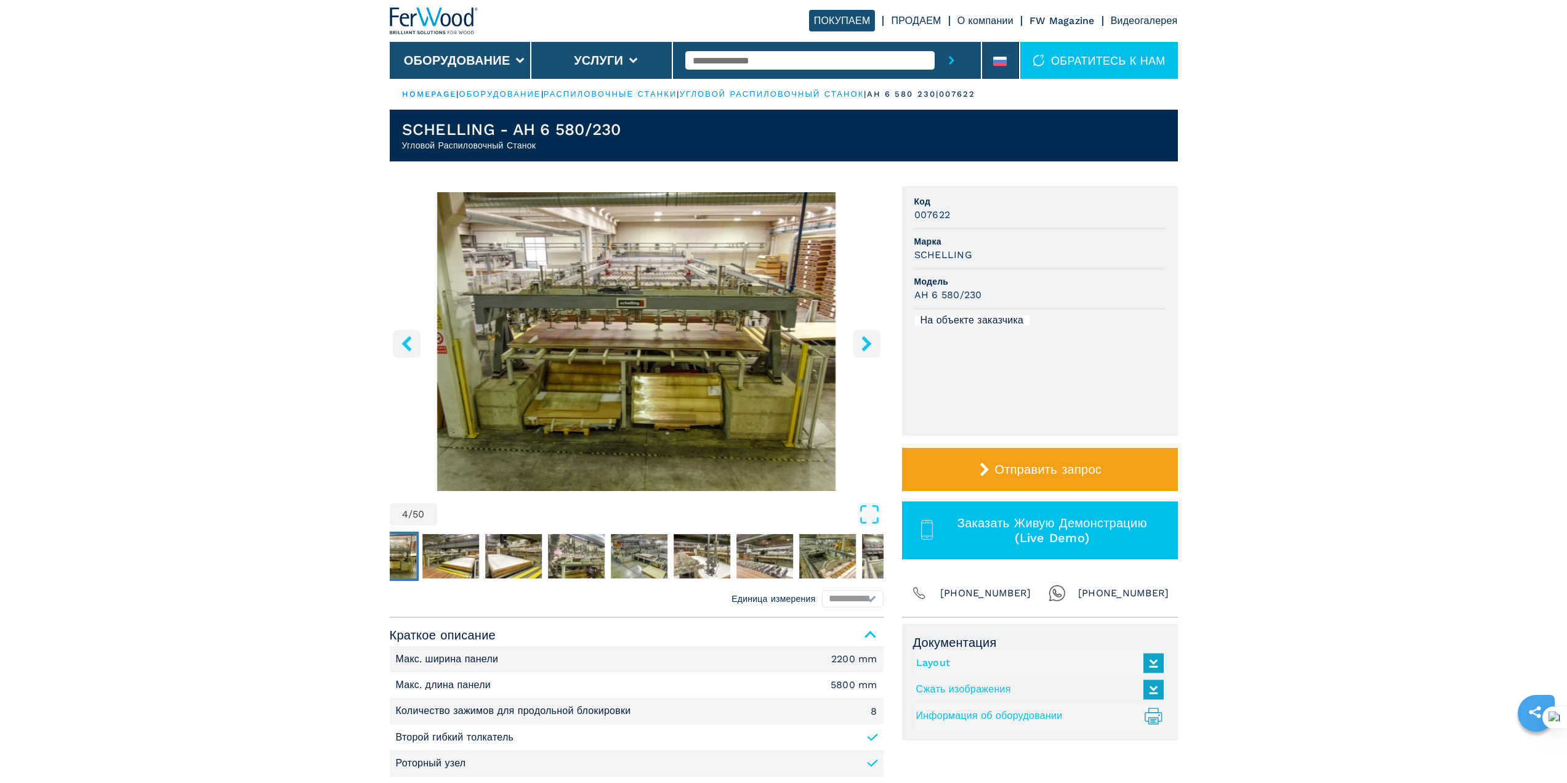
click at [866, 341] on icon "right-button" at bounding box center [867, 343] width 10 height 15
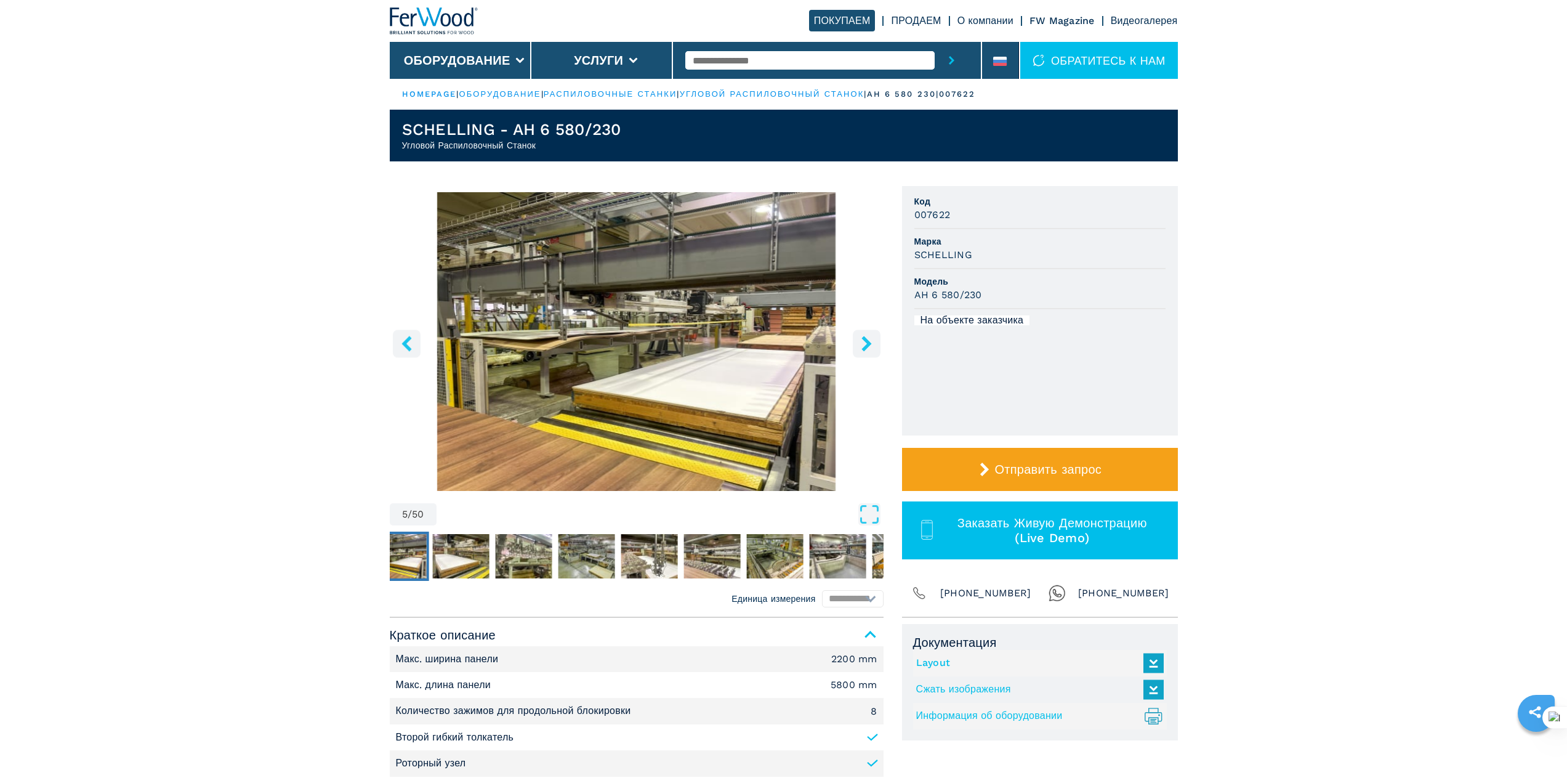
click at [866, 341] on icon "right-button" at bounding box center [867, 343] width 10 height 15
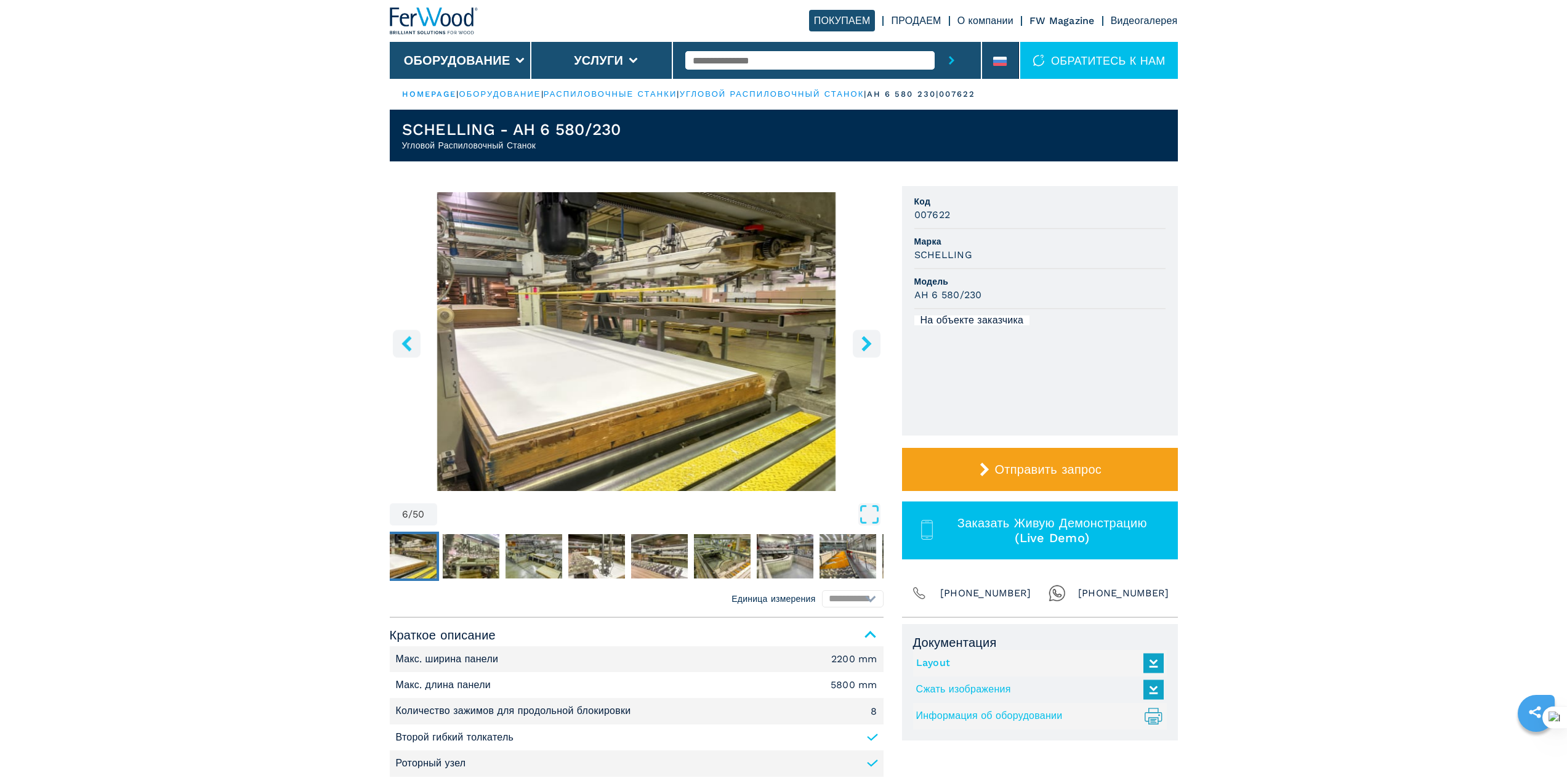
click at [866, 340] on icon "right-button" at bounding box center [867, 343] width 10 height 15
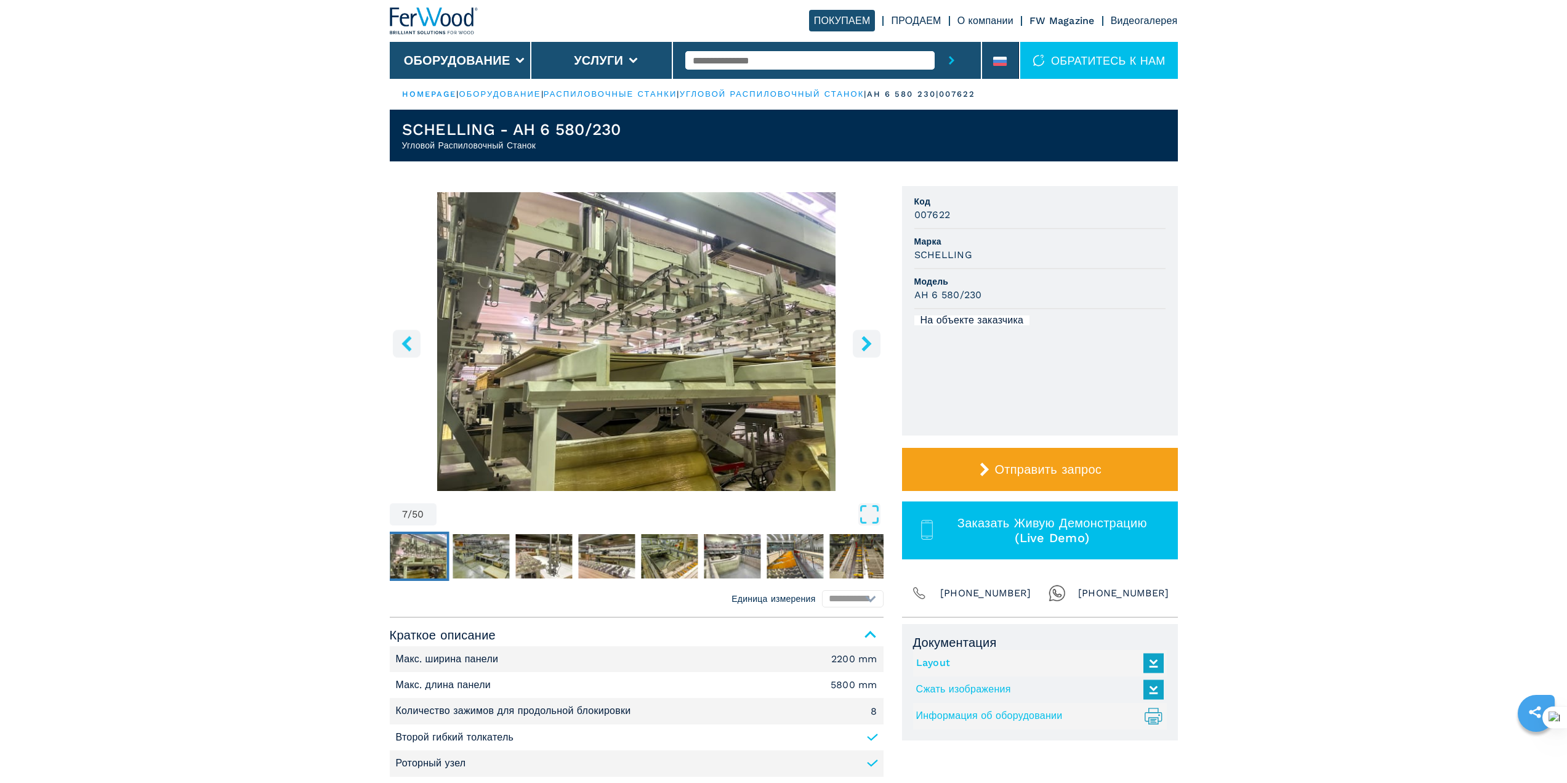
click at [866, 339] on icon "right-button" at bounding box center [867, 343] width 10 height 15
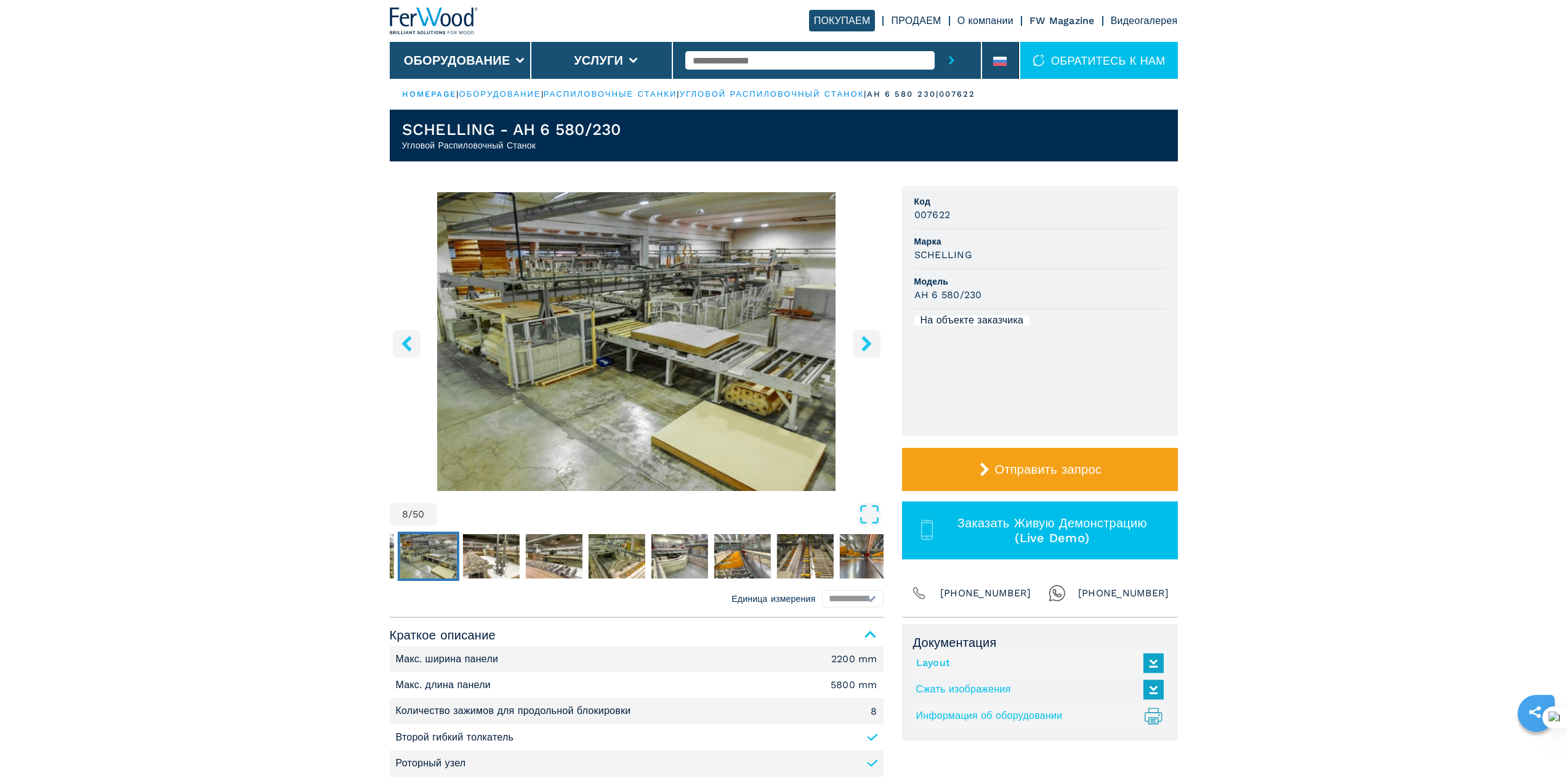
click at [865, 339] on icon "right-button" at bounding box center [867, 343] width 10 height 15
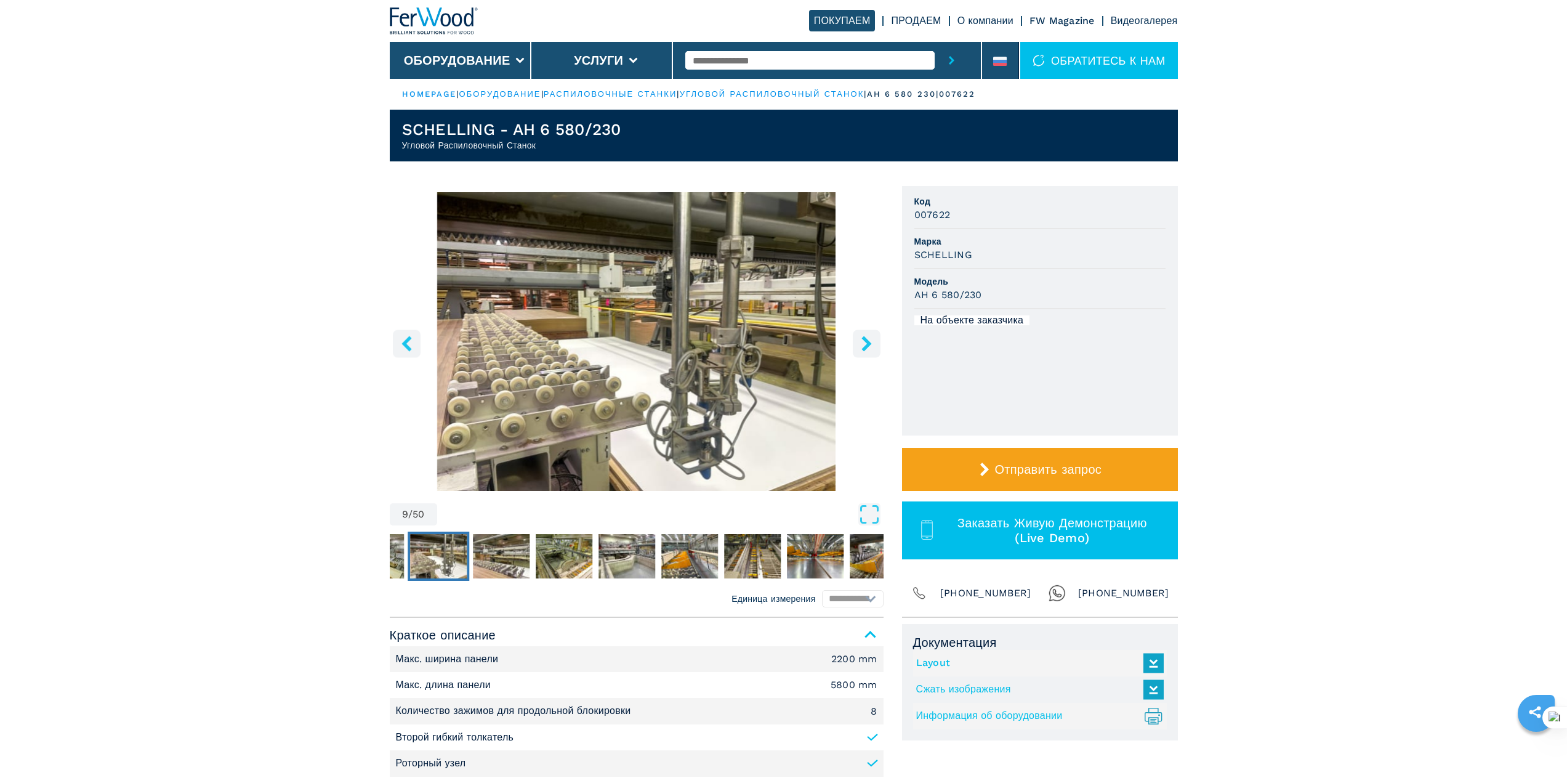
click at [865, 339] on icon "right-button" at bounding box center [867, 343] width 10 height 15
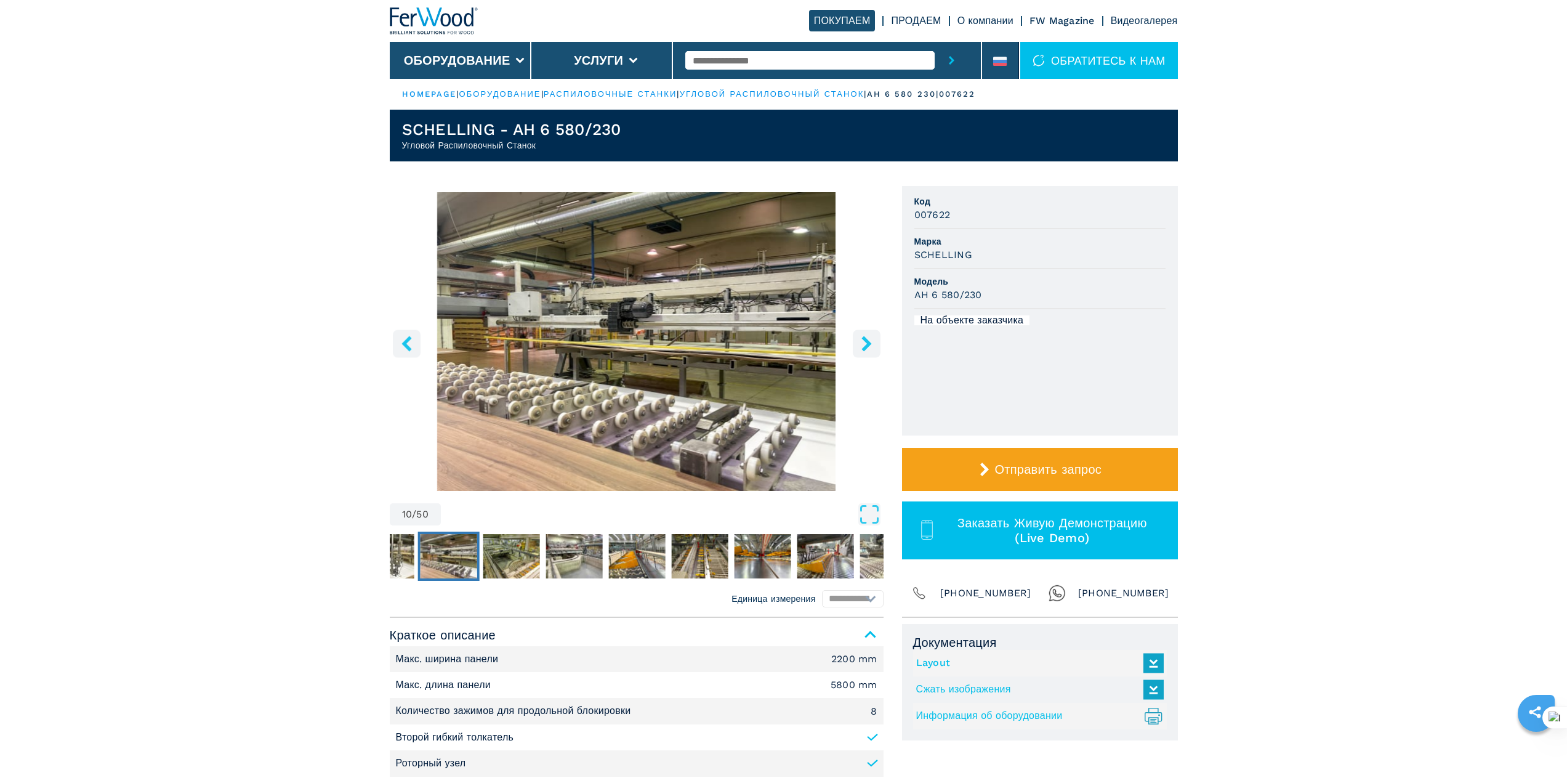
click at [865, 339] on icon "right-button" at bounding box center [867, 343] width 10 height 15
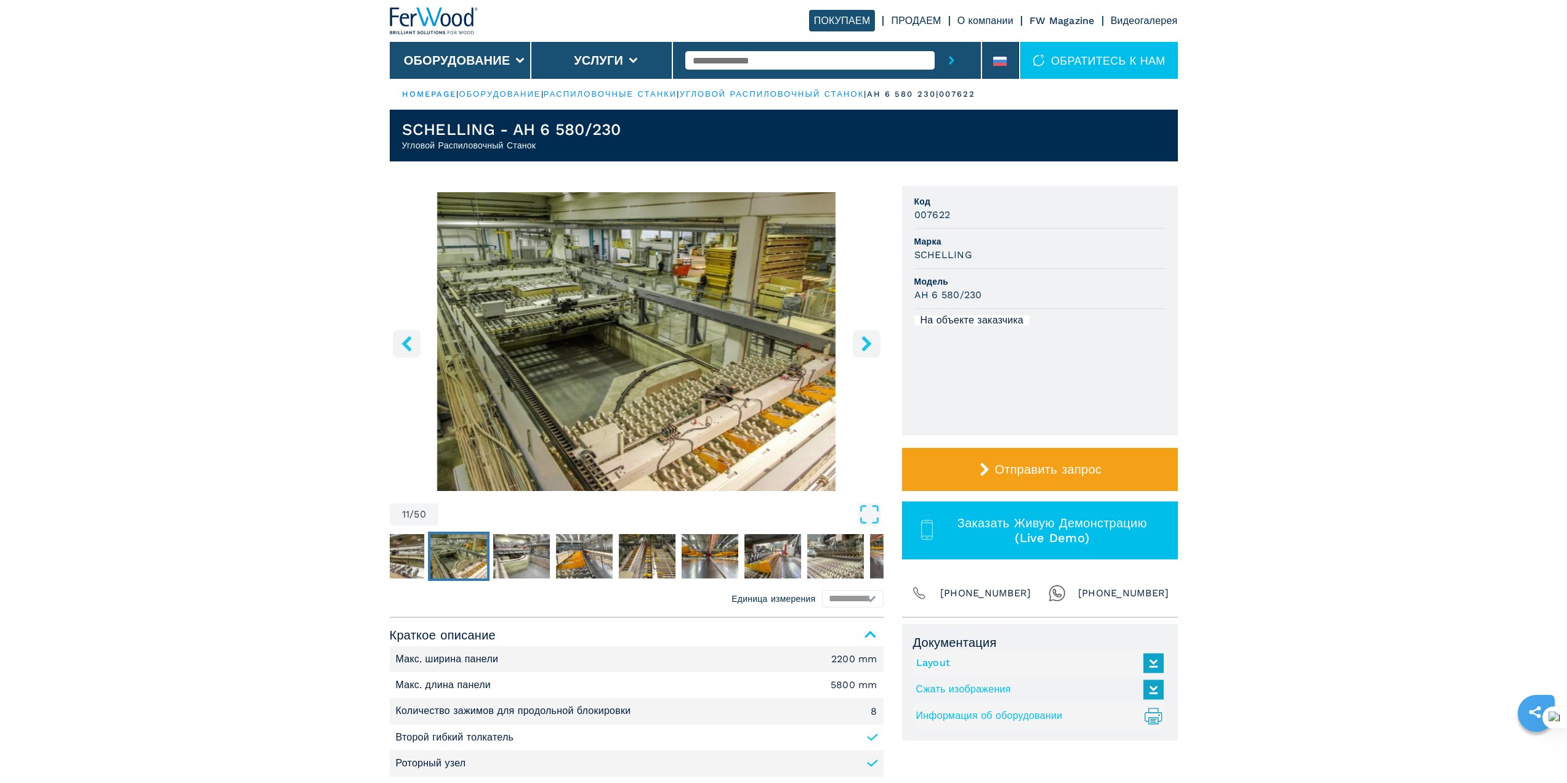
click at [865, 339] on icon "right-button" at bounding box center [867, 343] width 10 height 15
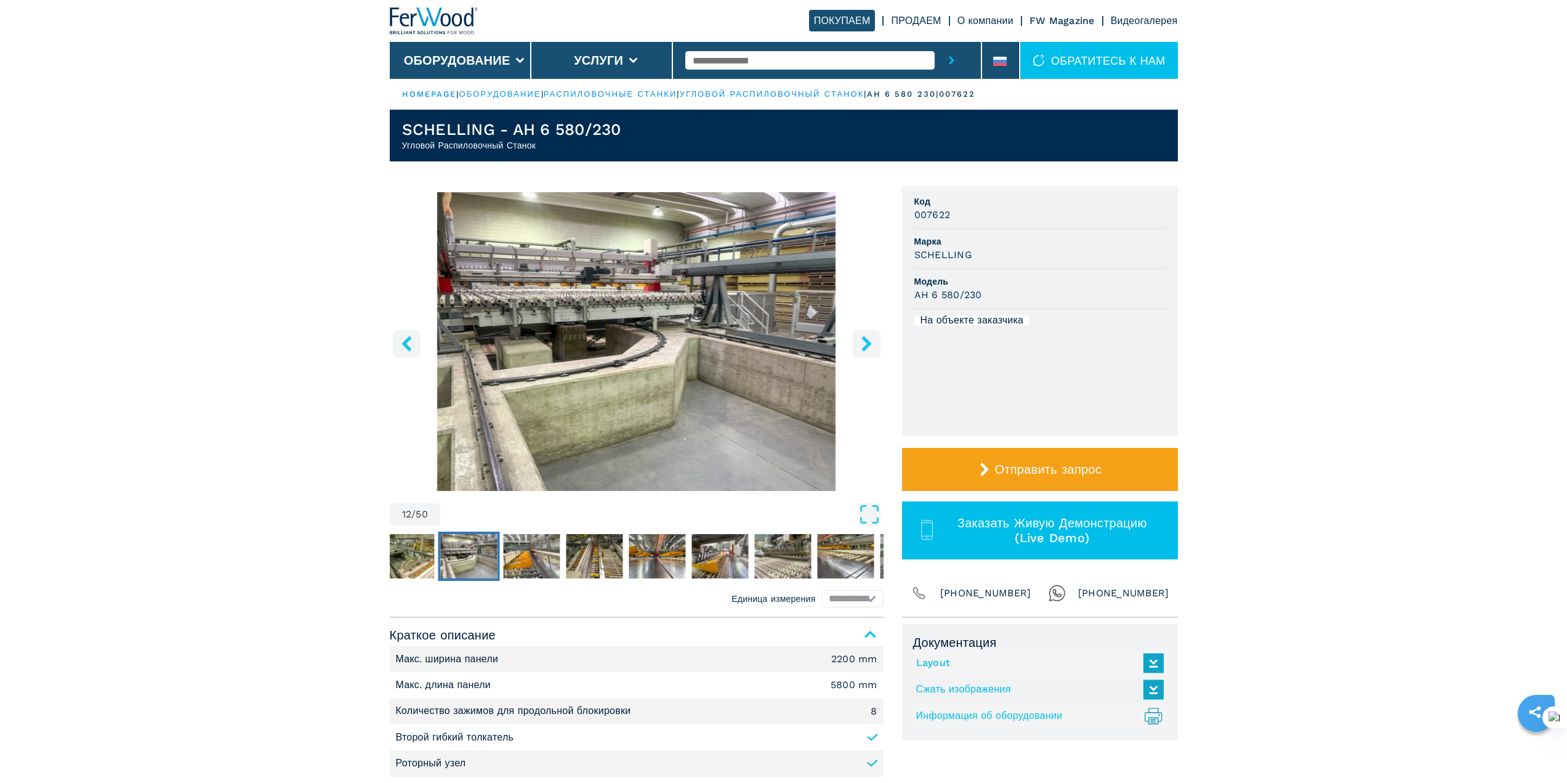
click at [865, 339] on icon "right-button" at bounding box center [867, 343] width 10 height 15
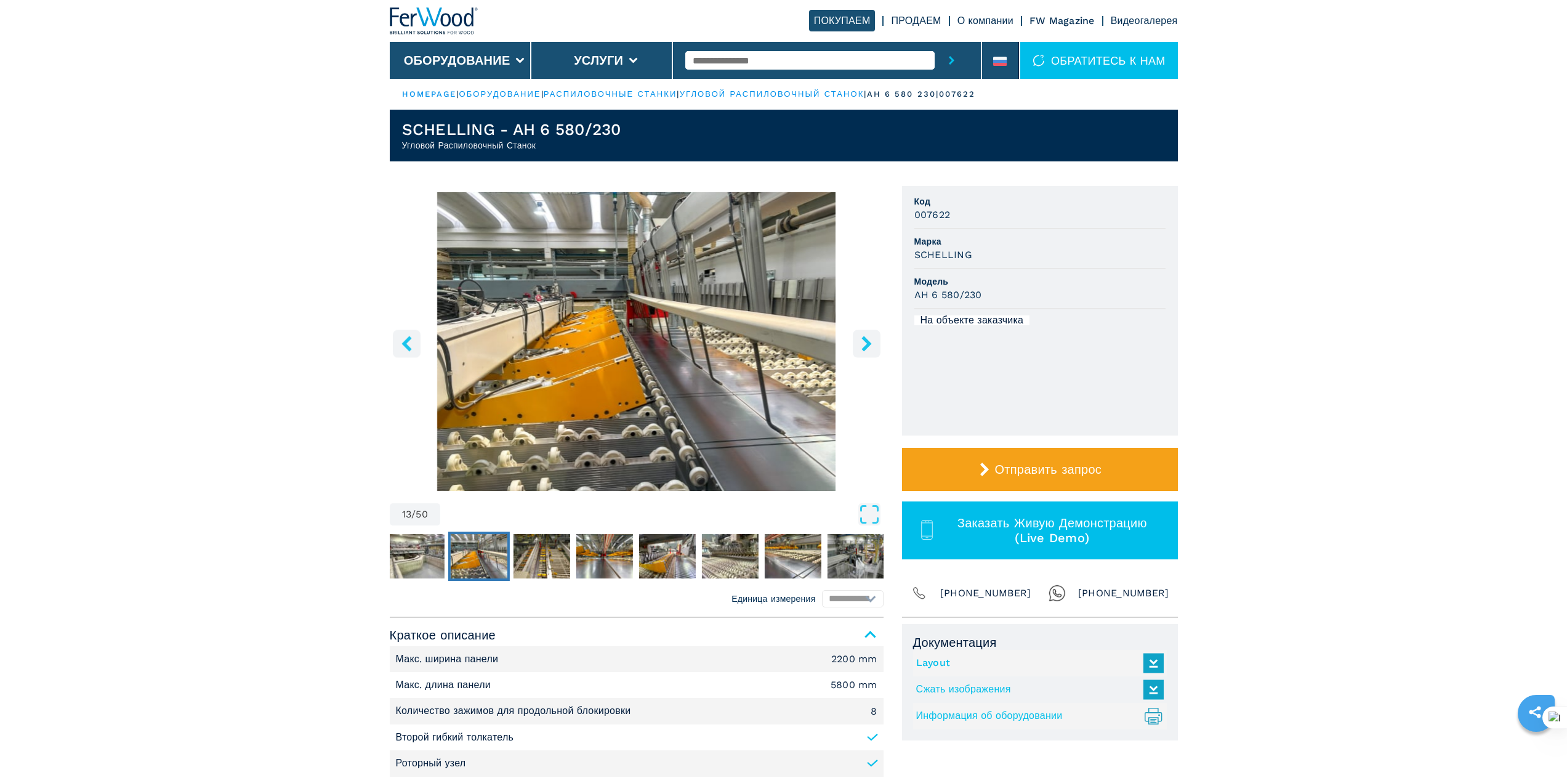
click at [865, 339] on icon "right-button" at bounding box center [867, 343] width 10 height 15
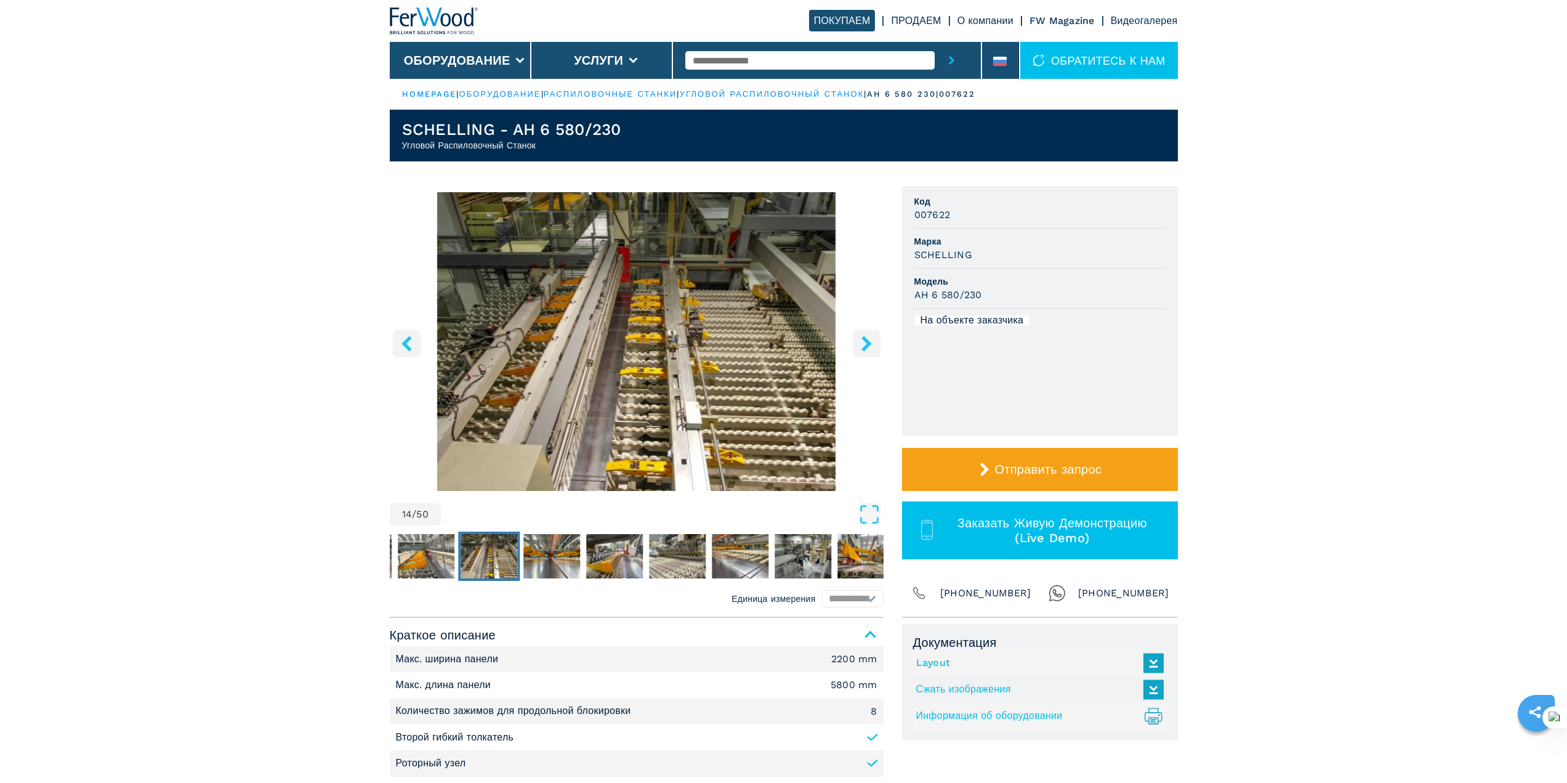
click at [865, 339] on icon "right-button" at bounding box center [867, 343] width 10 height 15
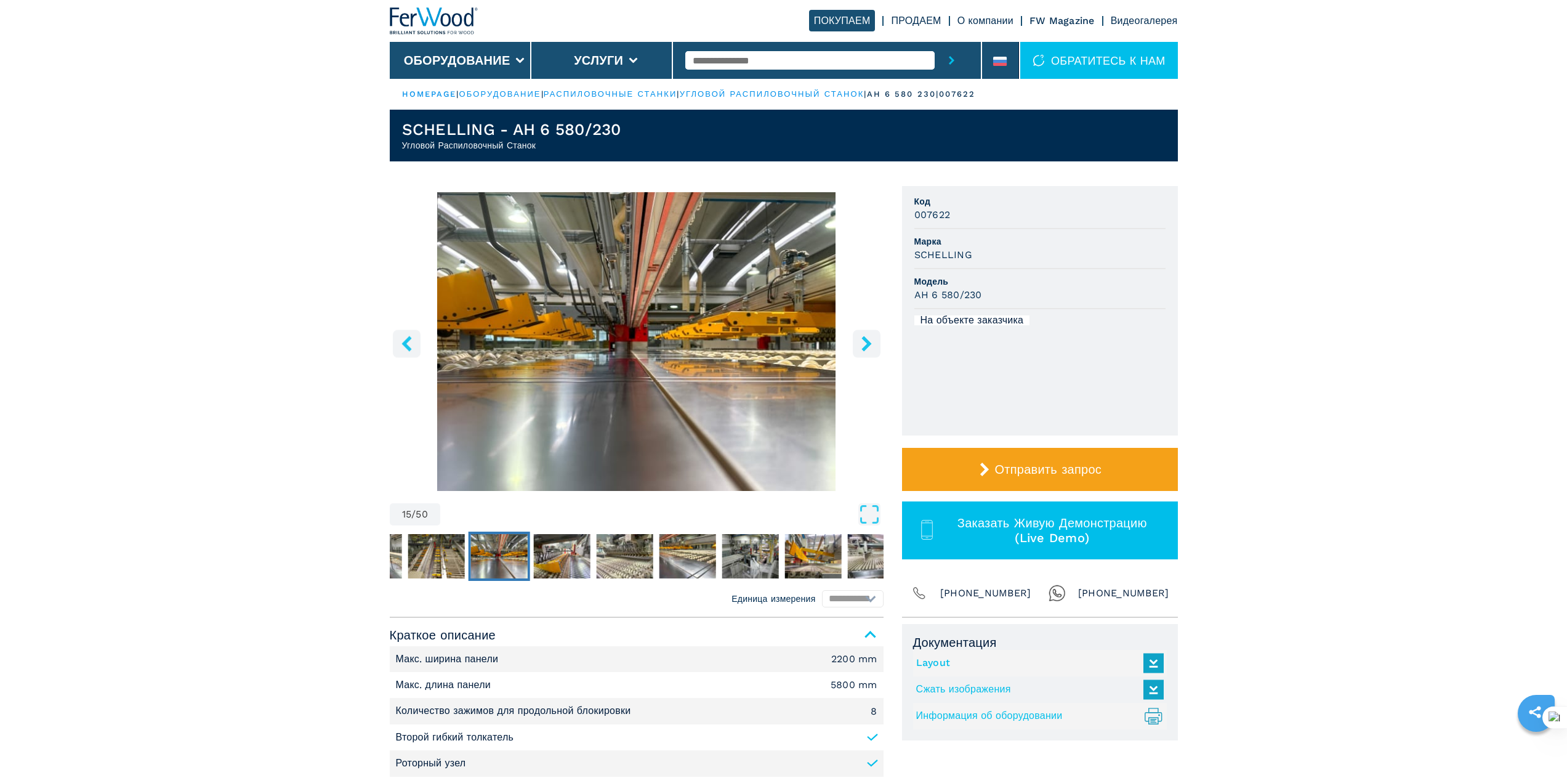
click at [865, 339] on icon "right-button" at bounding box center [867, 343] width 10 height 15
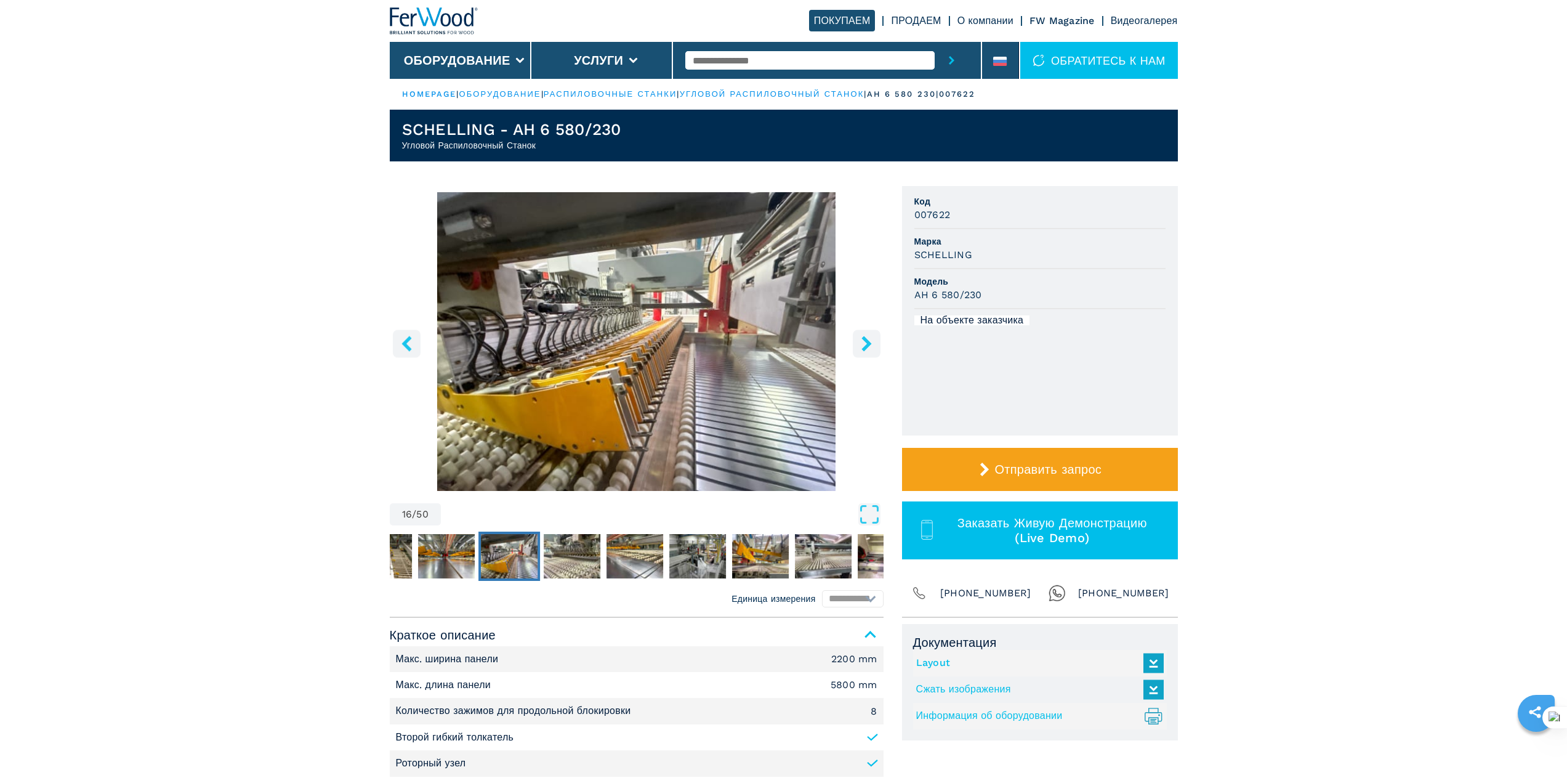
click at [865, 339] on icon "right-button" at bounding box center [867, 343] width 10 height 15
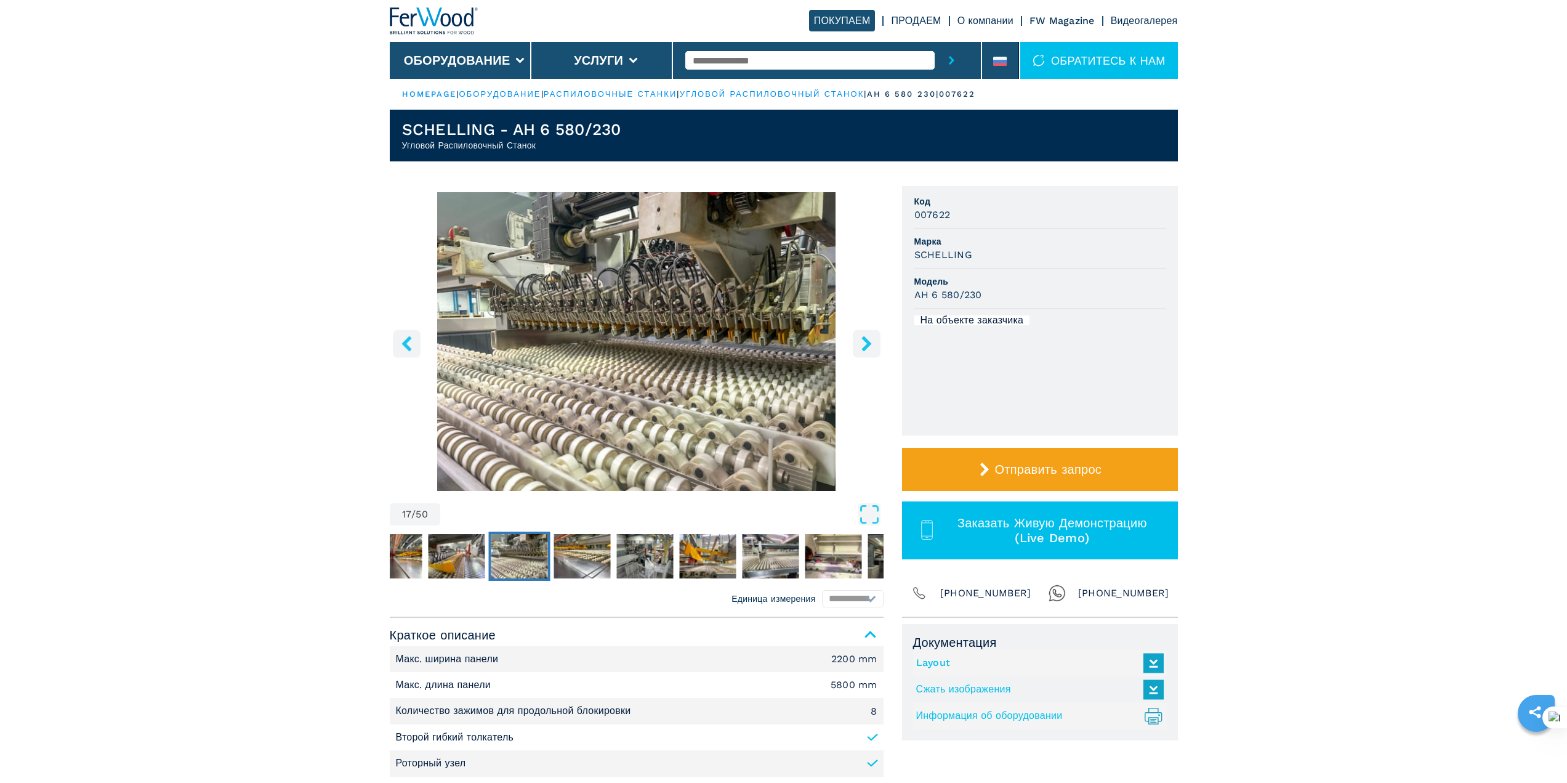
click at [865, 339] on icon "right-button" at bounding box center [867, 343] width 10 height 15
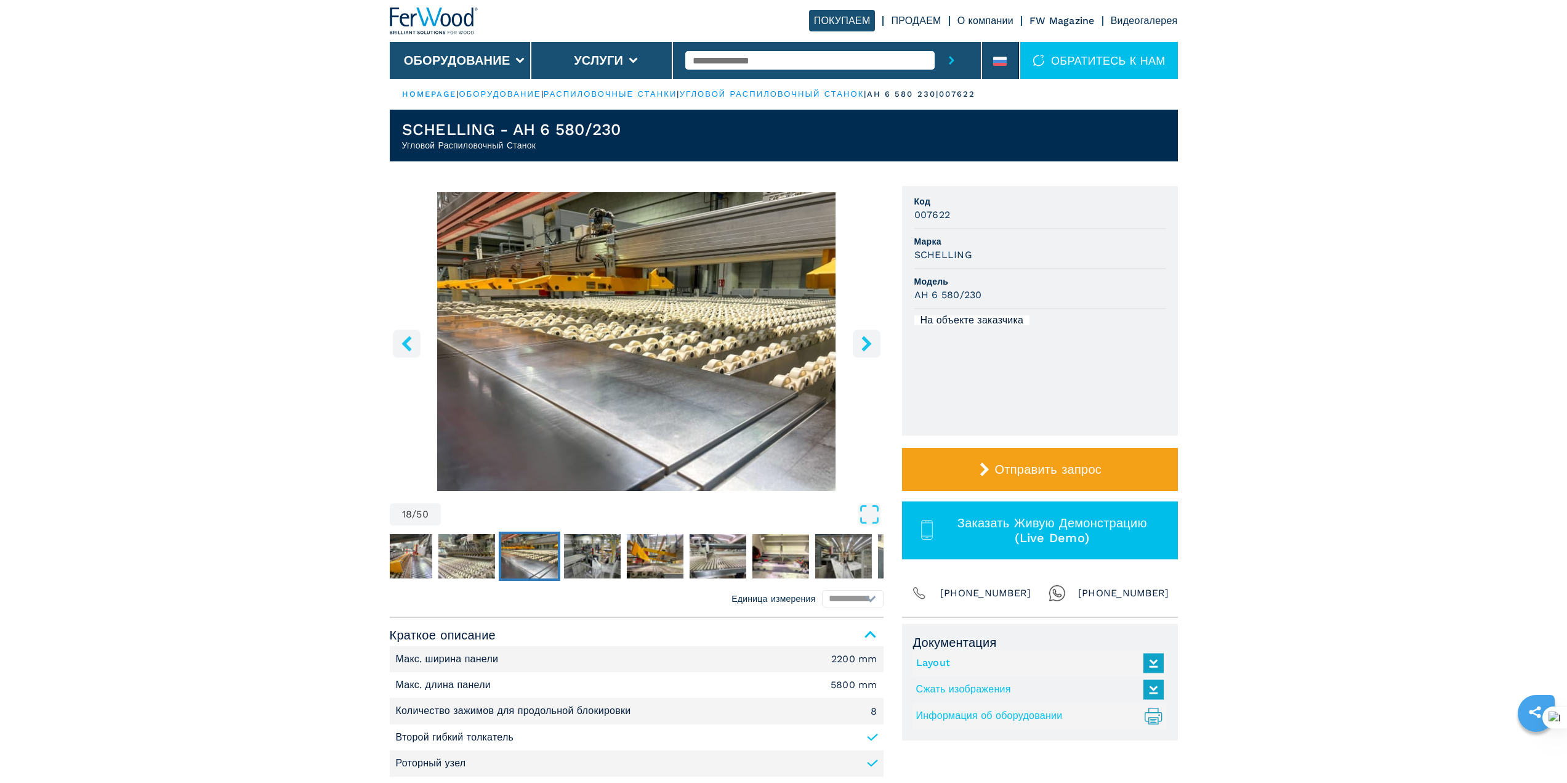
click at [865, 339] on icon "right-button" at bounding box center [867, 343] width 10 height 15
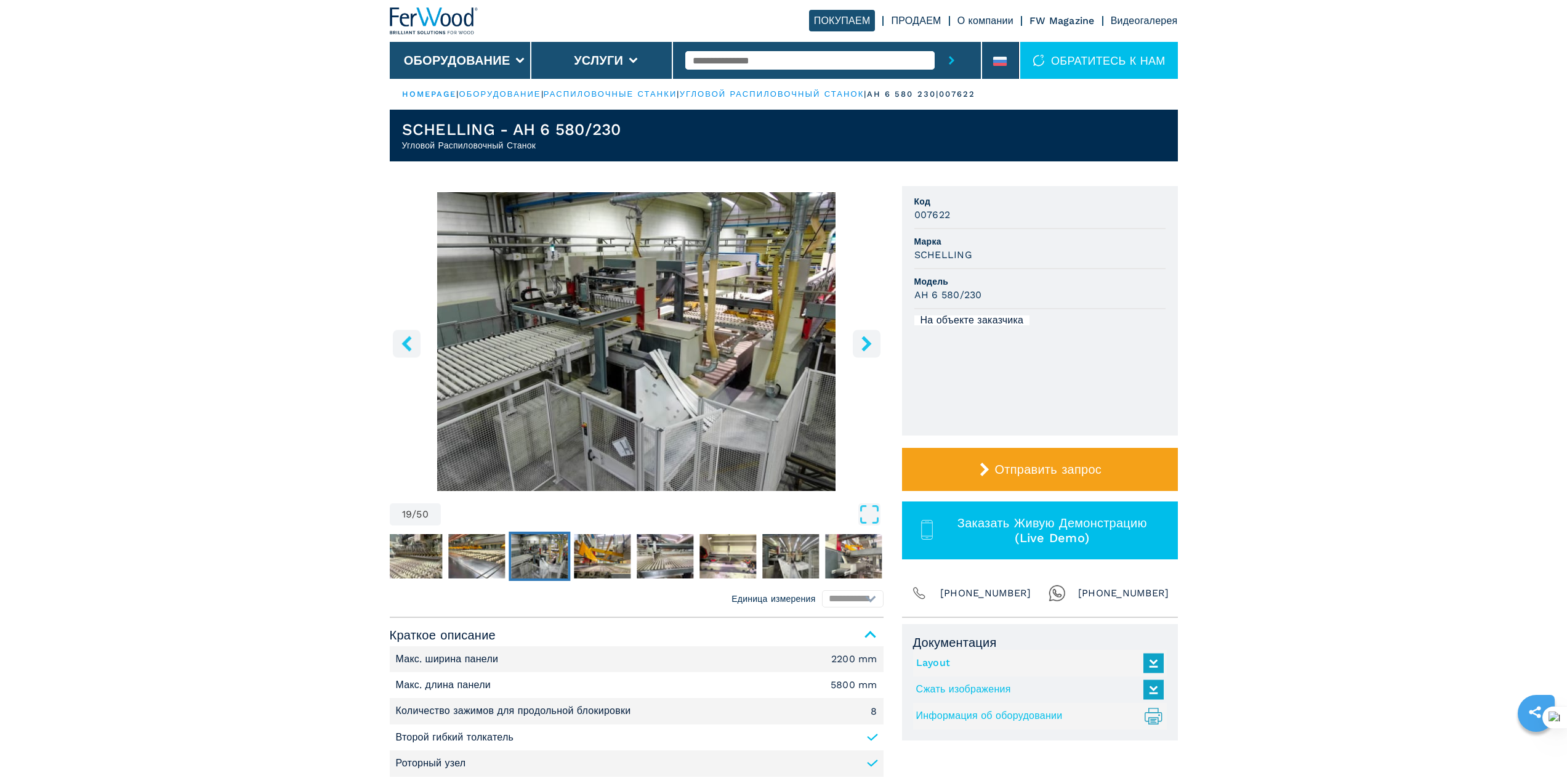
click at [865, 339] on icon "right-button" at bounding box center [867, 343] width 10 height 15
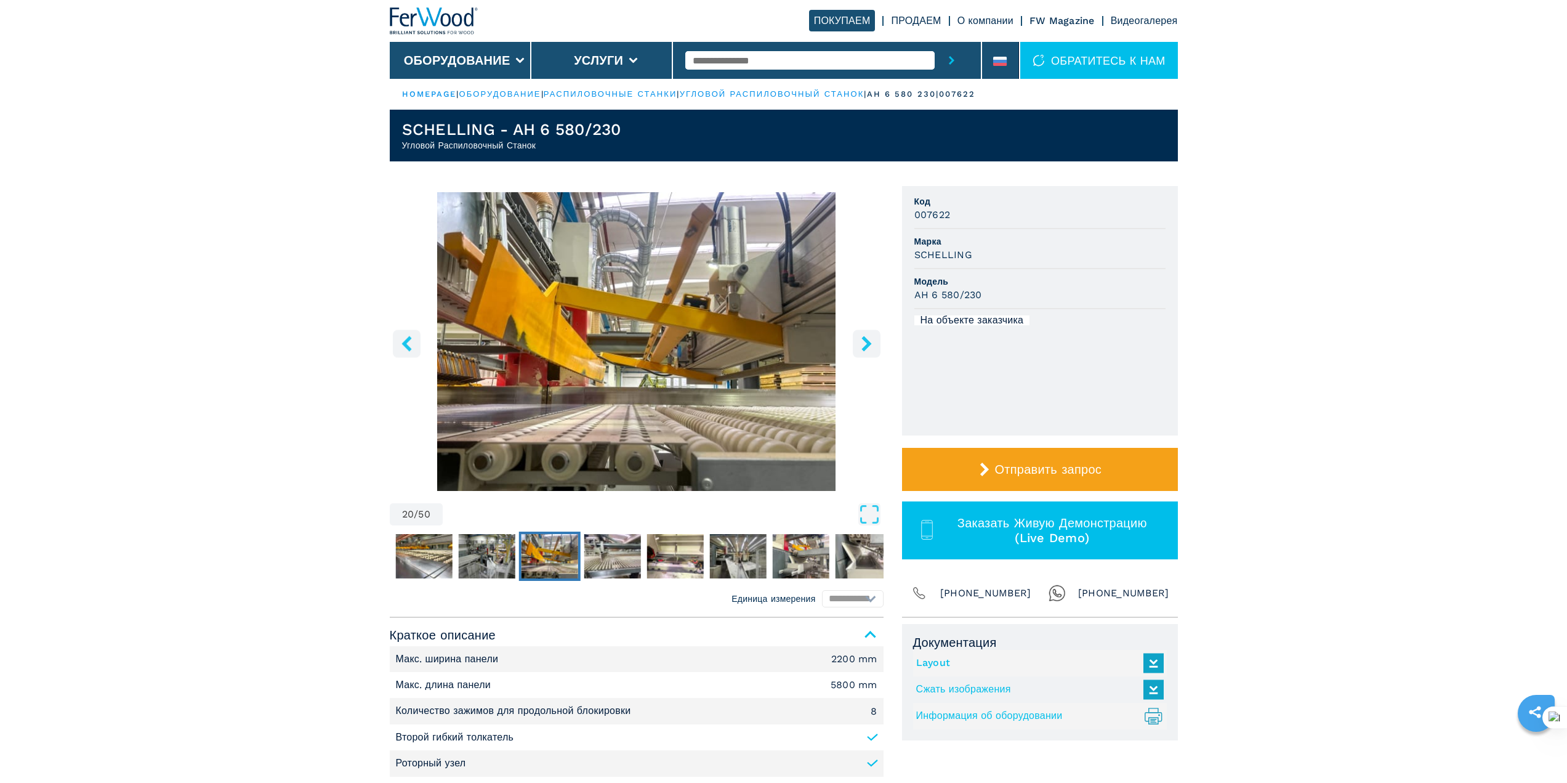
click at [865, 339] on icon "right-button" at bounding box center [867, 343] width 10 height 15
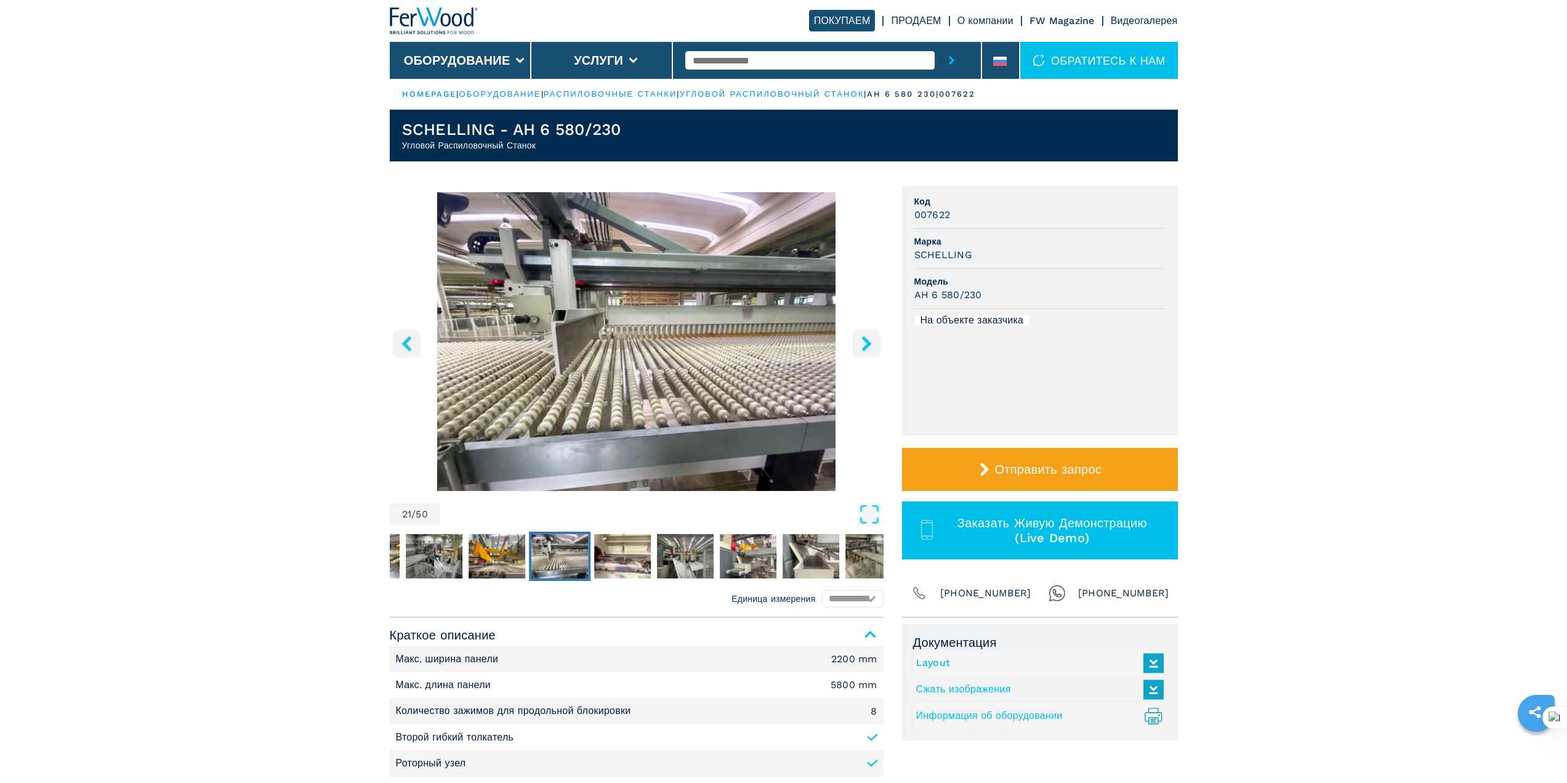
click at [865, 339] on icon "right-button" at bounding box center [867, 343] width 10 height 15
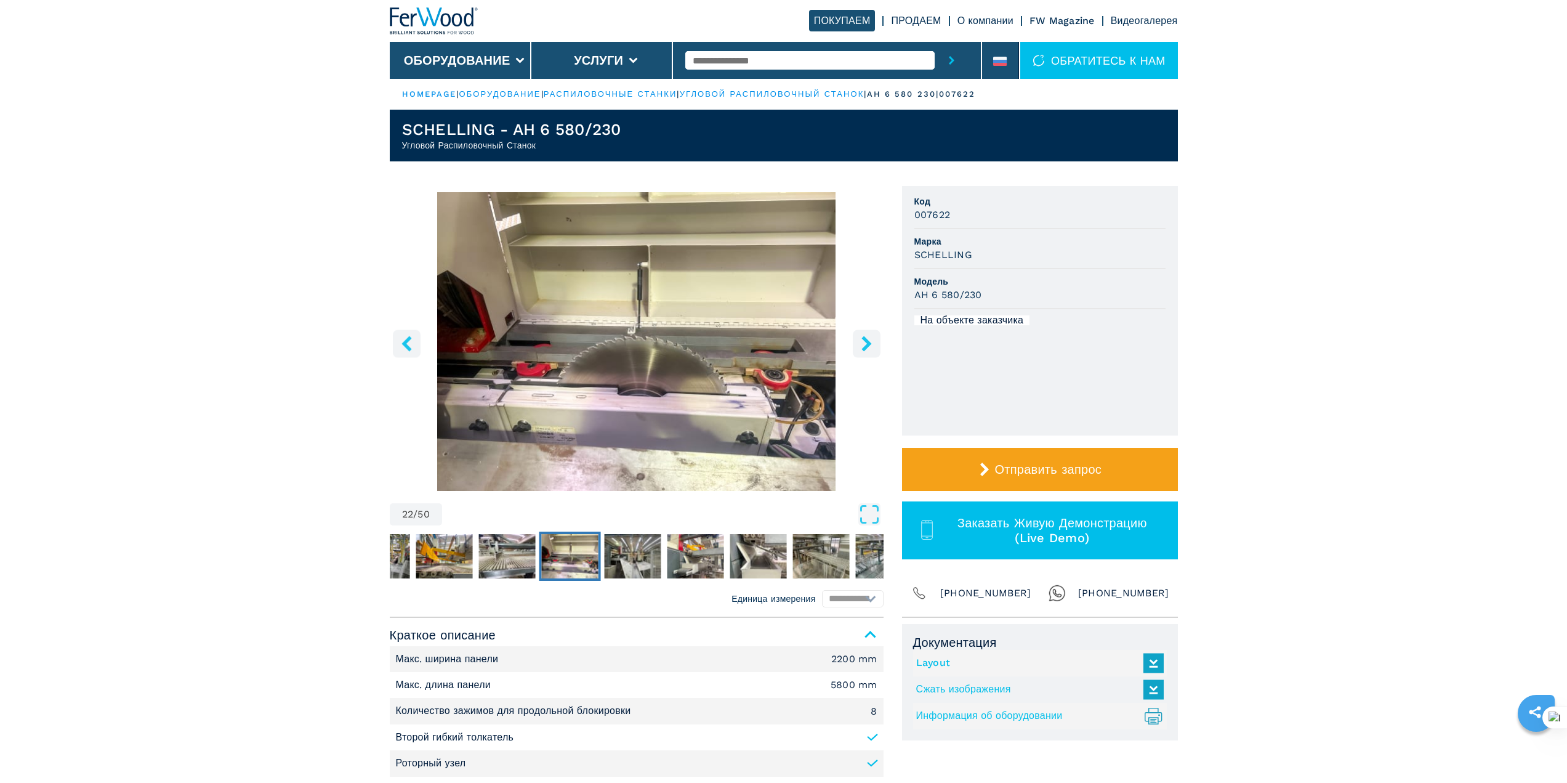
click at [865, 339] on icon "right-button" at bounding box center [867, 343] width 10 height 15
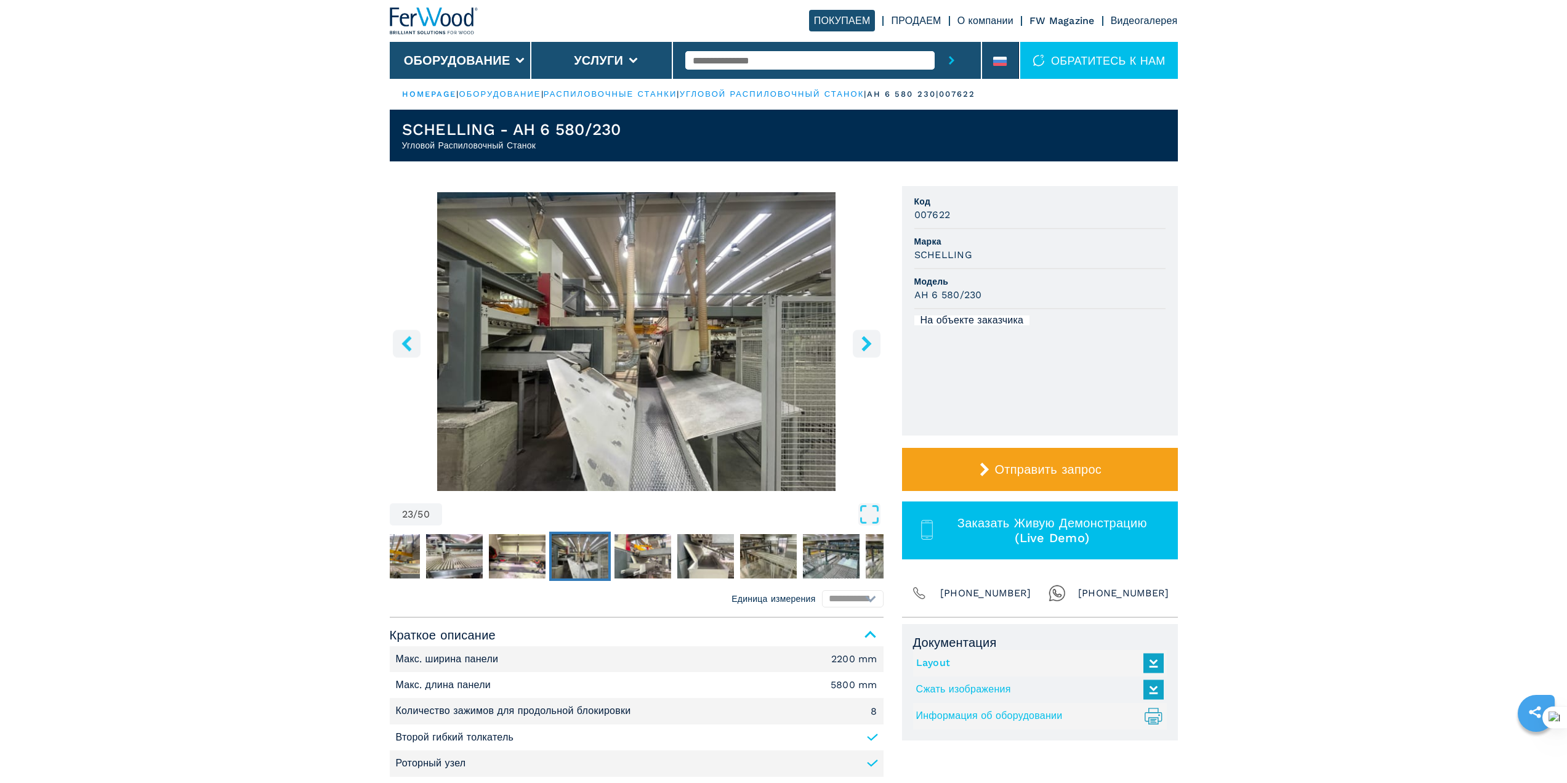
click at [865, 339] on icon "right-button" at bounding box center [867, 343] width 10 height 15
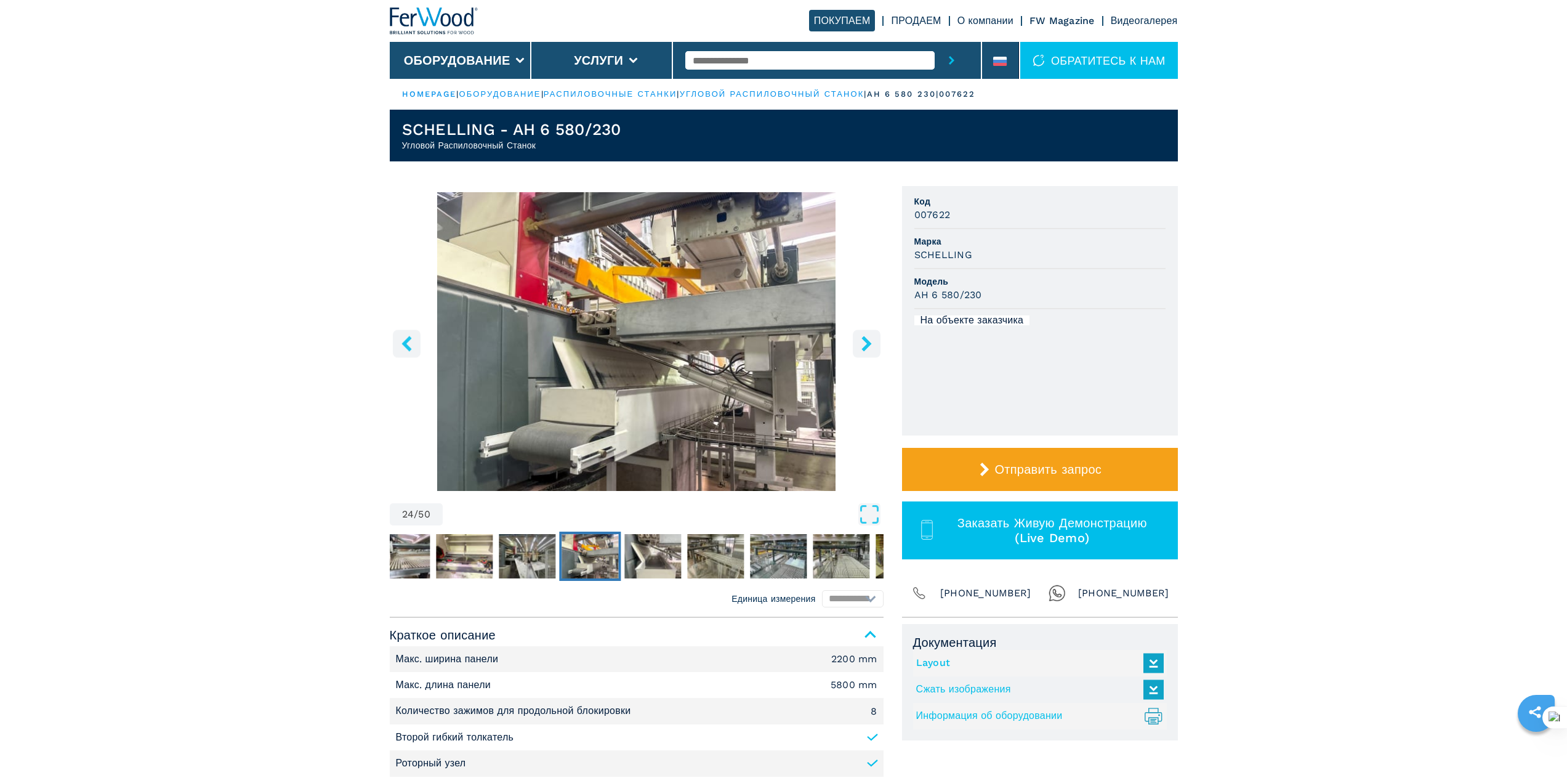
click at [865, 339] on icon "right-button" at bounding box center [867, 343] width 10 height 15
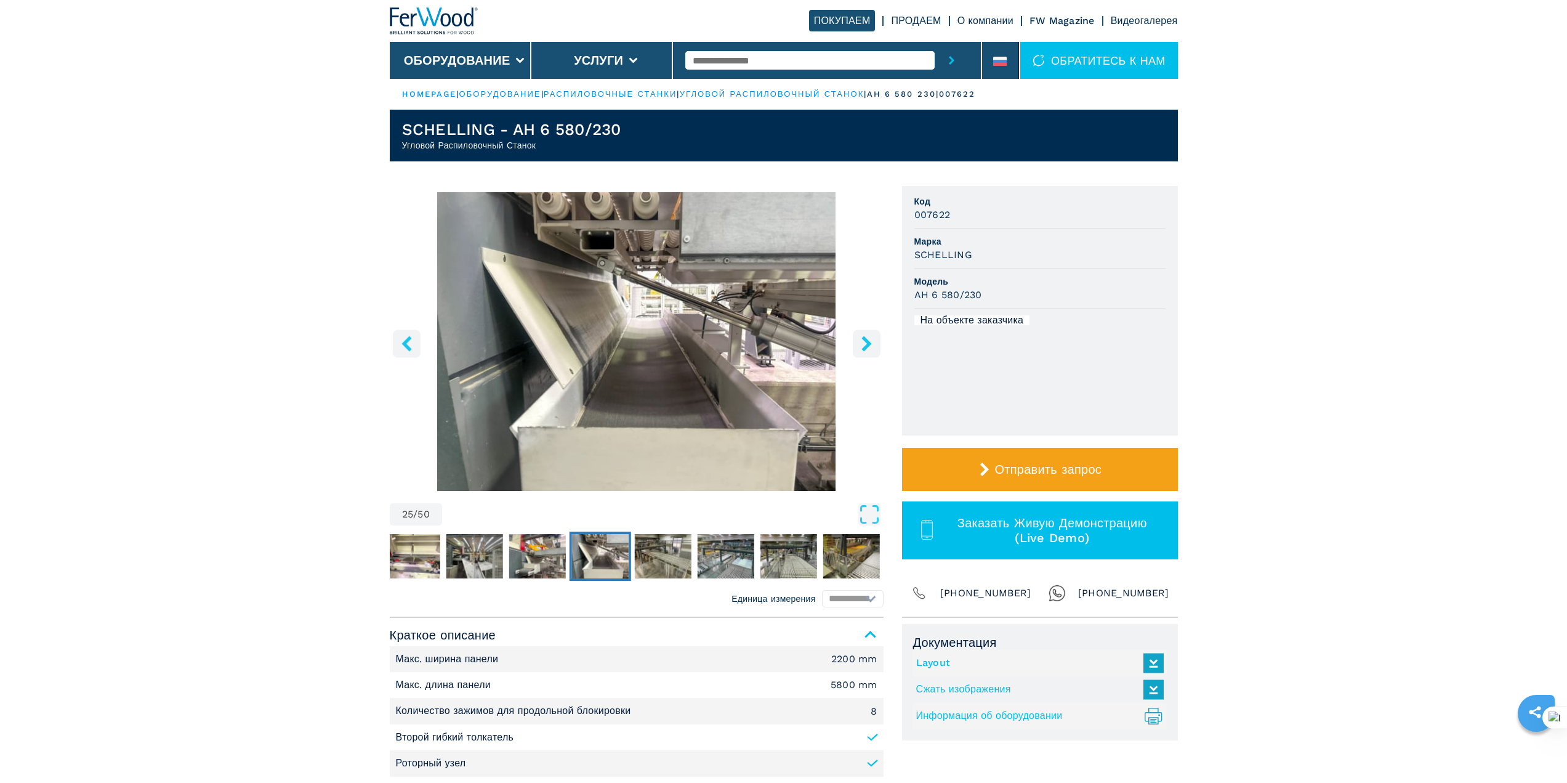
click at [865, 339] on icon "right-button" at bounding box center [867, 343] width 10 height 15
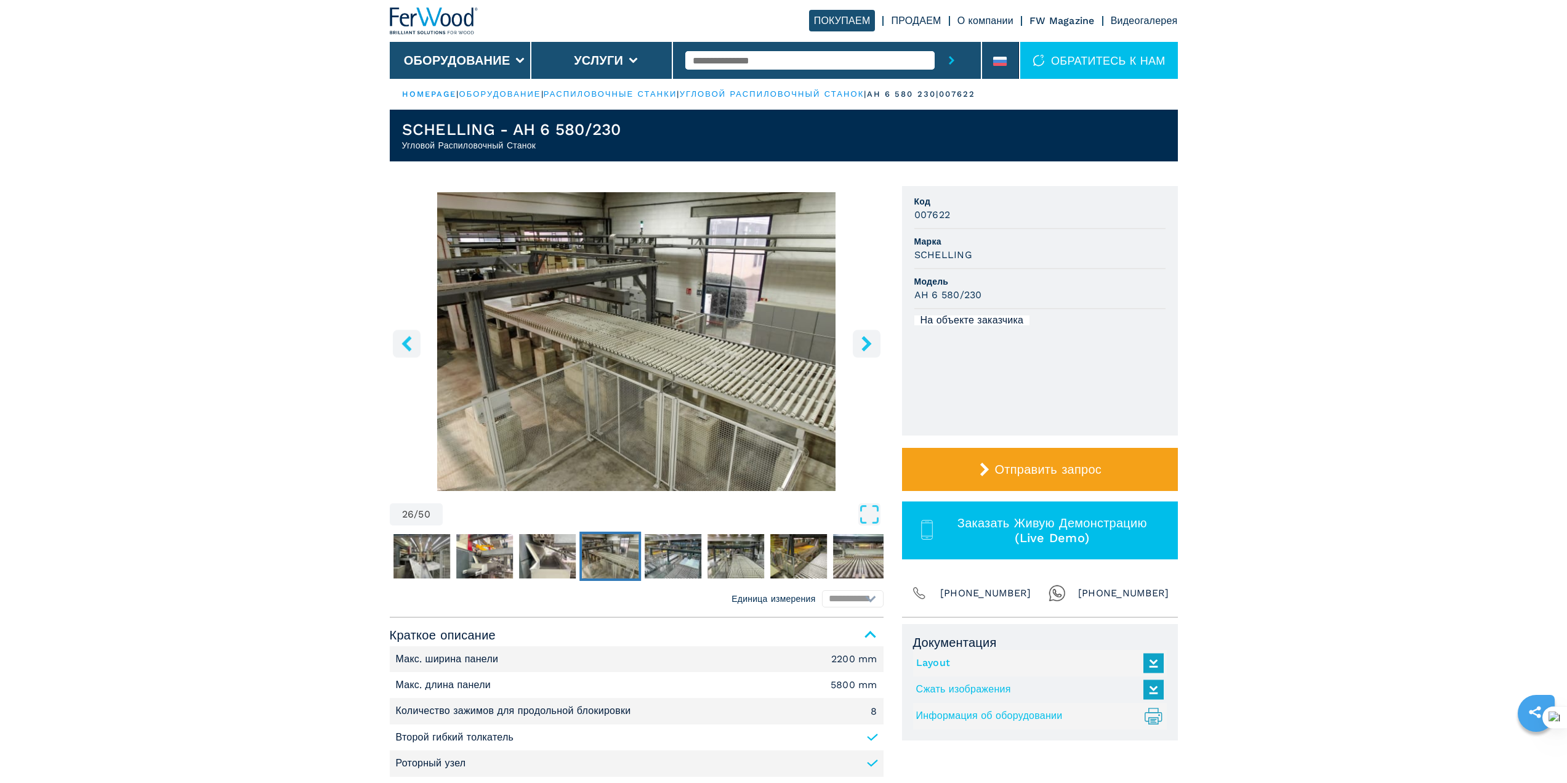
click at [865, 339] on icon "right-button" at bounding box center [867, 343] width 10 height 15
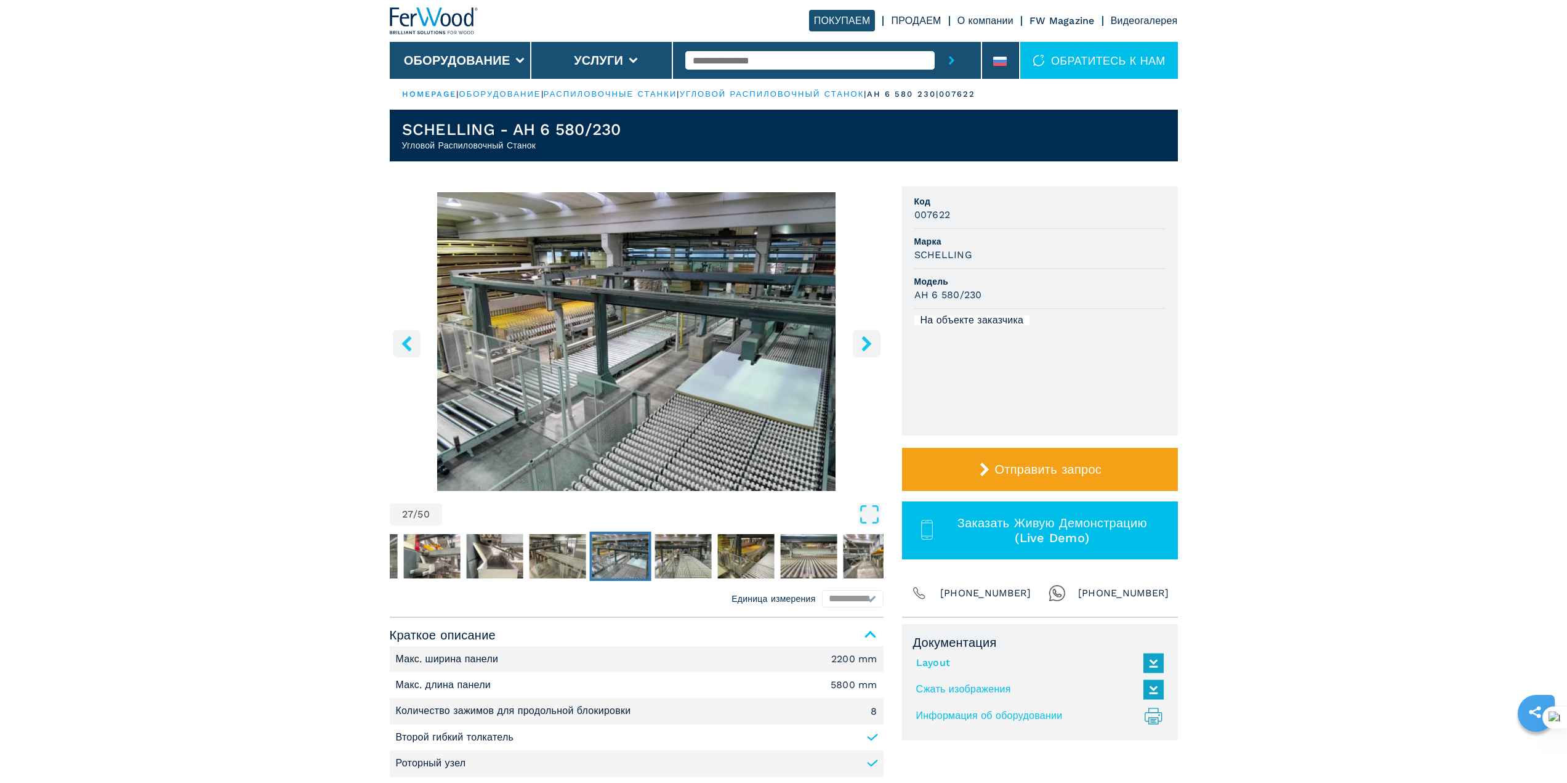
click at [865, 339] on icon "right-button" at bounding box center [867, 343] width 10 height 15
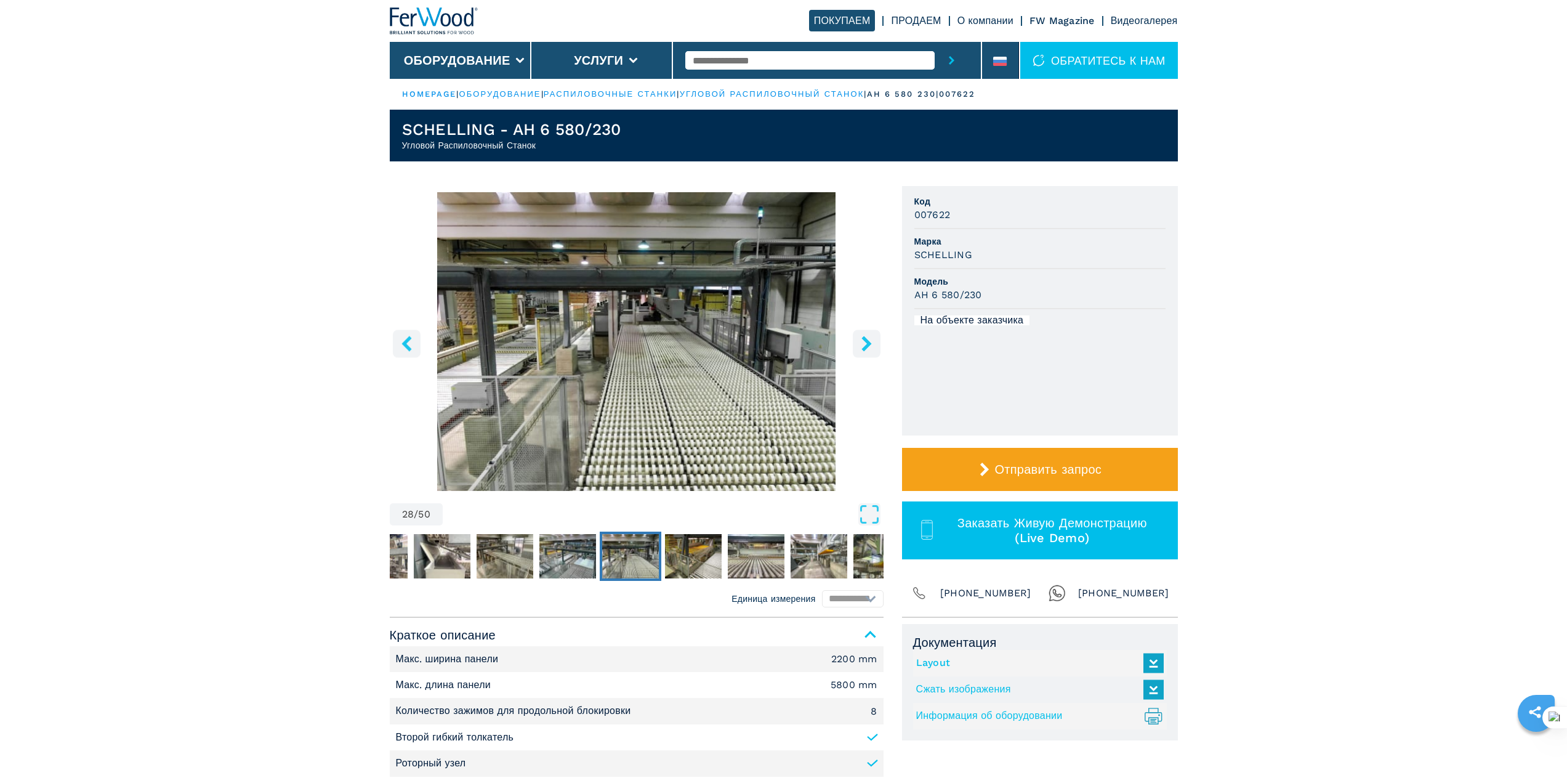
click at [865, 339] on icon "right-button" at bounding box center [867, 343] width 10 height 15
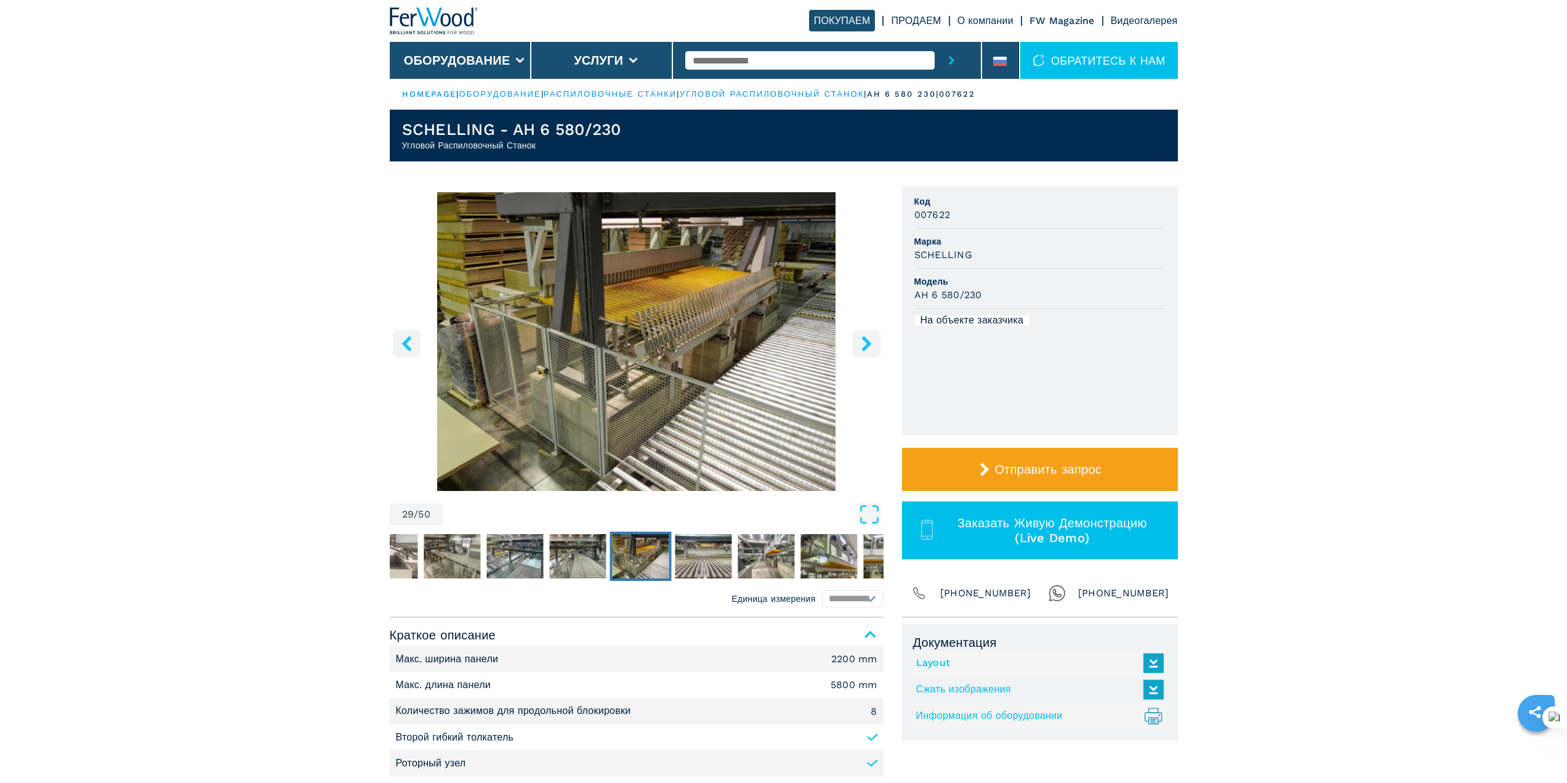
click at [865, 339] on icon "right-button" at bounding box center [867, 343] width 10 height 15
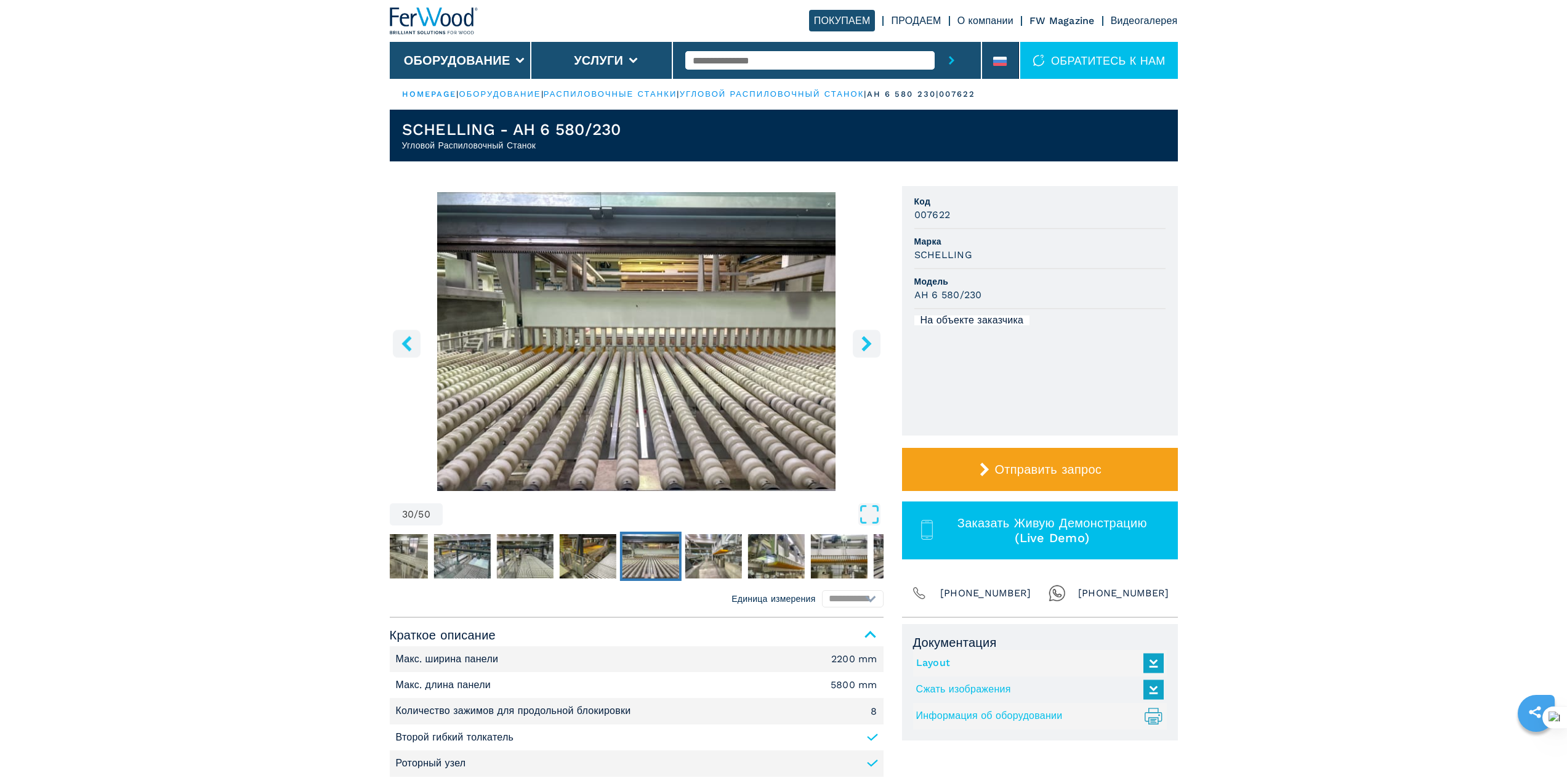
click at [865, 339] on icon "right-button" at bounding box center [867, 343] width 10 height 15
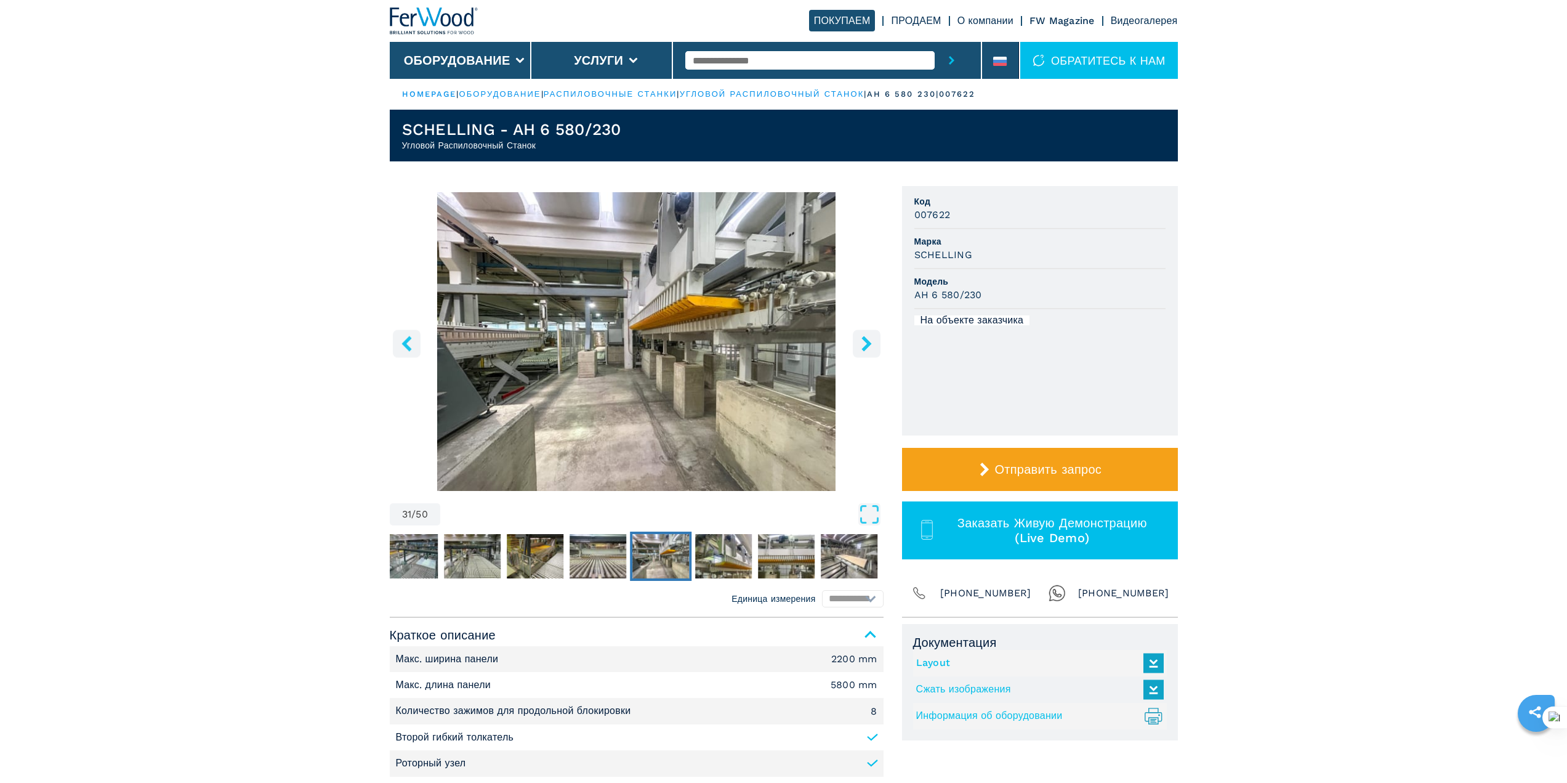
click at [865, 339] on icon "right-button" at bounding box center [867, 343] width 10 height 15
